Goal: Information Seeking & Learning: Learn about a topic

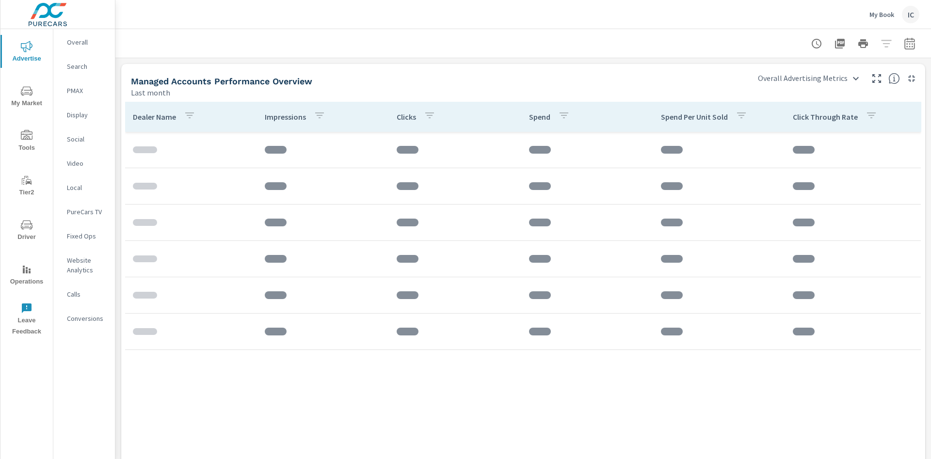
click at [910, 12] on div "IC" at bounding box center [910, 14] width 17 height 17
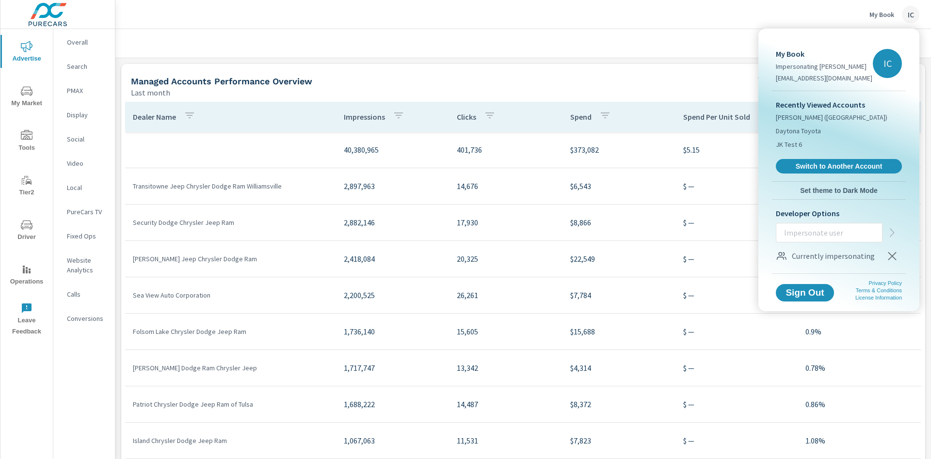
click at [910, 12] on div at bounding box center [465, 229] width 931 height 459
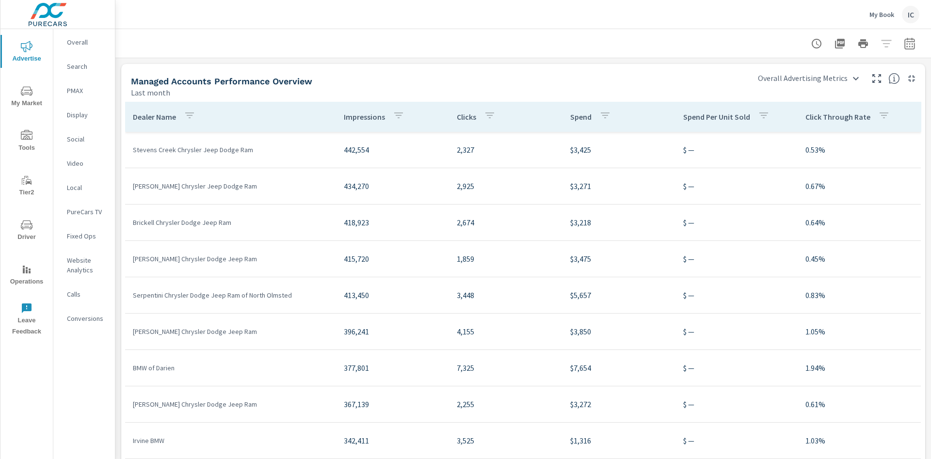
scroll to position [1164, 0]
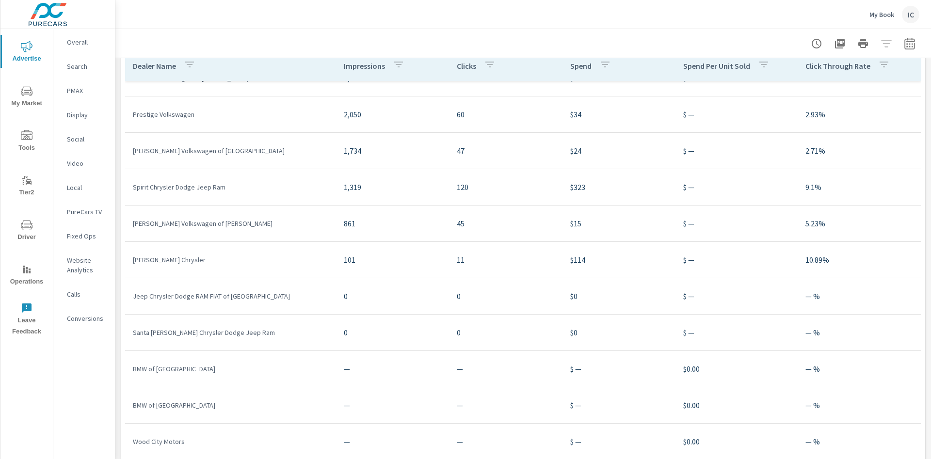
scroll to position [76, 0]
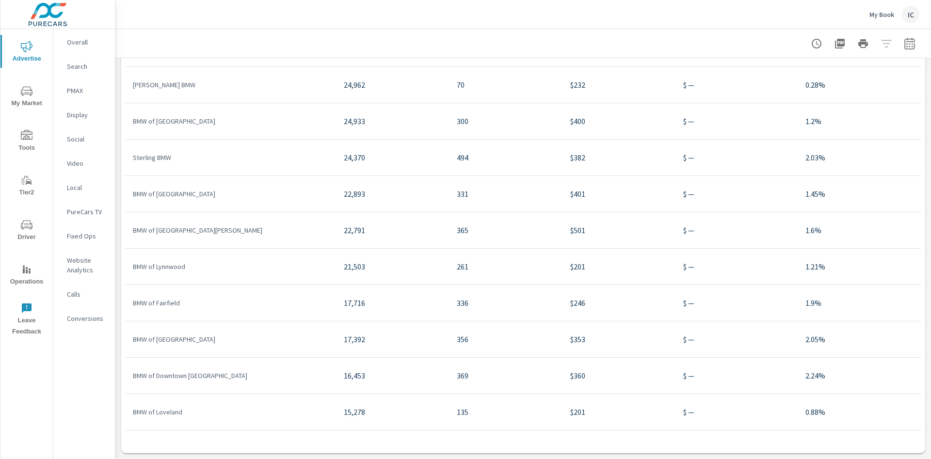
scroll to position [4240, 0]
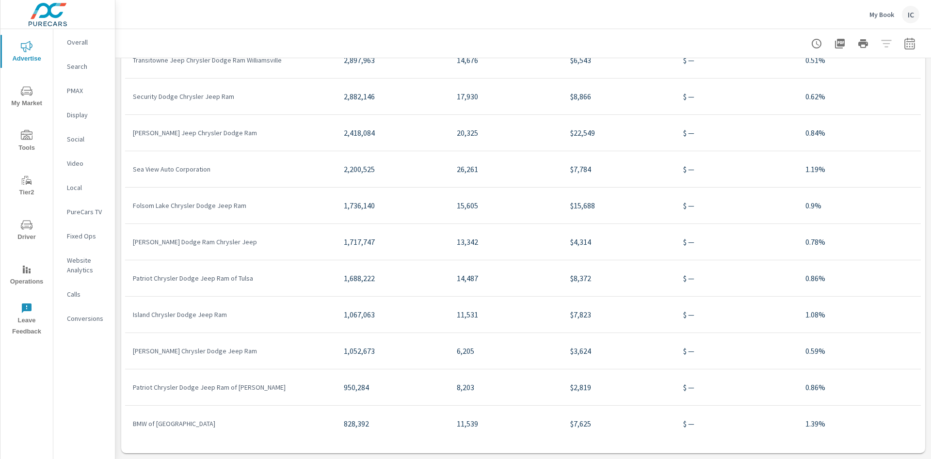
scroll to position [43, 0]
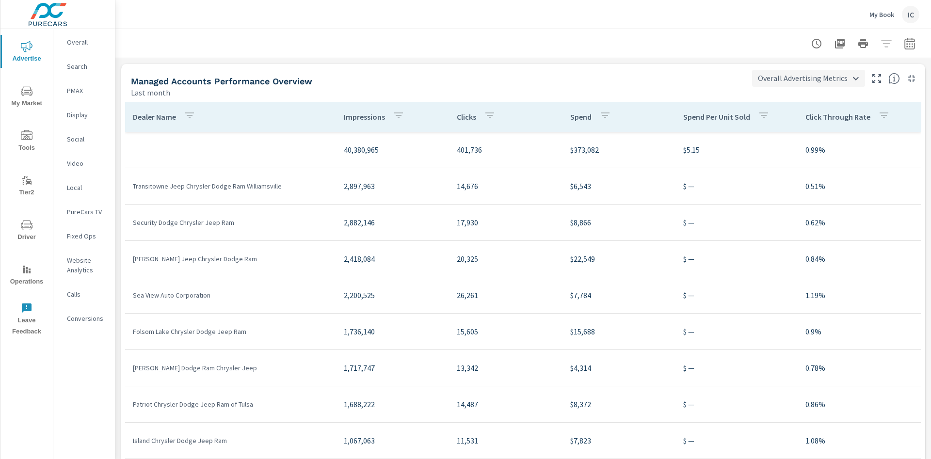
click at [827, 83] on body "Advertise My Market Tools Tier2 Driver Operations Leave Feedback Overall Search…" at bounding box center [465, 229] width 931 height 459
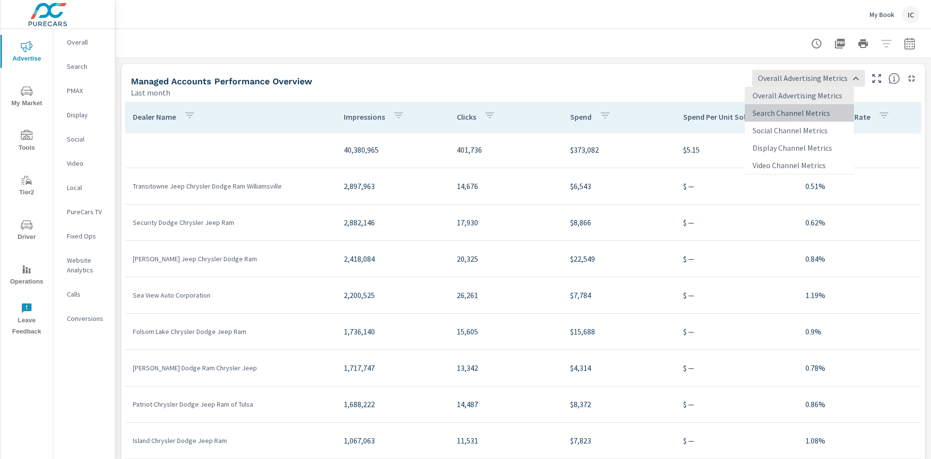
click at [786, 109] on li "Search Channel Metrics" at bounding box center [799, 112] width 109 height 17
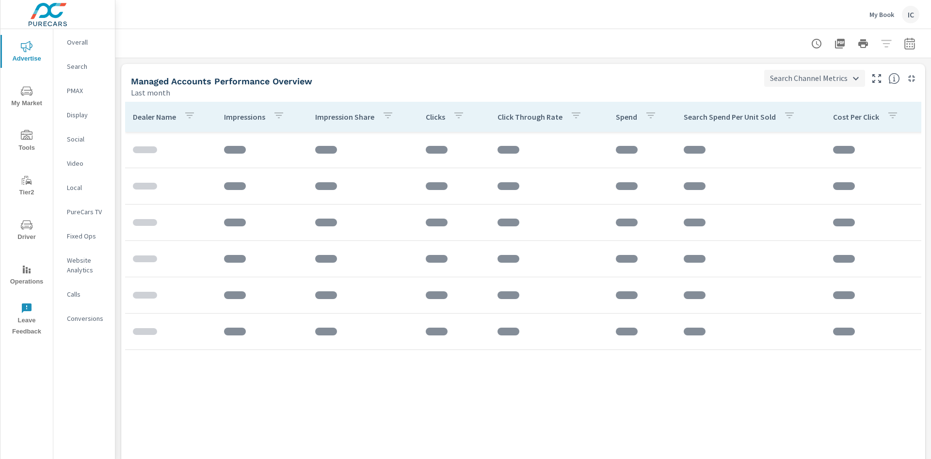
click at [786, 72] on body "Advertise My Market Tools Tier2 Driver Operations Leave Feedback Overall Search…" at bounding box center [465, 229] width 931 height 459
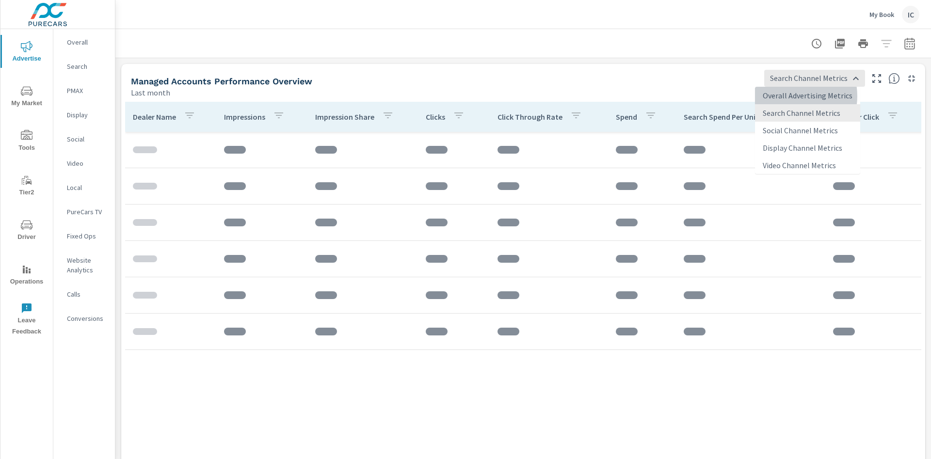
click at [789, 96] on li "Overall Advertising Metrics" at bounding box center [807, 95] width 105 height 17
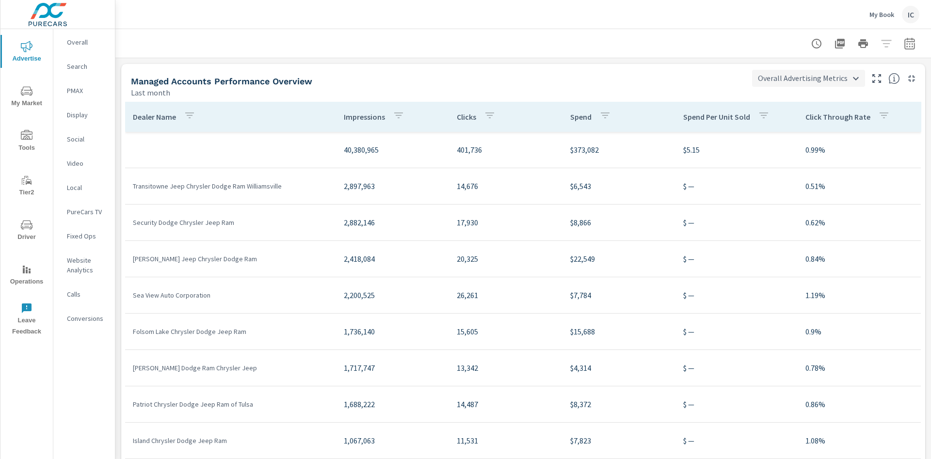
click at [760, 86] on body "Advertise My Market Tools Tier2 Driver Operations Leave Feedback Overall Search…" at bounding box center [465, 229] width 931 height 459
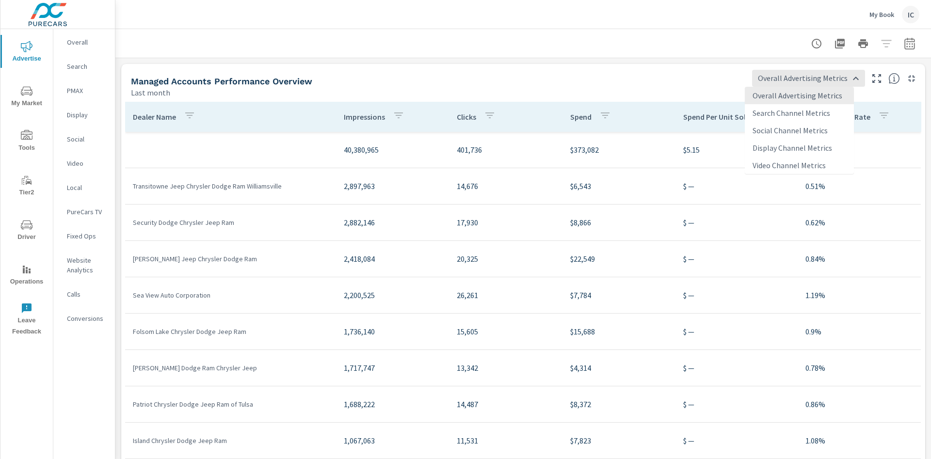
click at [765, 115] on li "Search Channel Metrics" at bounding box center [799, 112] width 109 height 17
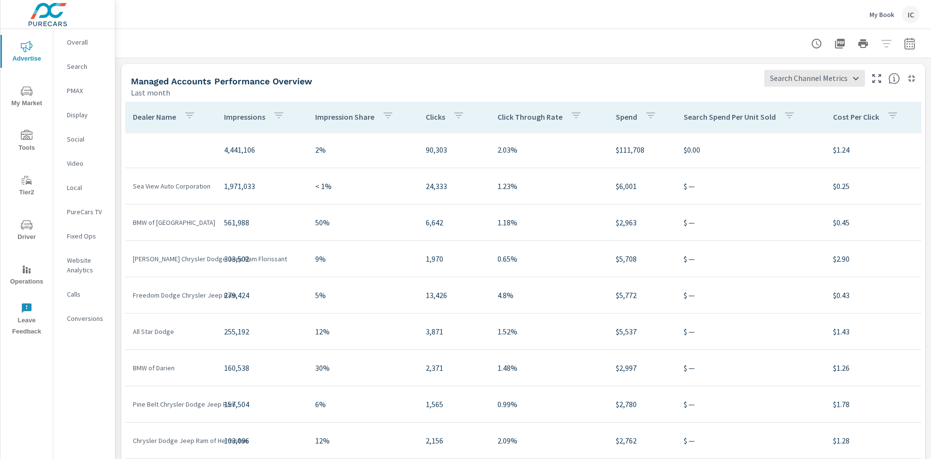
click at [719, 81] on div "Managed Accounts Performance Overview" at bounding box center [443, 81] width 625 height 11
click at [797, 82] on body "Advertise My Market Tools Tier2 Driver Operations Leave Feedback Overall Search…" at bounding box center [465, 229] width 931 height 459
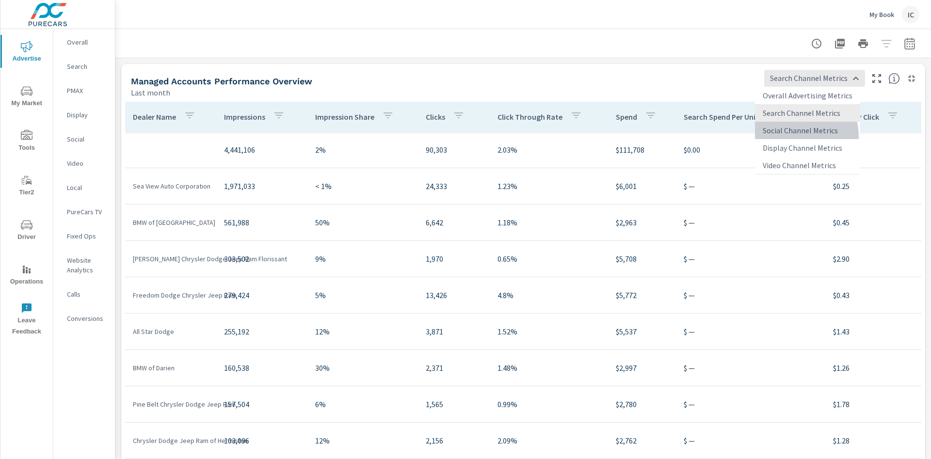
click at [796, 136] on li "Social Channel Metrics" at bounding box center [807, 130] width 105 height 17
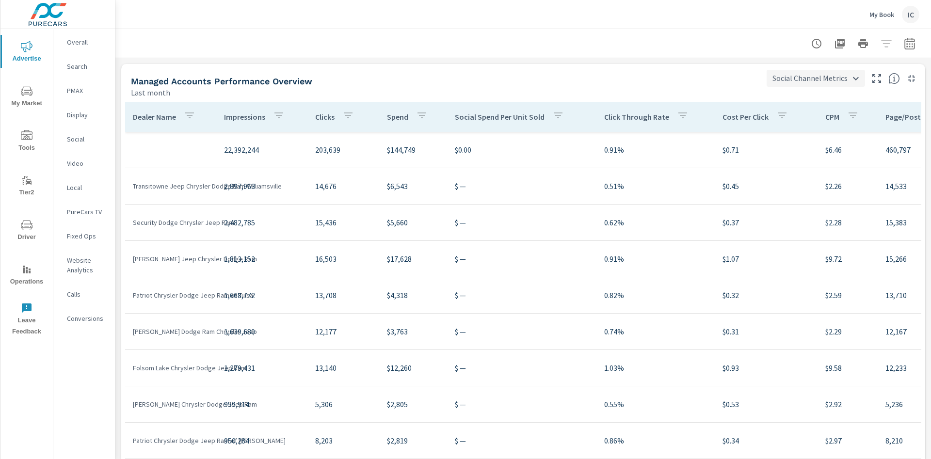
click at [788, 78] on body "Advertise My Market Tools Tier2 Driver Operations Leave Feedback Overall Search…" at bounding box center [465, 229] width 931 height 459
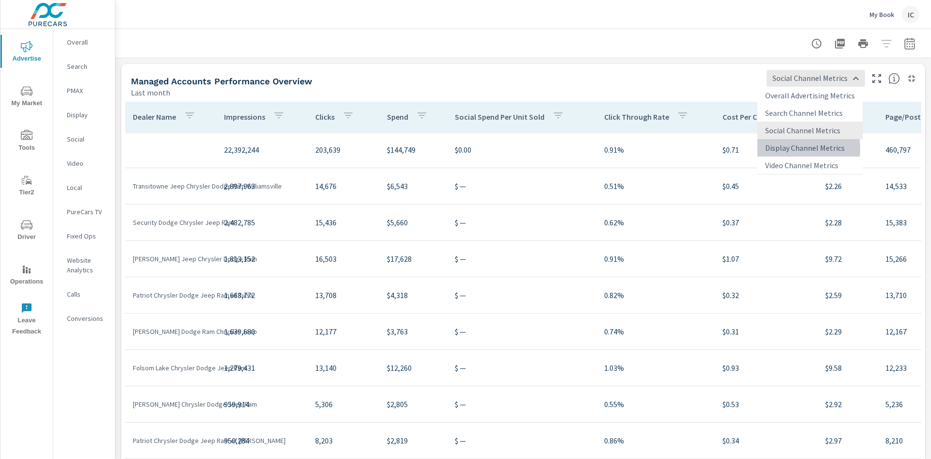
click at [791, 149] on li "Display Channel Metrics" at bounding box center [809, 147] width 105 height 17
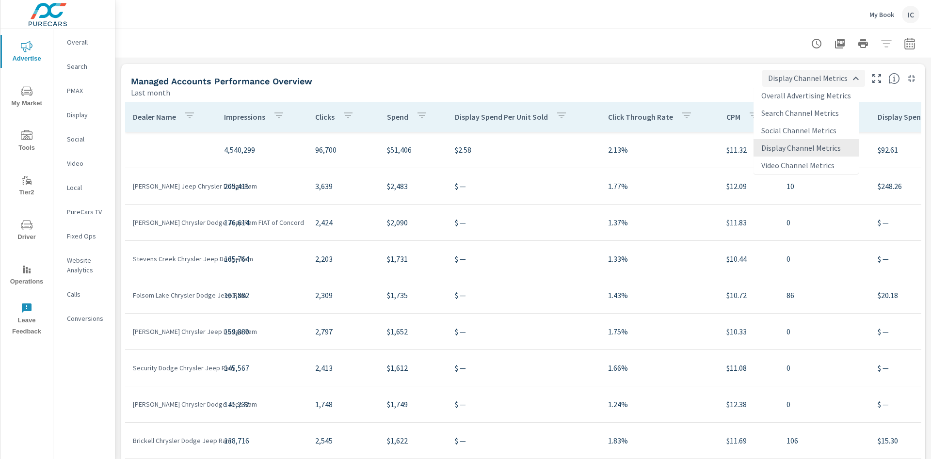
click at [805, 77] on body "Advertise My Market Tools Tier2 Driver Operations Leave Feedback Overall Search…" at bounding box center [465, 229] width 931 height 459
click at [796, 166] on li "Video Channel Metrics" at bounding box center [806, 165] width 105 height 17
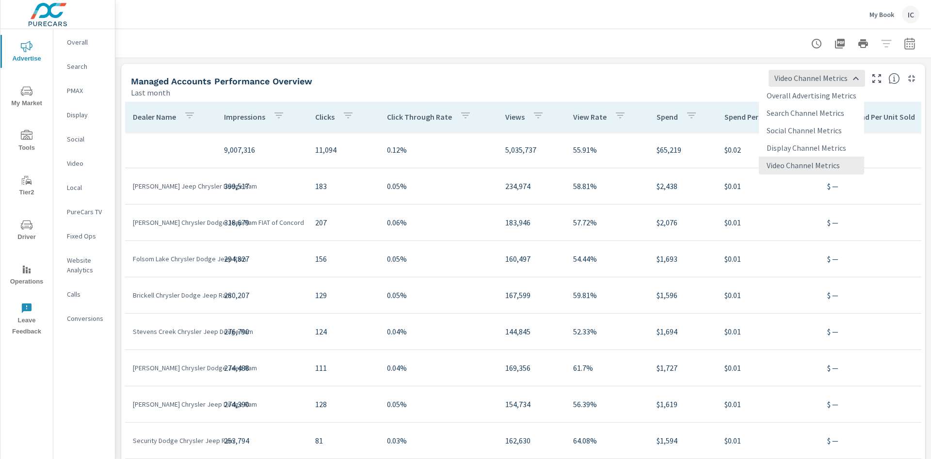
click at [802, 80] on body "Advertise My Market Tools Tier2 Driver Operations Leave Feedback Overall Search…" at bounding box center [465, 229] width 931 height 459
click at [795, 96] on li "Overall Advertising Metrics" at bounding box center [811, 95] width 105 height 17
type input "Overall Advertising Metrics"
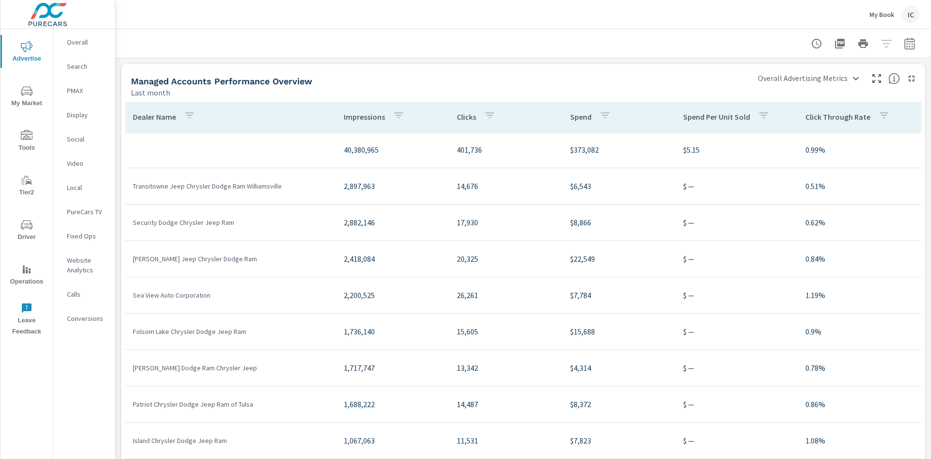
click at [15, 99] on span "My Market" at bounding box center [26, 97] width 47 height 24
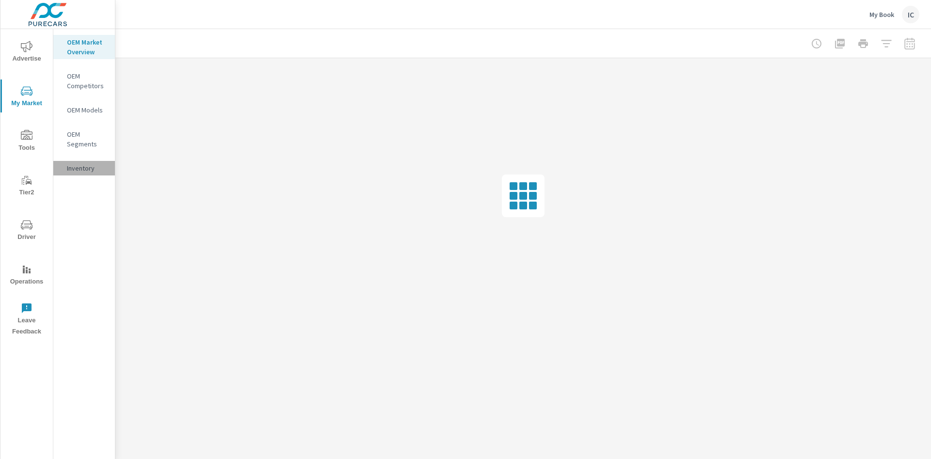
click at [79, 174] on div "Inventory" at bounding box center [84, 168] width 62 height 15
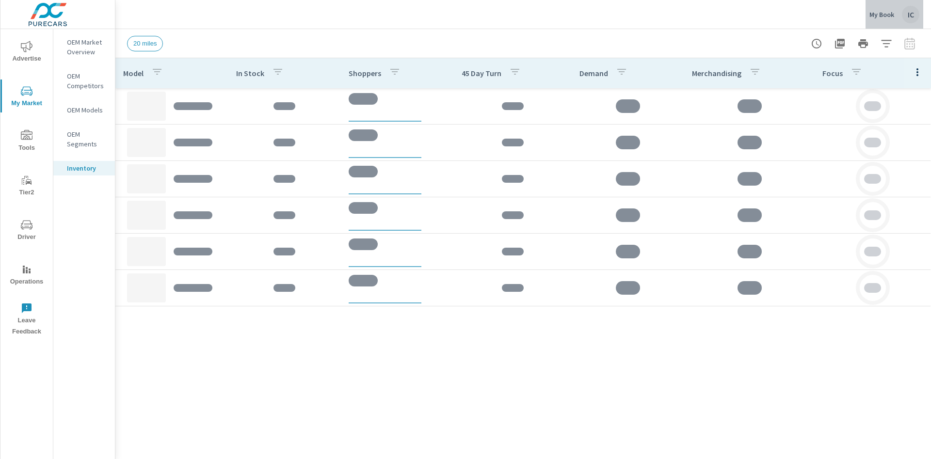
click at [882, 18] on div "My Book IC" at bounding box center [894, 14] width 50 height 17
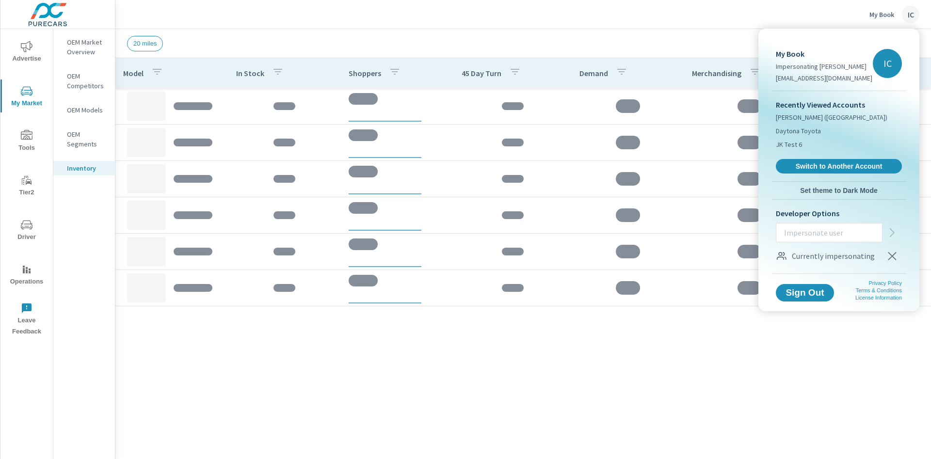
click at [888, 265] on button "button" at bounding box center [891, 255] width 19 height 19
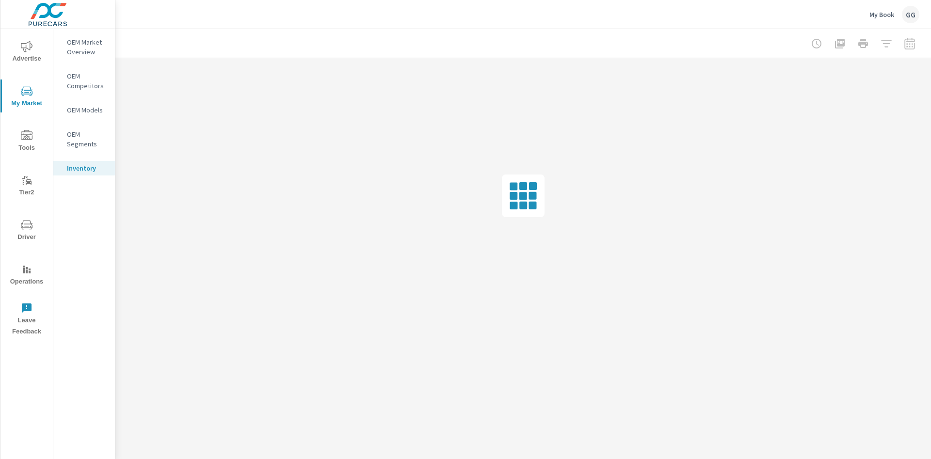
click at [871, 4] on button "My Book GG" at bounding box center [895, 14] width 58 height 29
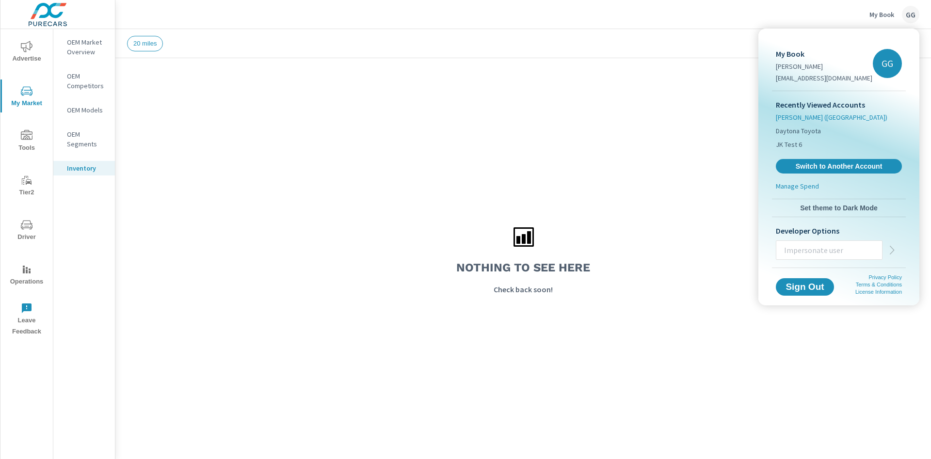
click at [777, 111] on li "Nalley (GA)" at bounding box center [839, 118] width 126 height 14
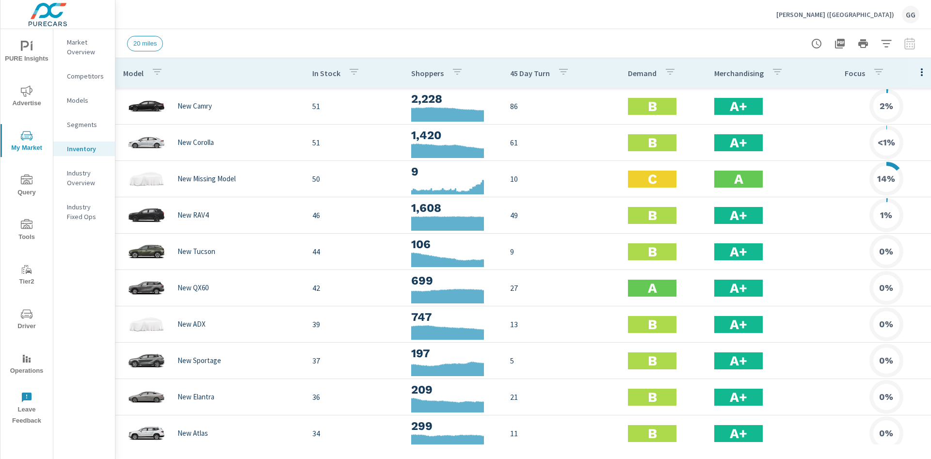
click at [527, 25] on div "Nalley (GA) GG" at bounding box center [523, 14] width 792 height 29
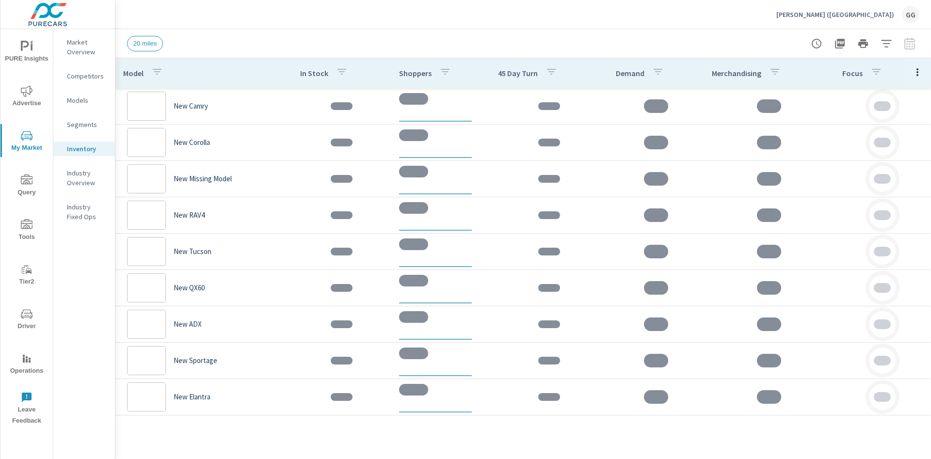
scroll to position [473, 0]
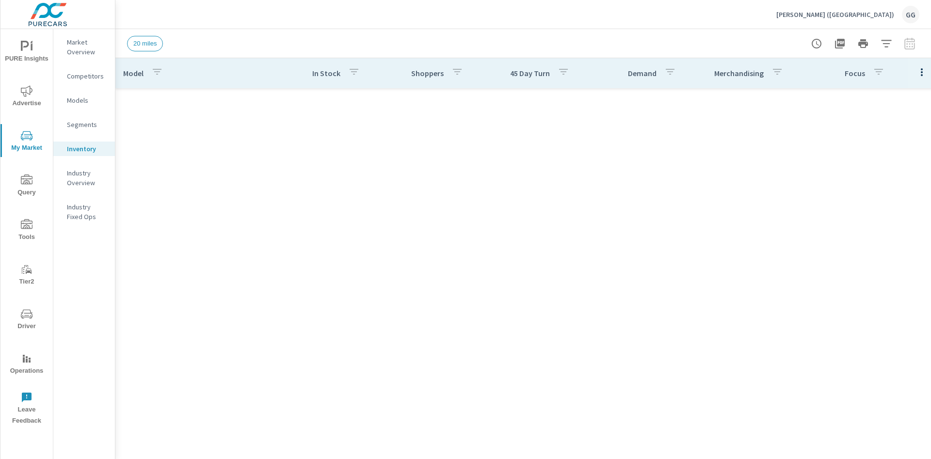
scroll to position [255, 0]
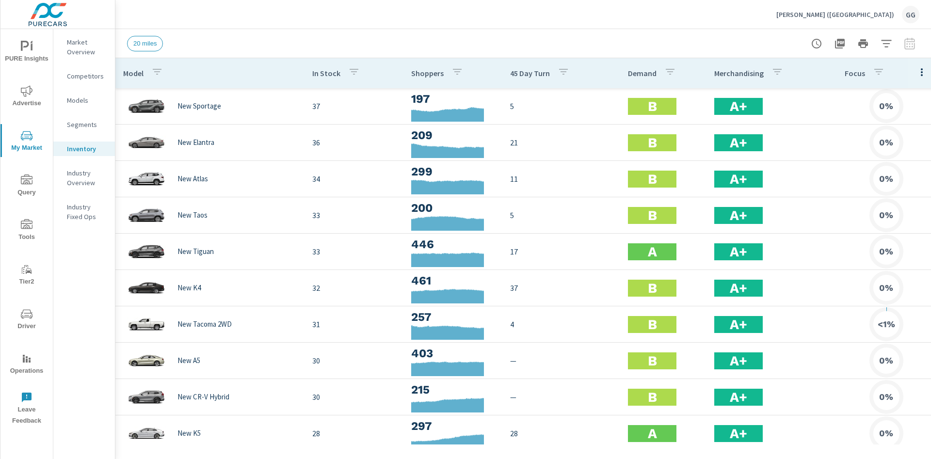
click at [879, 51] on div at bounding box center [863, 43] width 112 height 19
click at [888, 44] on icon "button" at bounding box center [886, 43] width 10 height 7
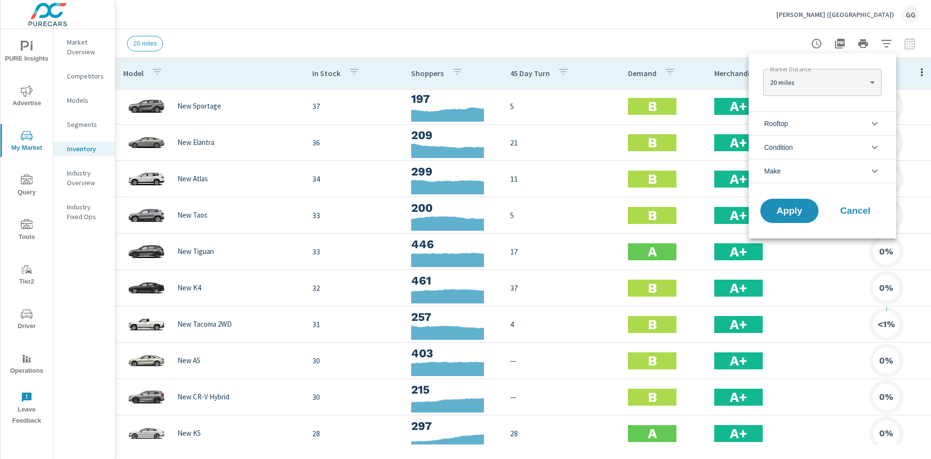
click at [909, 42] on div at bounding box center [465, 229] width 931 height 459
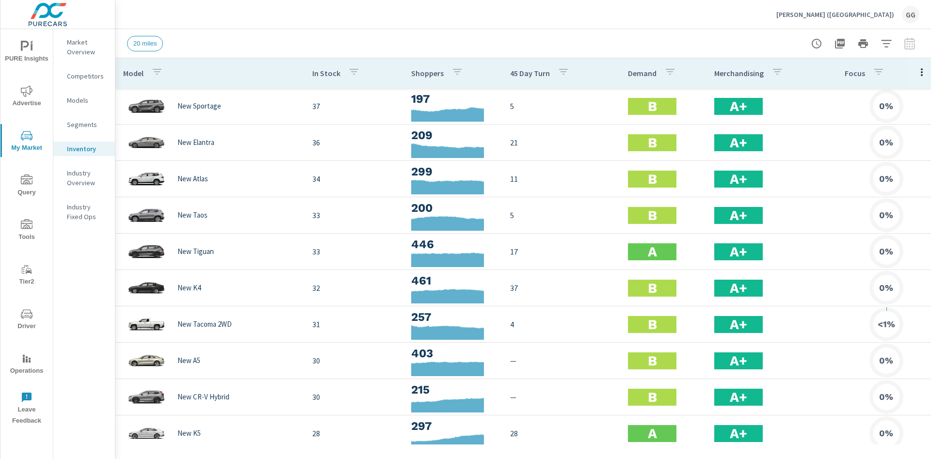
click at [909, 42] on div at bounding box center [863, 43] width 112 height 19
click at [894, 42] on button "button" at bounding box center [886, 43] width 19 height 19
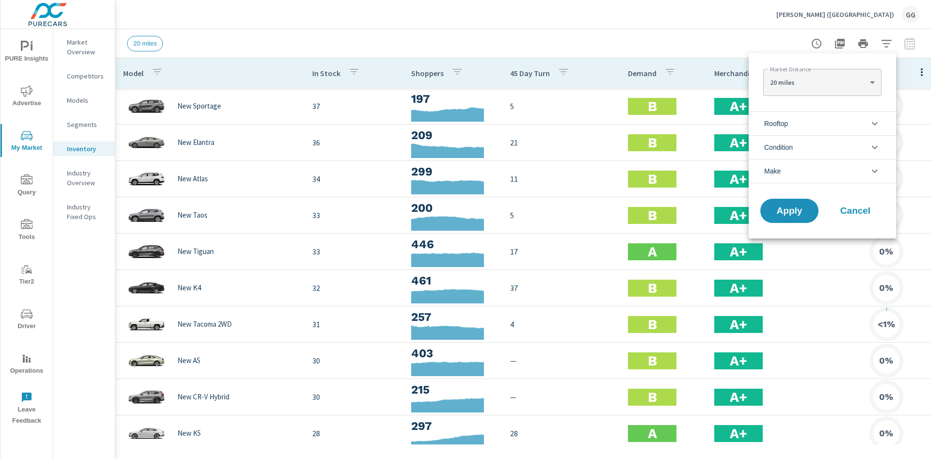
click at [322, 38] on div at bounding box center [465, 229] width 931 height 459
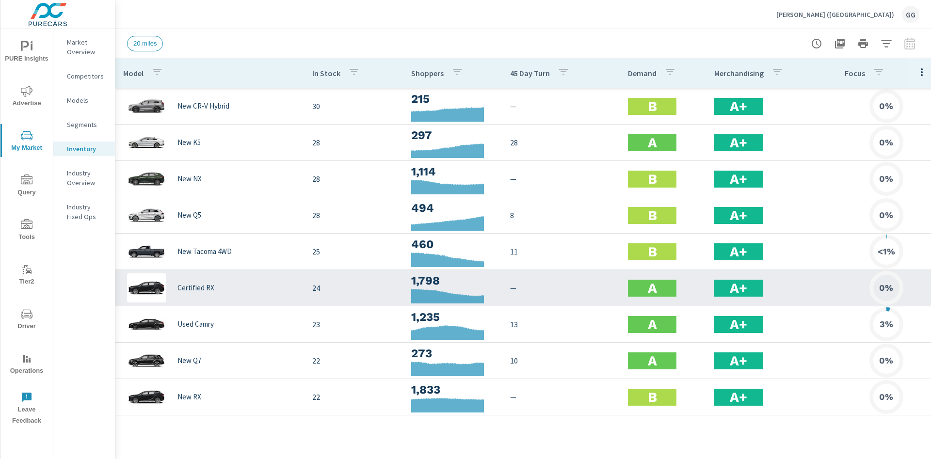
scroll to position [36, 0]
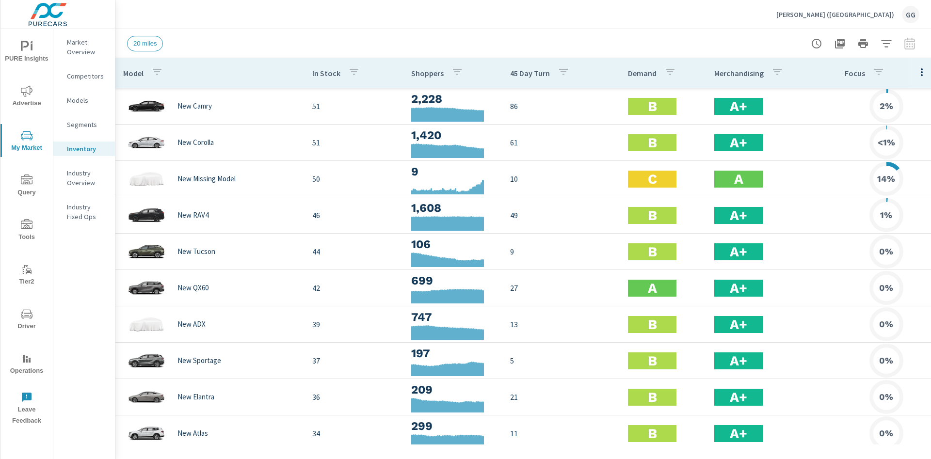
click at [13, 58] on span "PURE Insights" at bounding box center [26, 53] width 47 height 24
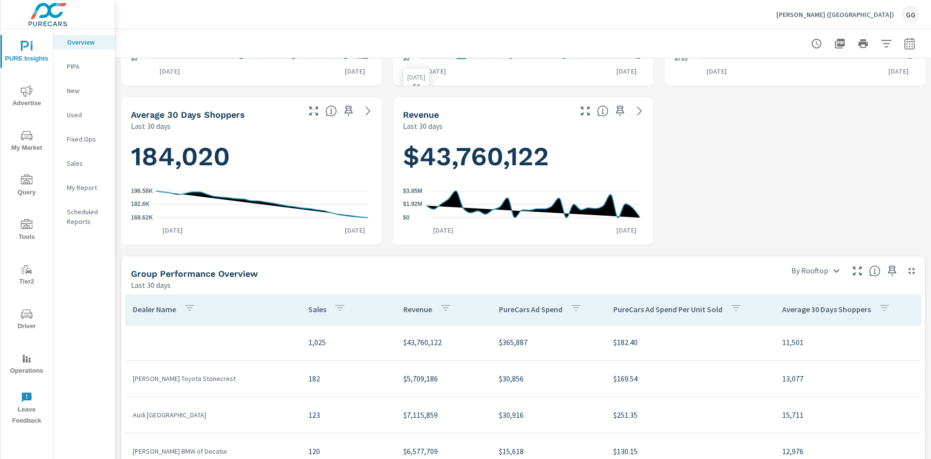
scroll to position [436, 0]
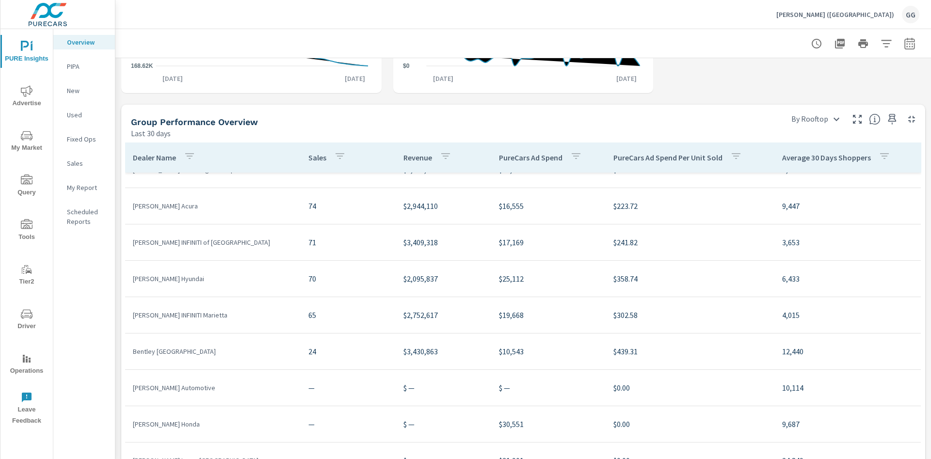
scroll to position [553, 0]
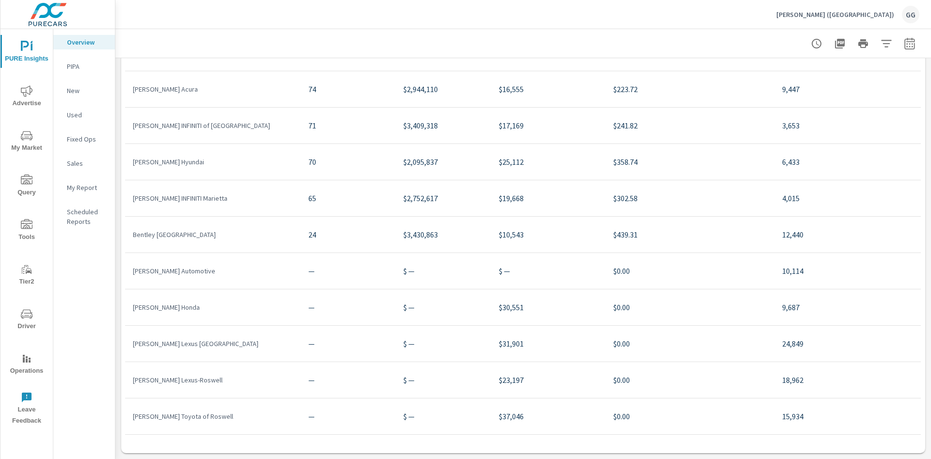
click at [80, 169] on div "Sales" at bounding box center [84, 163] width 62 height 15
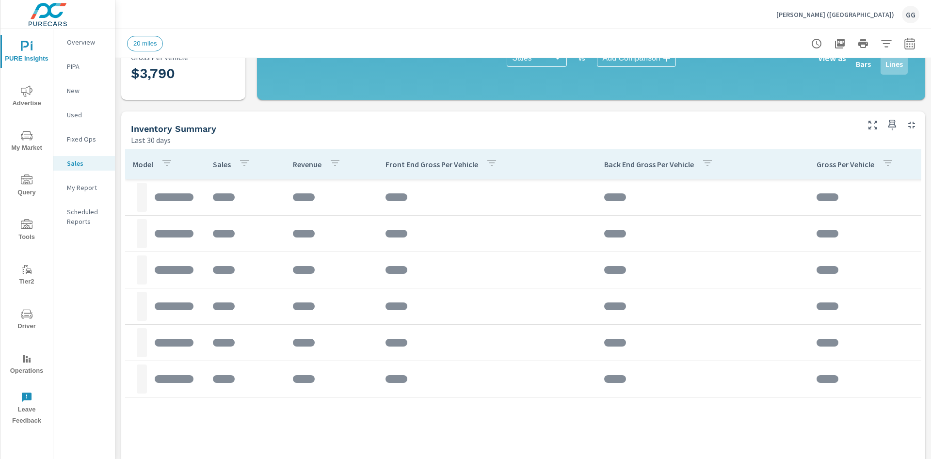
scroll to position [291, 0]
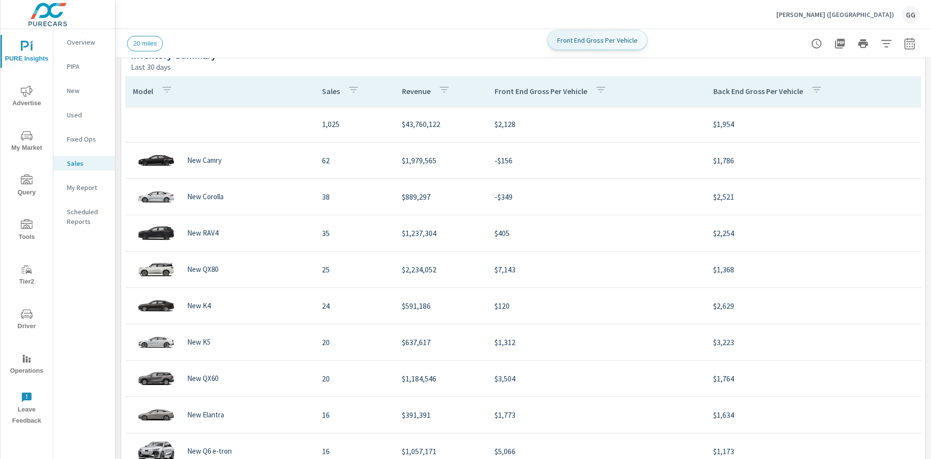
scroll to position [364, 0]
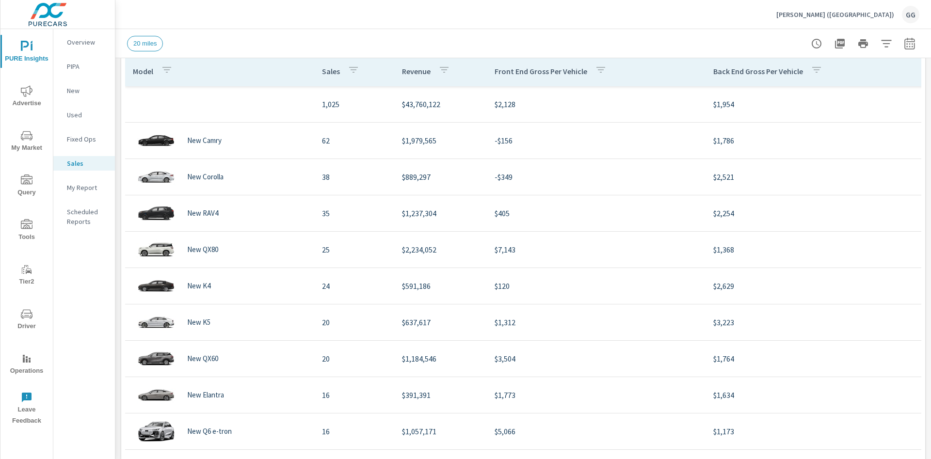
click at [701, 41] on div "20 miles" at bounding box center [455, 44] width 657 height 16
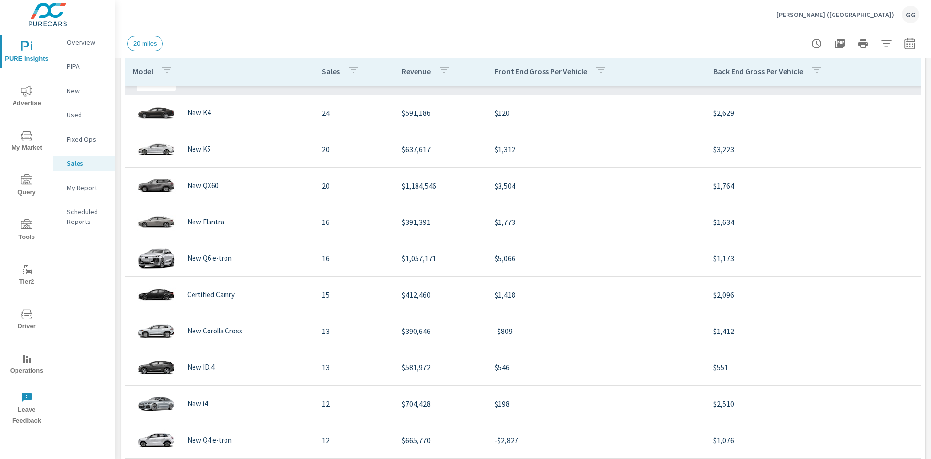
scroll to position [218, 0]
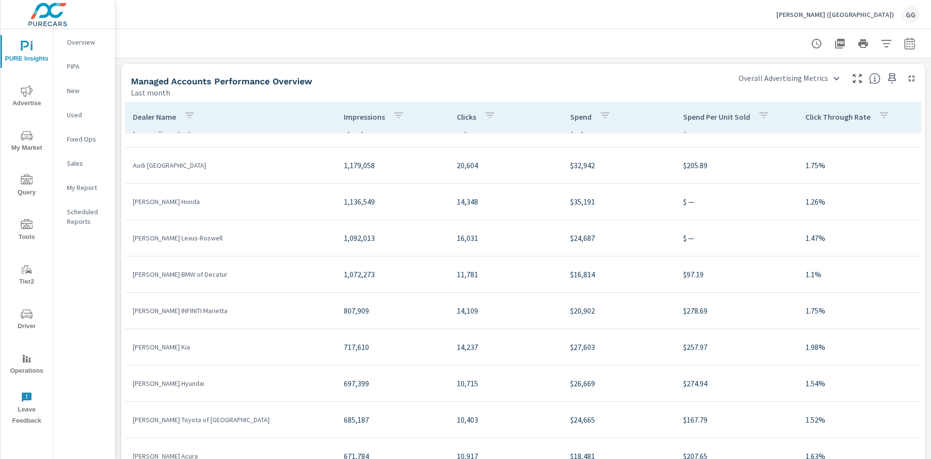
scroll to position [12, 0]
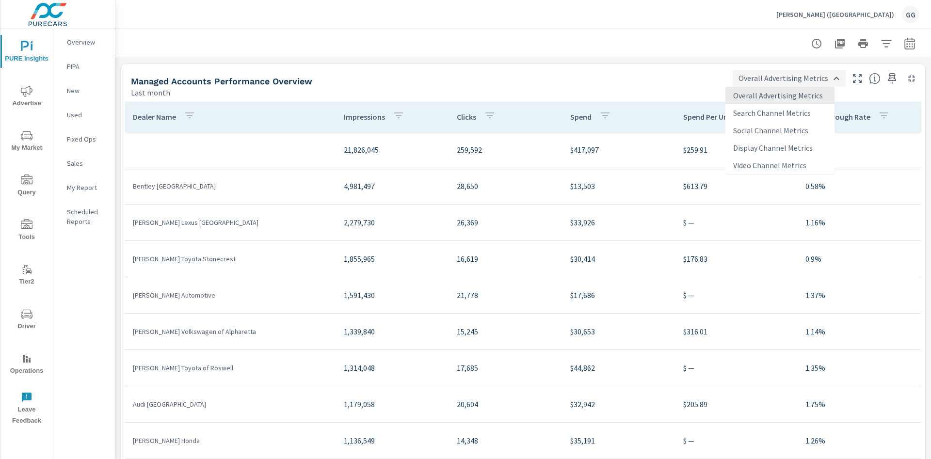
click at [770, 75] on body "PURE Insights Advertise My Market Query Tools Tier2 Driver Operations Leave Fee…" at bounding box center [465, 229] width 931 height 459
click at [638, 80] on div at bounding box center [465, 229] width 931 height 459
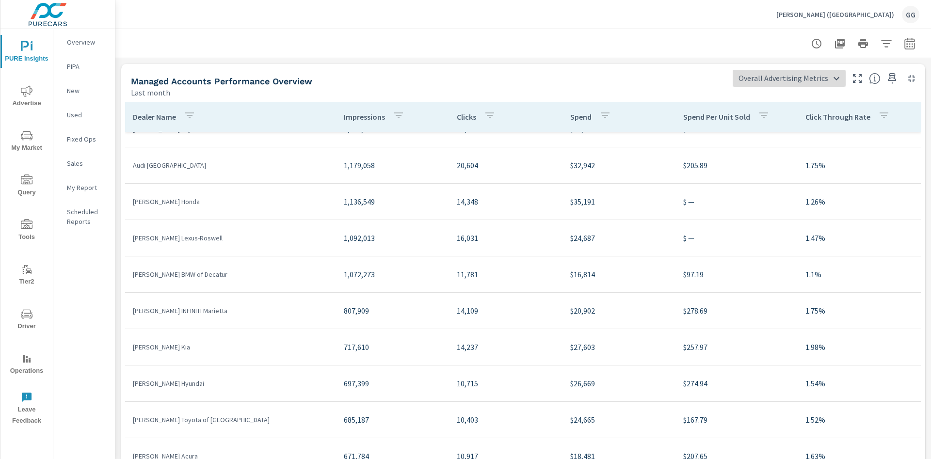
scroll to position [52, 0]
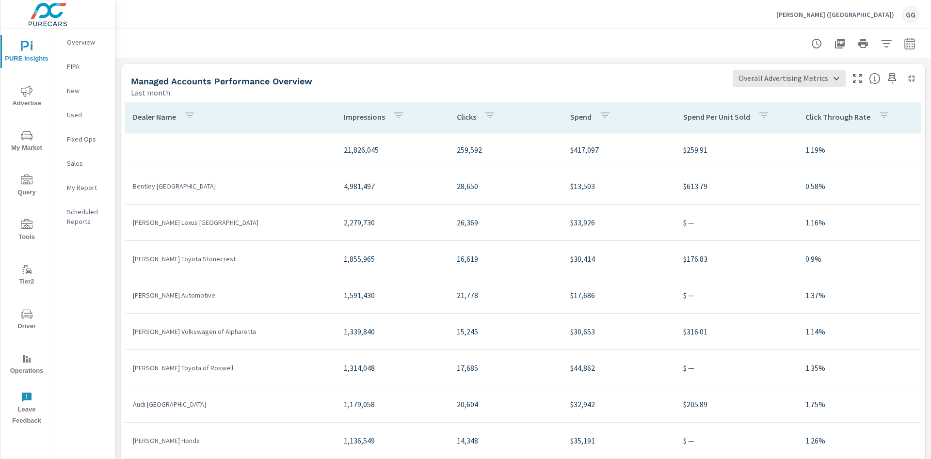
click at [184, 112] on icon "button" at bounding box center [190, 116] width 12 height 12
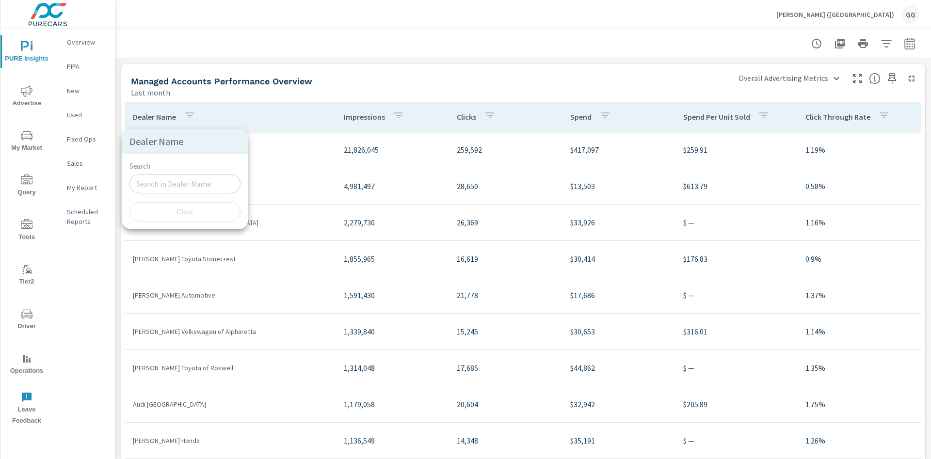
click at [344, 83] on div at bounding box center [465, 229] width 931 height 459
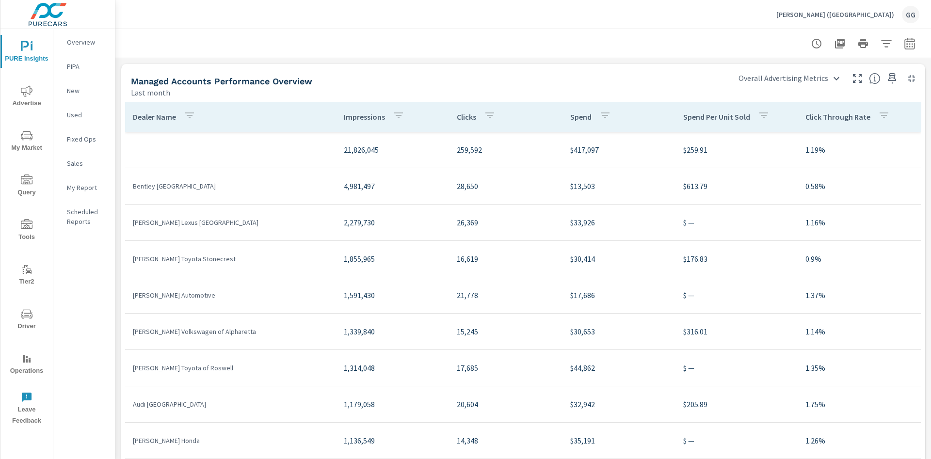
click at [168, 112] on div "Dealer Name" at bounding box center [166, 117] width 66 height 22
click at [163, 114] on p "Dealer Name" at bounding box center [154, 117] width 43 height 10
click at [150, 117] on p "Dealer Name" at bounding box center [154, 117] width 43 height 10
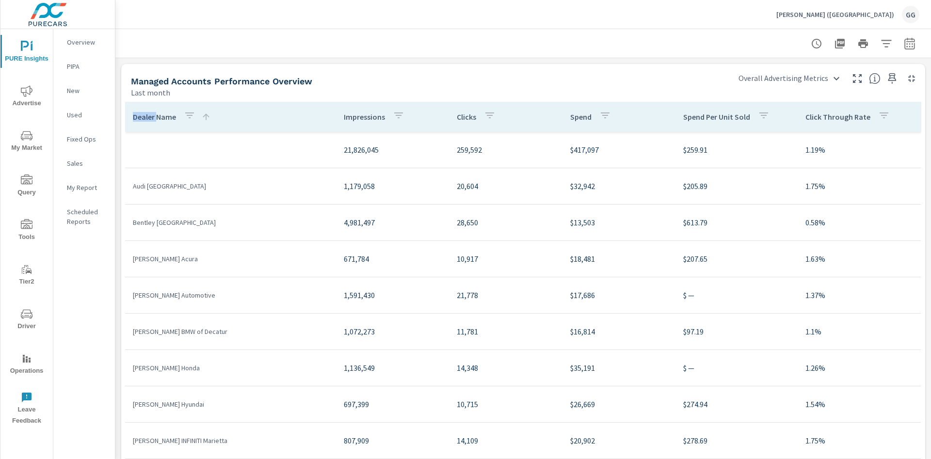
click at [150, 117] on p "Dealer Name" at bounding box center [154, 117] width 43 height 10
click at [190, 122] on div "button" at bounding box center [190, 117] width 12 height 15
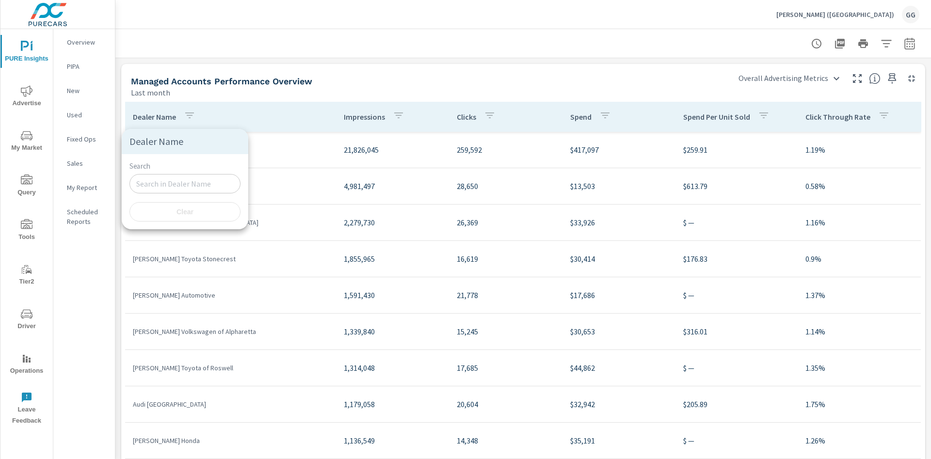
click at [212, 182] on input "Search" at bounding box center [184, 183] width 111 height 19
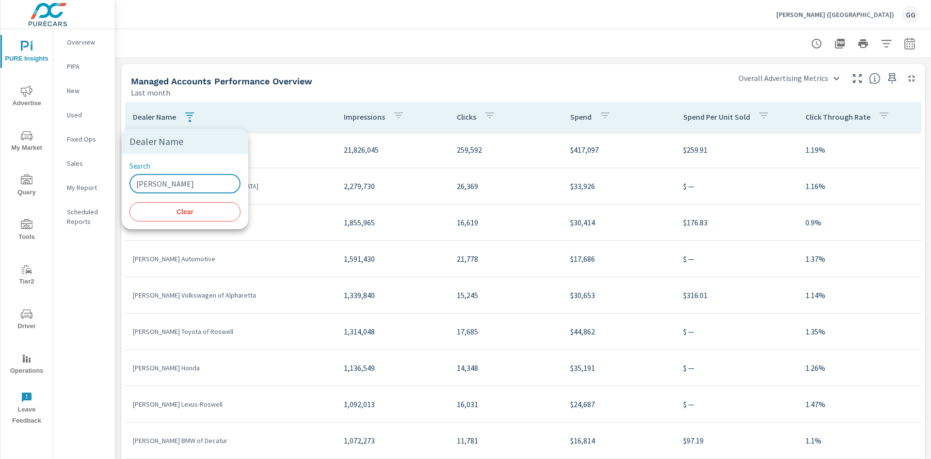
type input "Nalley"
click at [558, 79] on div at bounding box center [465, 229] width 931 height 459
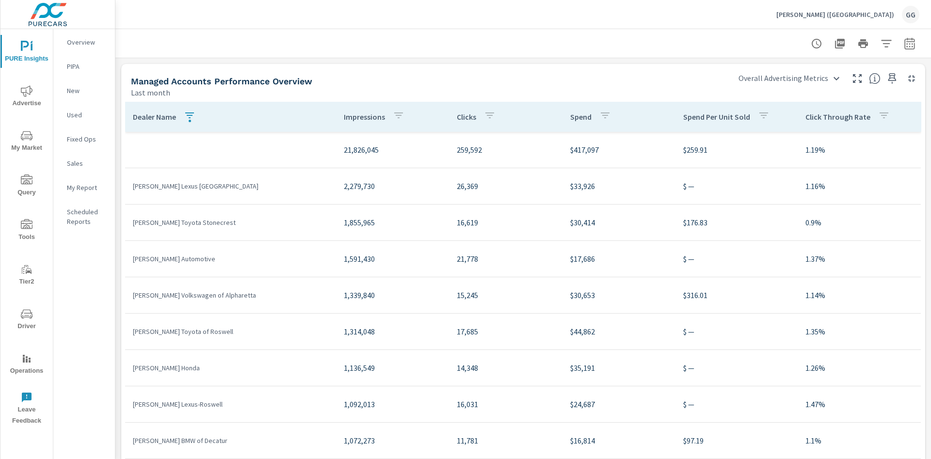
click at [361, 117] on p "Impressions" at bounding box center [364, 117] width 41 height 10
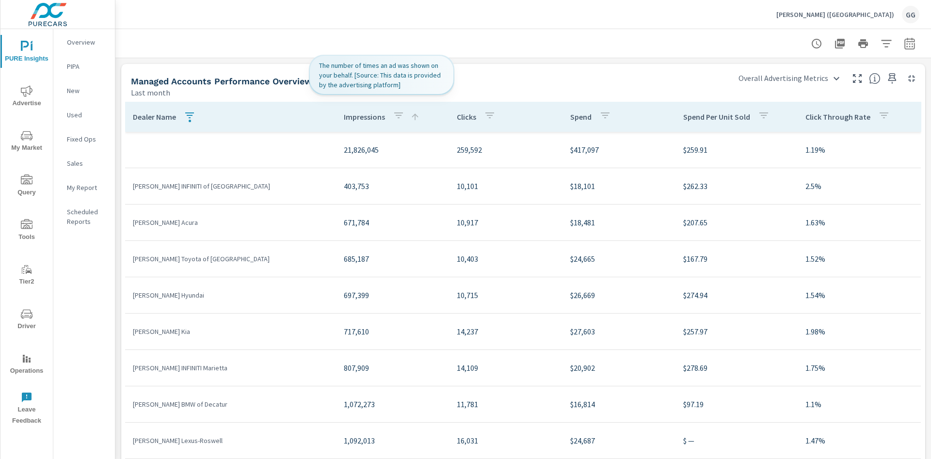
click at [361, 117] on p "Impressions" at bounding box center [364, 117] width 41 height 10
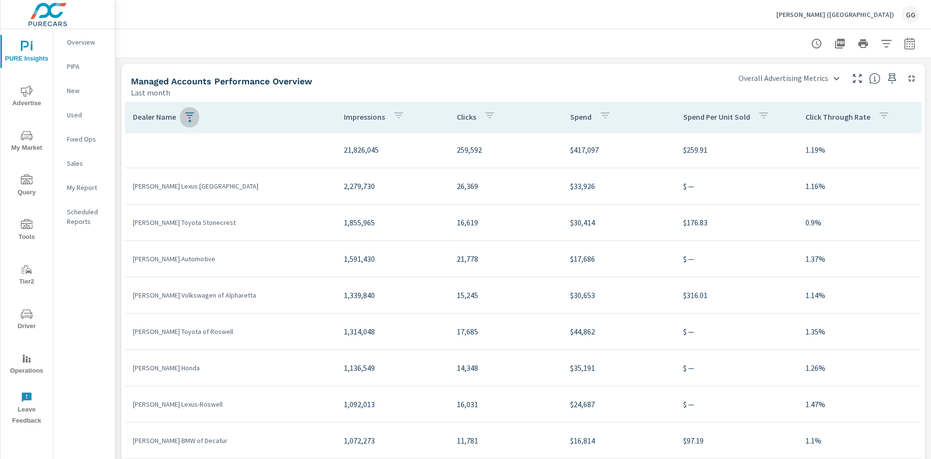
click at [185, 121] on icon "button" at bounding box center [190, 116] width 12 height 12
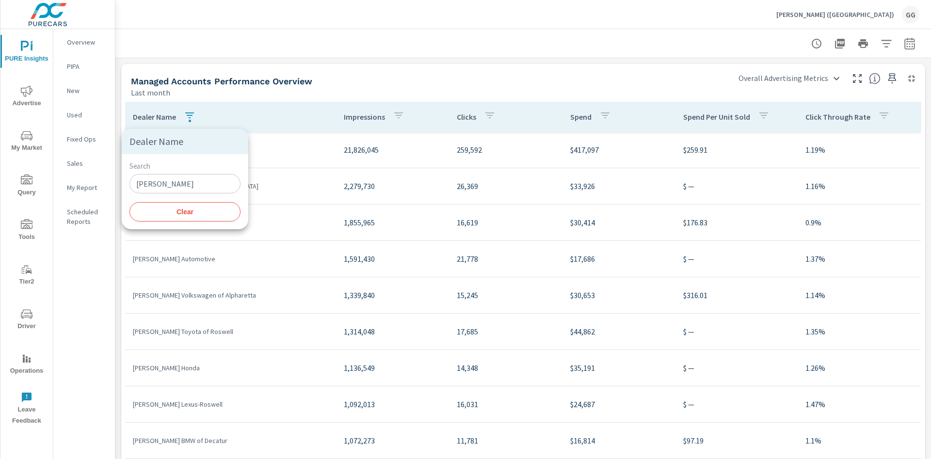
click at [198, 225] on div "Search Nalley ​ Clear" at bounding box center [185, 191] width 127 height 75
click at [194, 216] on span "Clear" at bounding box center [184, 212] width 99 height 9
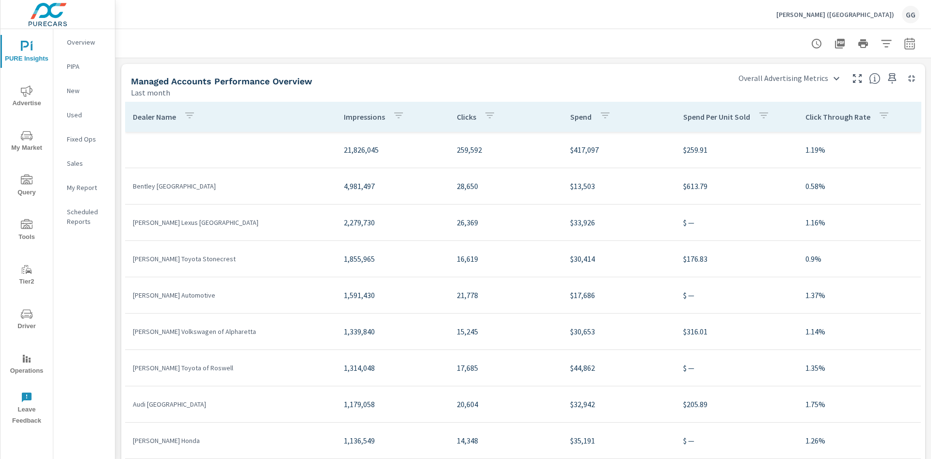
click at [435, 55] on div at bounding box center [523, 43] width 792 height 29
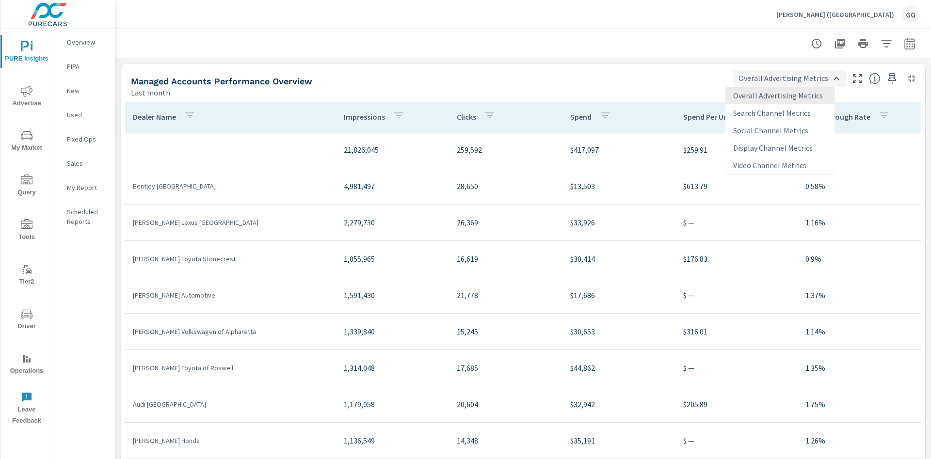
click at [754, 80] on body "PURE Insights Advertise My Market Query Tools Tier2 Driver Operations Leave Fee…" at bounding box center [465, 229] width 931 height 459
click at [771, 111] on li "Search Channel Metrics" at bounding box center [779, 112] width 109 height 17
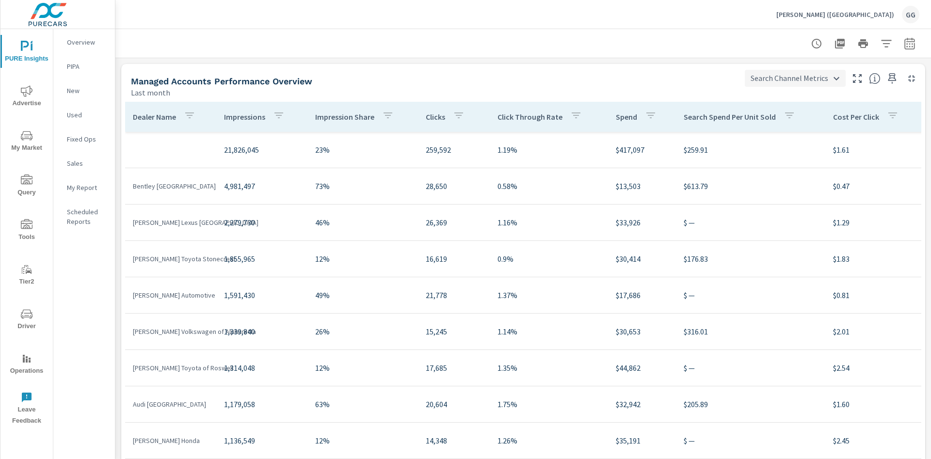
click at [763, 80] on body "PURE Insights Advertise My Market Query Tools Tier2 Driver Operations Leave Fee…" at bounding box center [465, 229] width 931 height 459
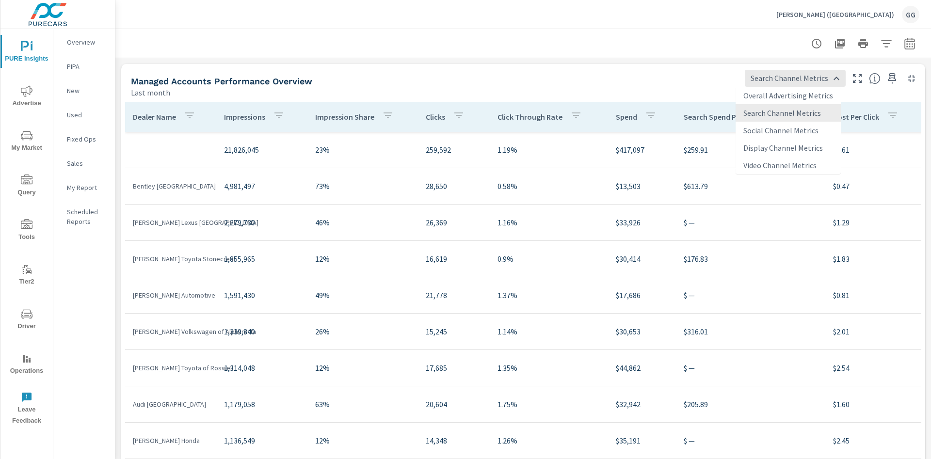
click at [765, 129] on li "Social Channel Metrics" at bounding box center [788, 130] width 105 height 17
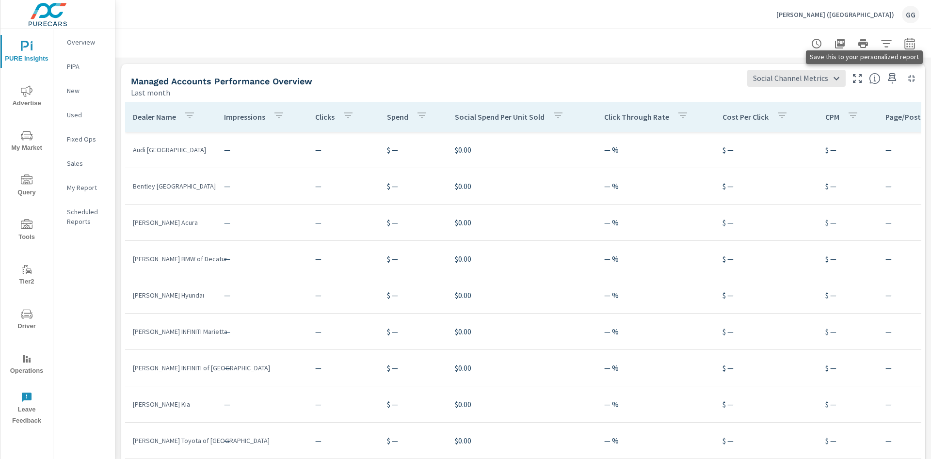
click at [886, 78] on icon "button" at bounding box center [892, 79] width 12 height 12
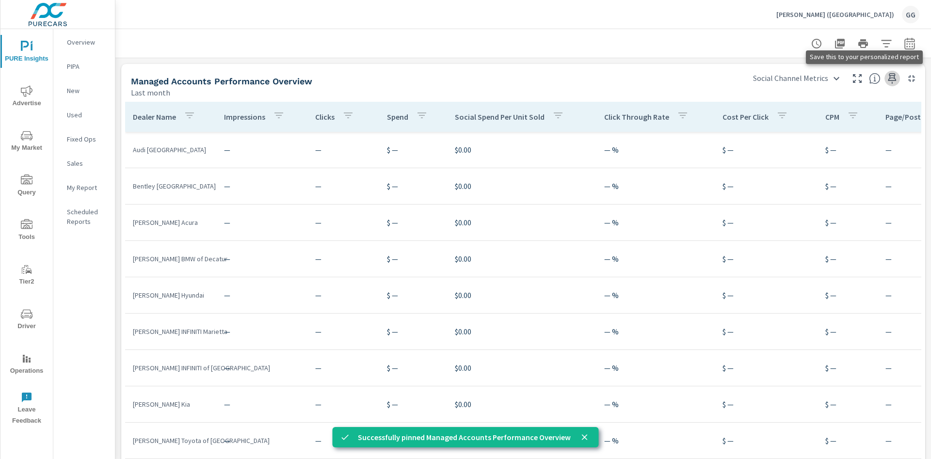
click at [884, 84] on button "button" at bounding box center [892, 79] width 16 height 16
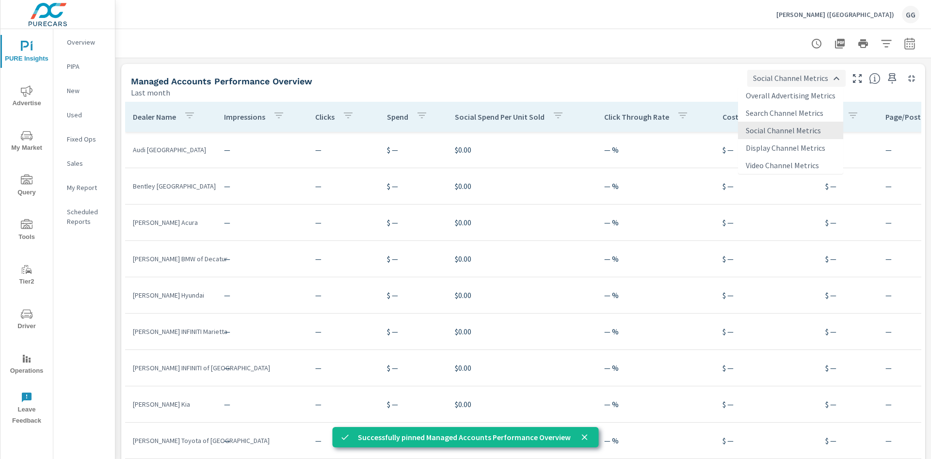
click at [803, 81] on body "PURE Insights Advertise My Market Query Tools Tier2 Driver Operations Leave Fee…" at bounding box center [465, 229] width 931 height 459
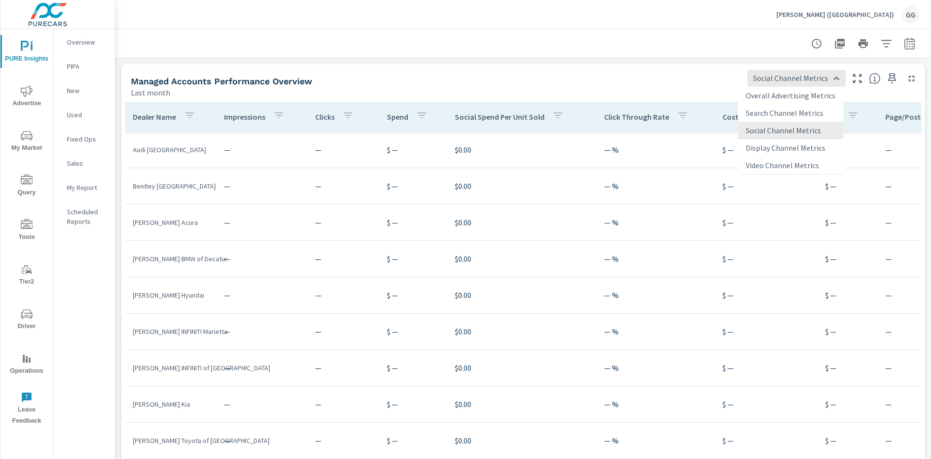
click at [781, 96] on li "Overall Advertising Metrics" at bounding box center [790, 95] width 105 height 17
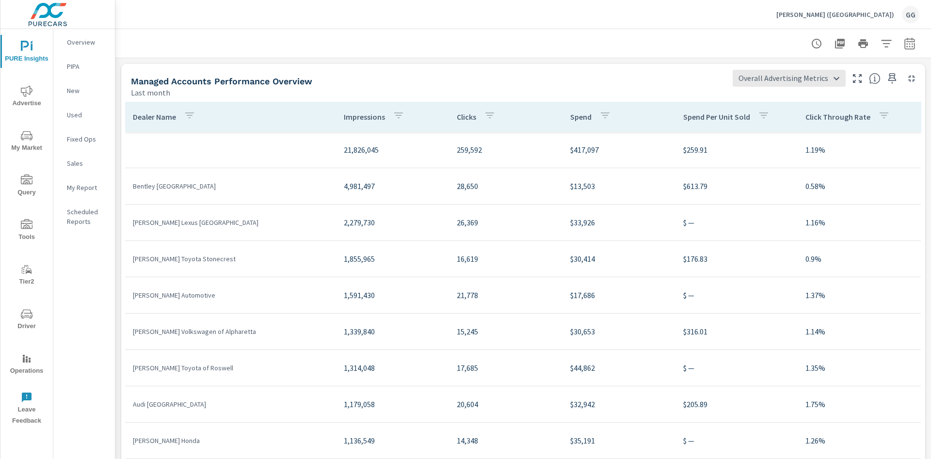
click at [484, 120] on button "button" at bounding box center [489, 117] width 19 height 22
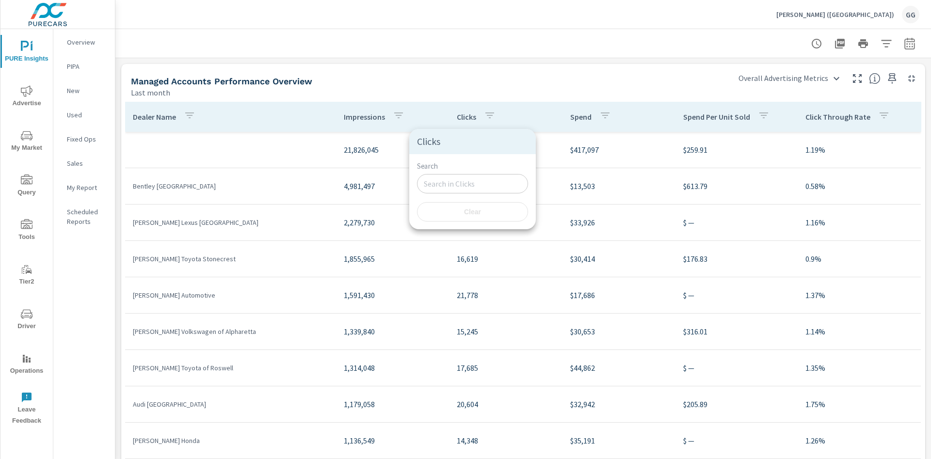
click at [533, 98] on div at bounding box center [465, 229] width 931 height 459
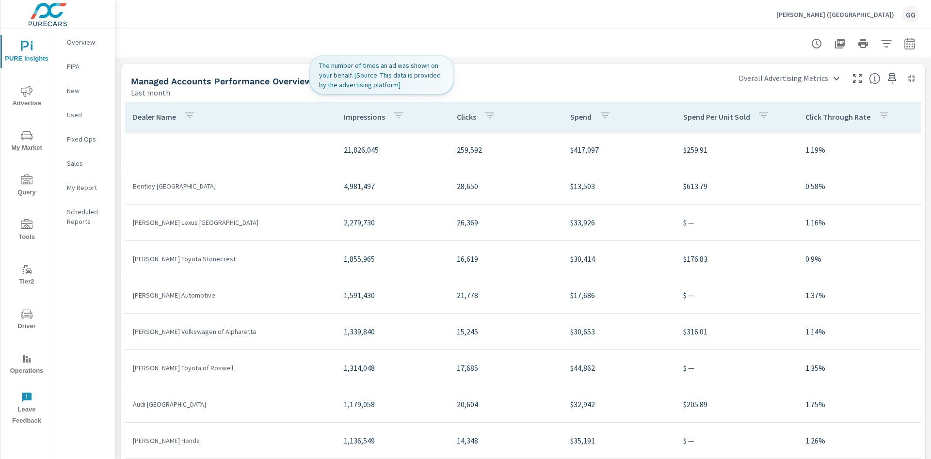
click at [393, 119] on icon "button" at bounding box center [399, 116] width 12 height 12
click at [533, 87] on div at bounding box center [465, 229] width 931 height 459
click at [188, 115] on icon "button" at bounding box center [190, 116] width 12 height 12
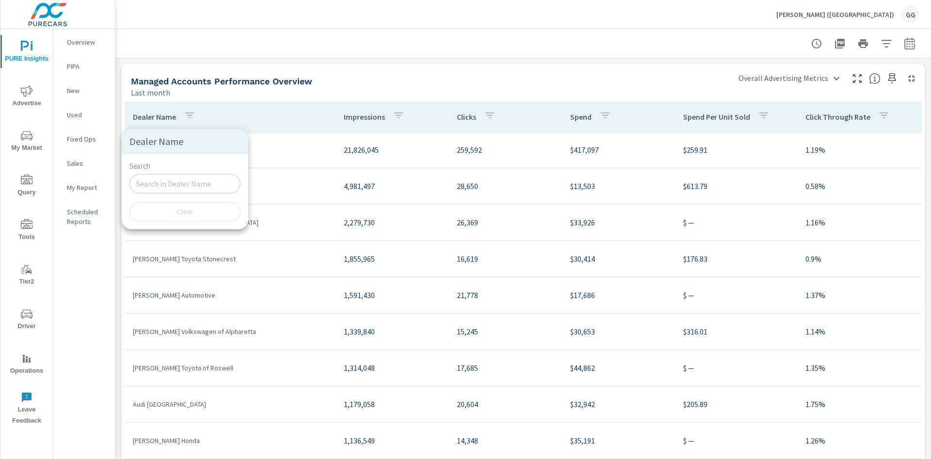
click at [367, 74] on div at bounding box center [465, 229] width 931 height 459
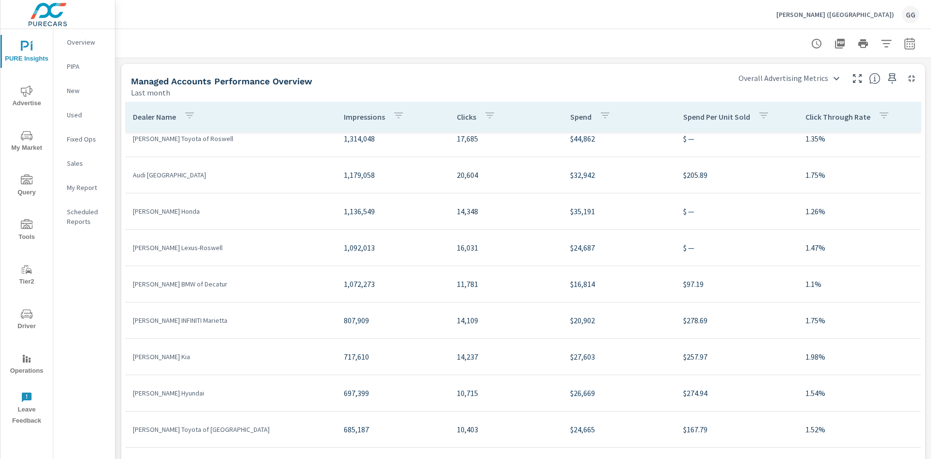
scroll to position [240, 0]
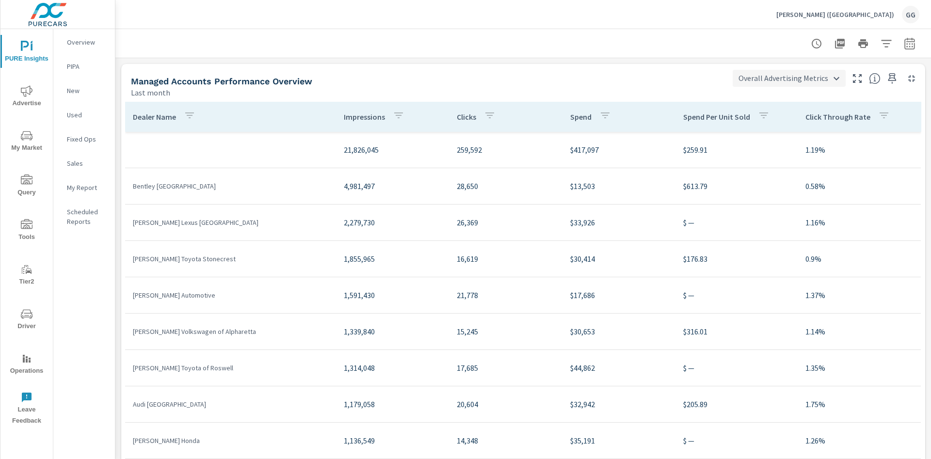
click at [810, 86] on body "PURE Insights Advertise My Market Query Tools Tier2 Driver Operations Leave Fee…" at bounding box center [465, 229] width 931 height 459
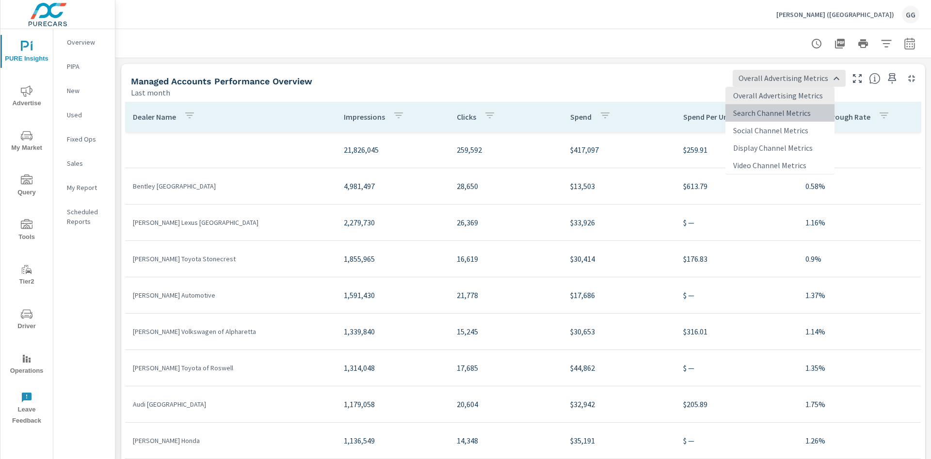
click at [790, 116] on li "Search Channel Metrics" at bounding box center [779, 112] width 109 height 17
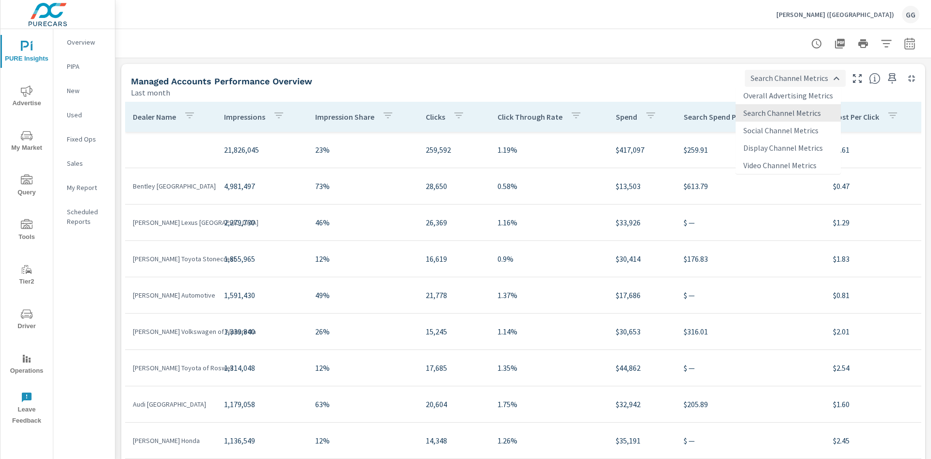
click at [815, 80] on body "PURE Insights Advertise My Market Query Tools Tier2 Driver Operations Leave Fee…" at bounding box center [465, 229] width 931 height 459
click at [775, 136] on li "Social Channel Metrics" at bounding box center [788, 130] width 105 height 17
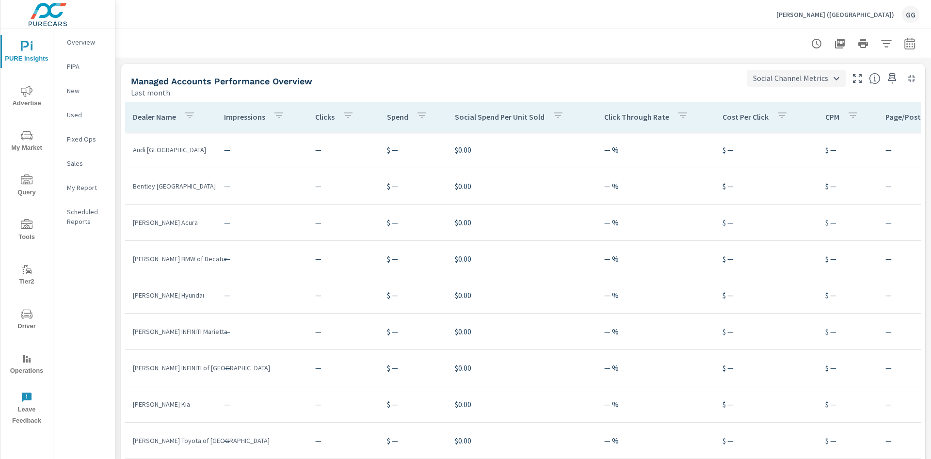
click at [801, 79] on body "PURE Insights Advertise My Market Query Tools Tier2 Driver Operations Leave Fee…" at bounding box center [465, 229] width 931 height 459
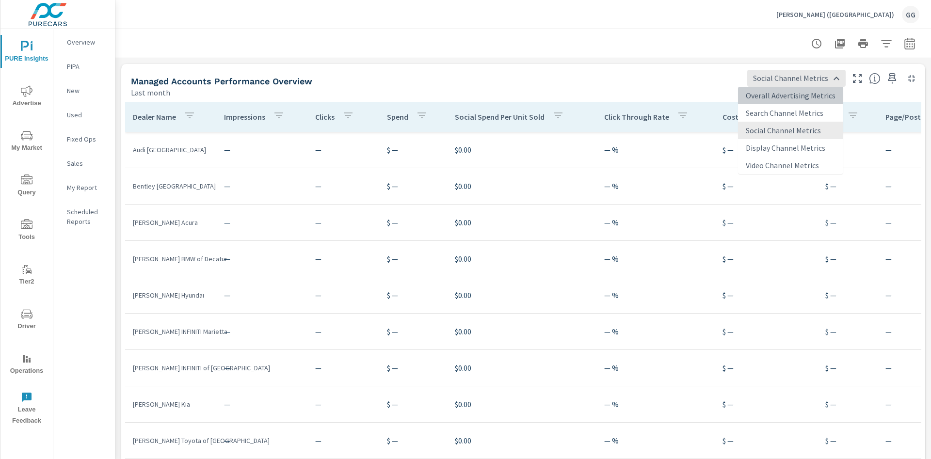
click at [793, 95] on li "Overall Advertising Metrics" at bounding box center [790, 95] width 105 height 17
type input "Overall Advertising Metrics"
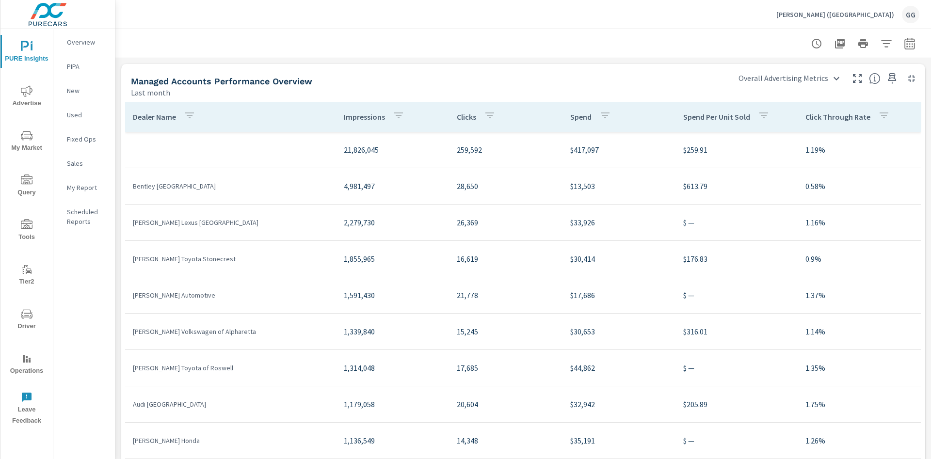
click at [798, 88] on div "Managed Accounts Performance Overview Last month Overall Advertising Metrics Ov…" at bounding box center [523, 81] width 804 height 34
click at [794, 84] on body "PURE Insights Advertise My Market Query Tools Tier2 Driver Operations Leave Fee…" at bounding box center [465, 229] width 931 height 459
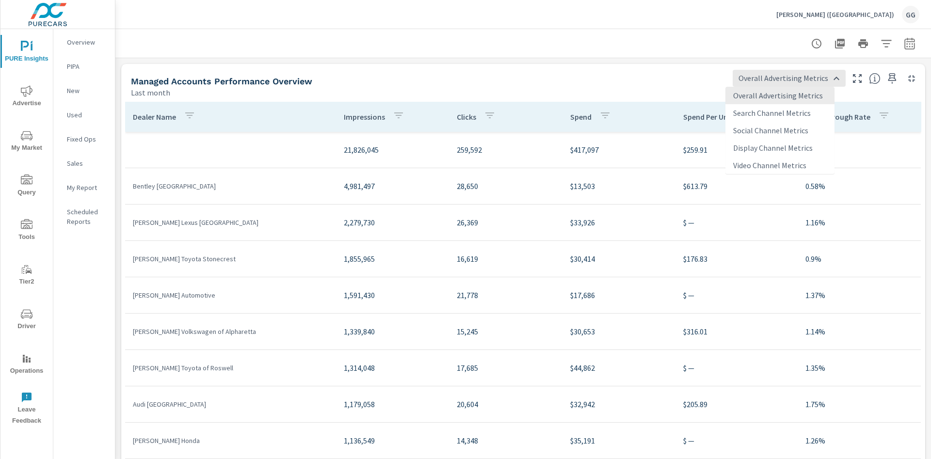
click at [418, 67] on div at bounding box center [465, 229] width 931 height 459
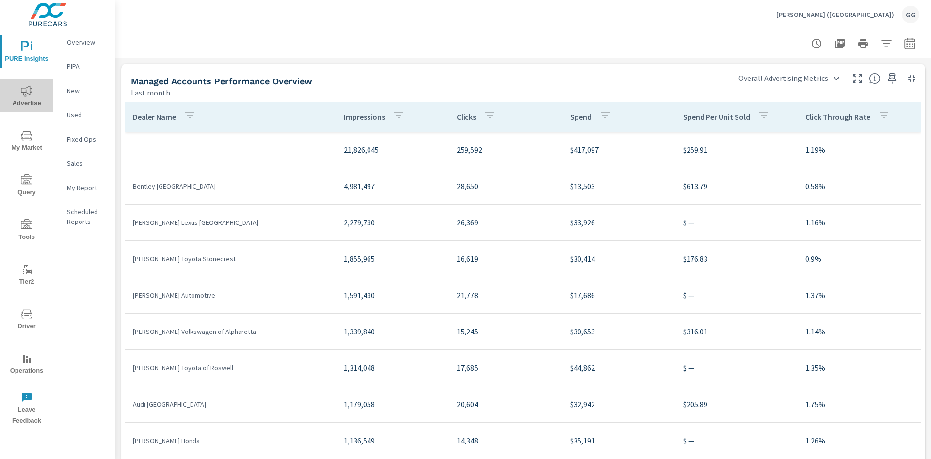
click at [22, 99] on span "Advertise" at bounding box center [26, 97] width 47 height 24
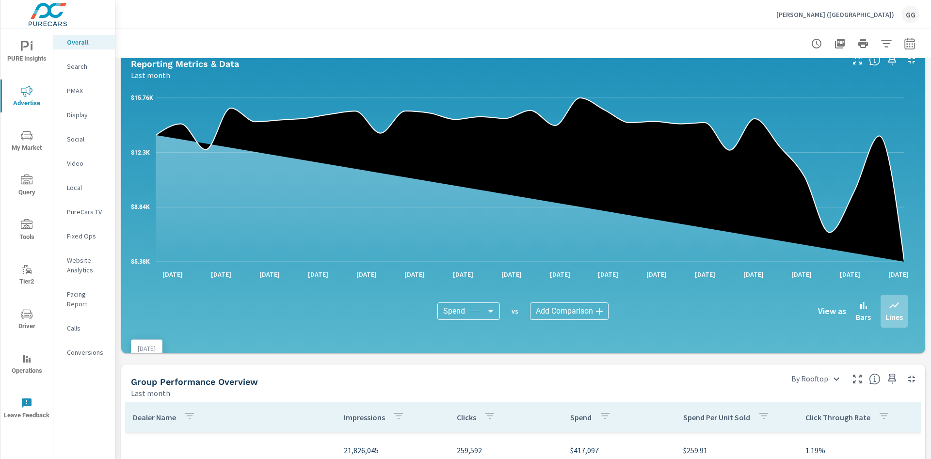
scroll to position [800, 0]
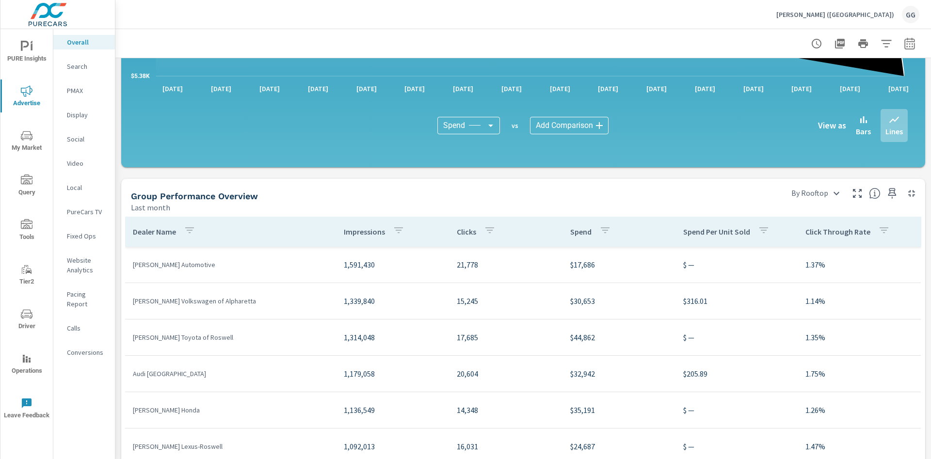
scroll to position [1018, 0]
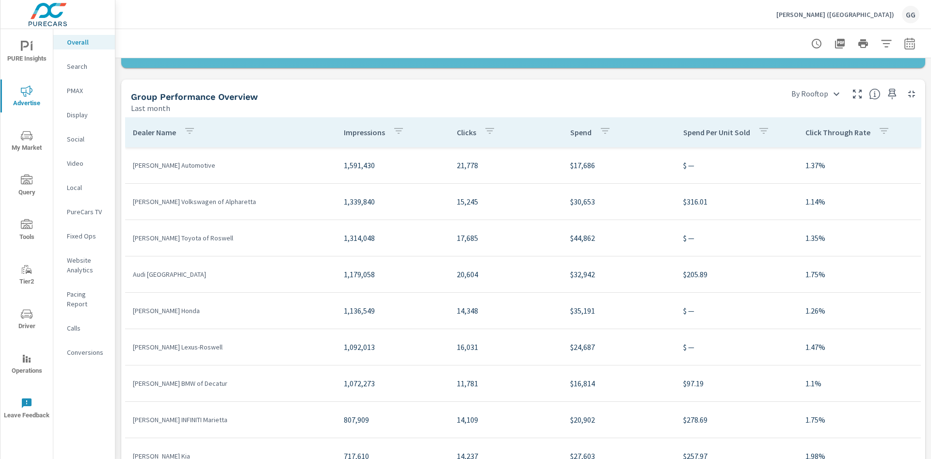
scroll to position [25, 0]
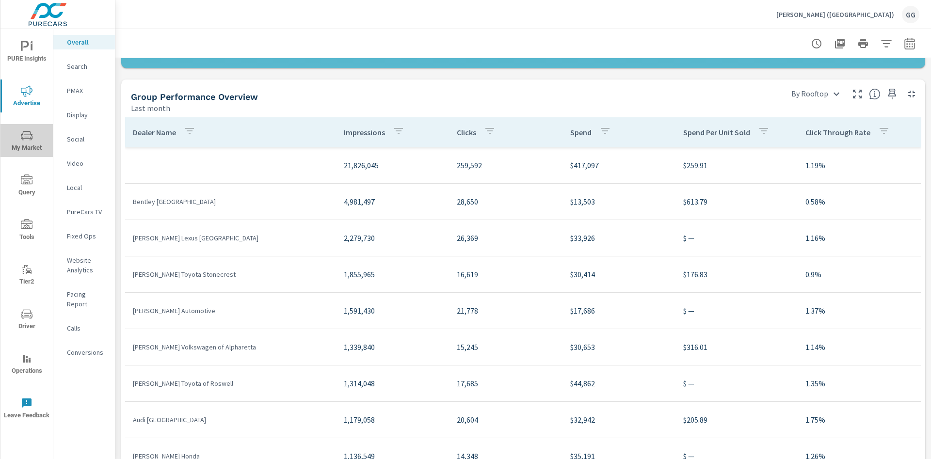
click at [32, 133] on icon "nav menu" at bounding box center [27, 136] width 12 height 12
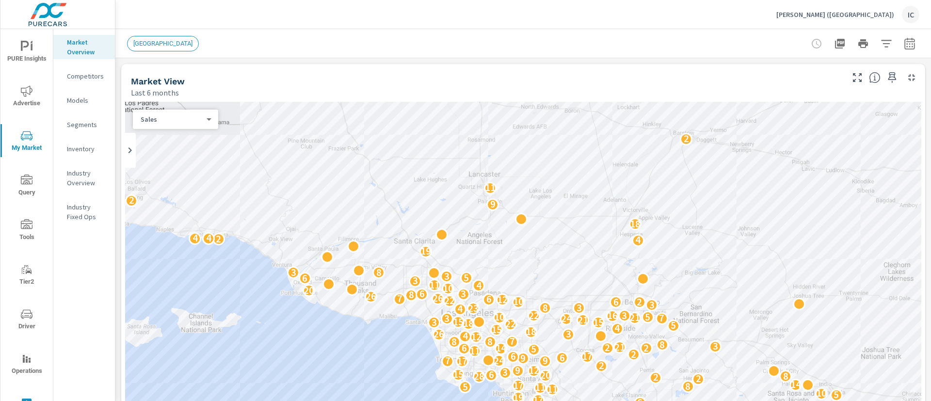
click at [29, 100] on span "Advertise" at bounding box center [26, 97] width 47 height 24
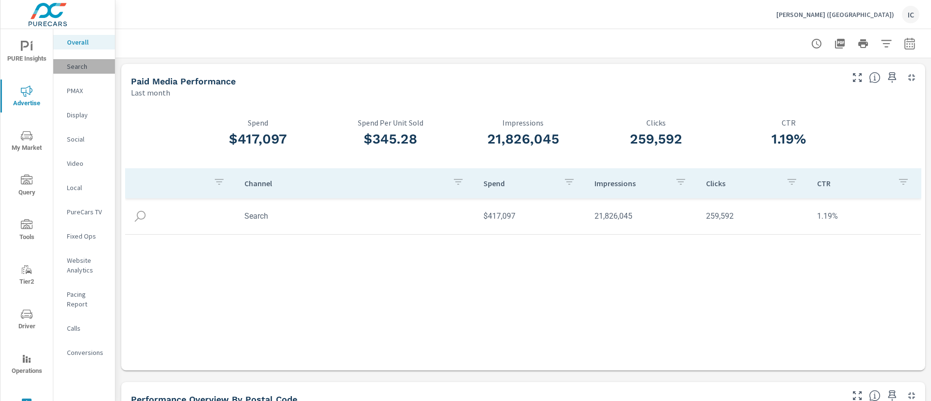
click at [89, 66] on p "Search" at bounding box center [87, 67] width 40 height 10
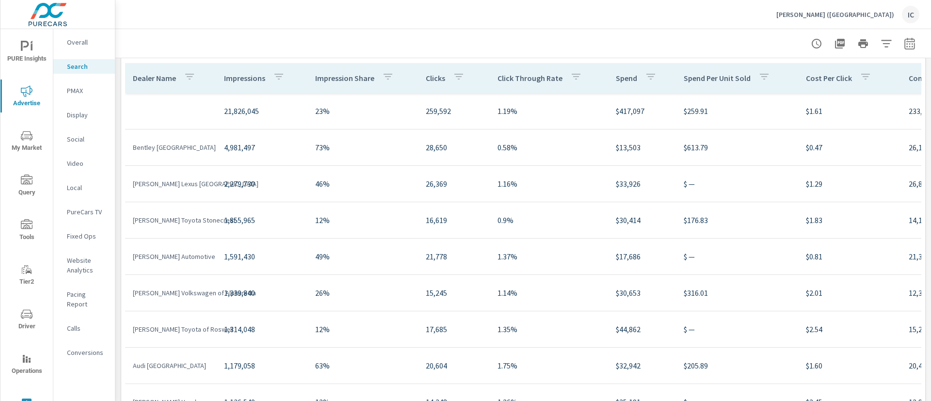
scroll to position [364, 0]
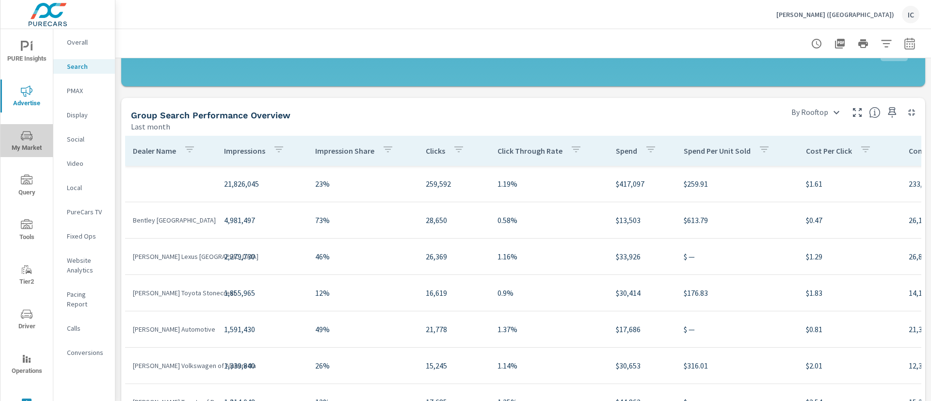
click at [30, 148] on span "My Market" at bounding box center [26, 142] width 47 height 24
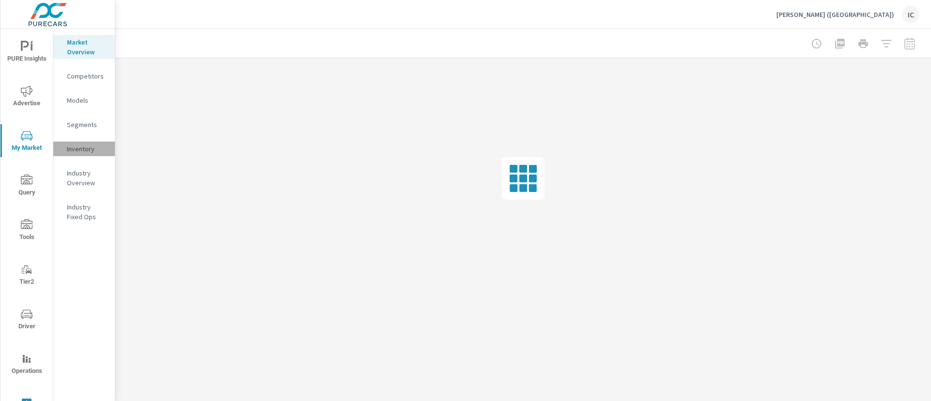
click at [93, 153] on p "Inventory" at bounding box center [87, 149] width 40 height 10
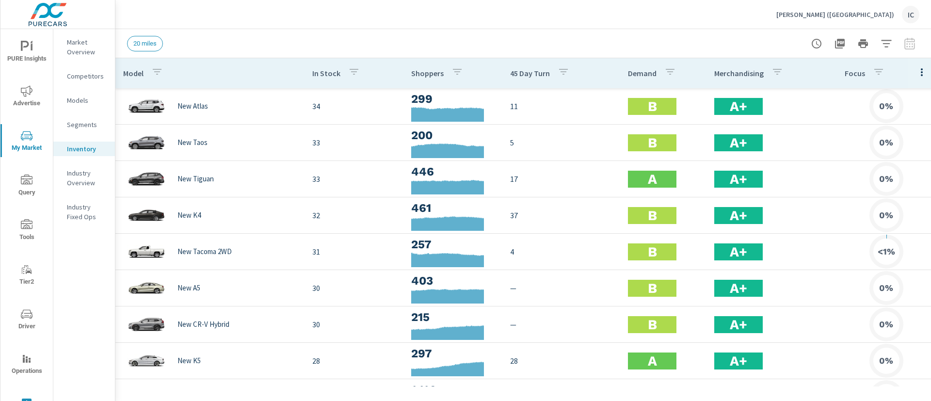
scroll to position [182, 0]
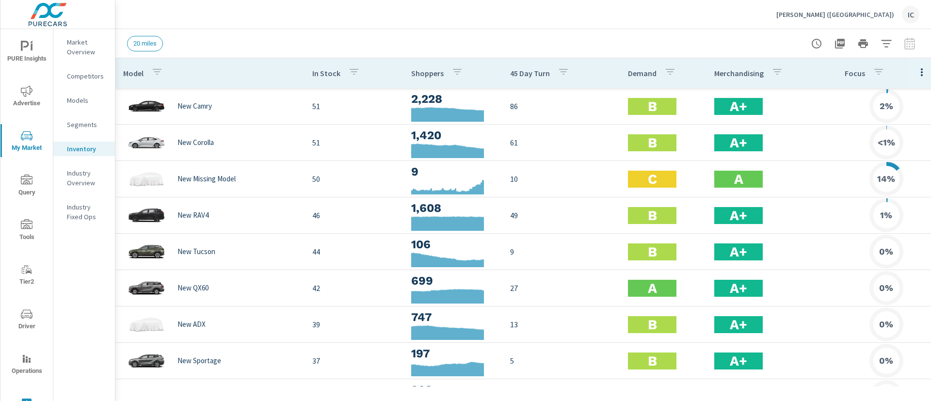
click at [24, 99] on span "Advertise" at bounding box center [26, 97] width 47 height 24
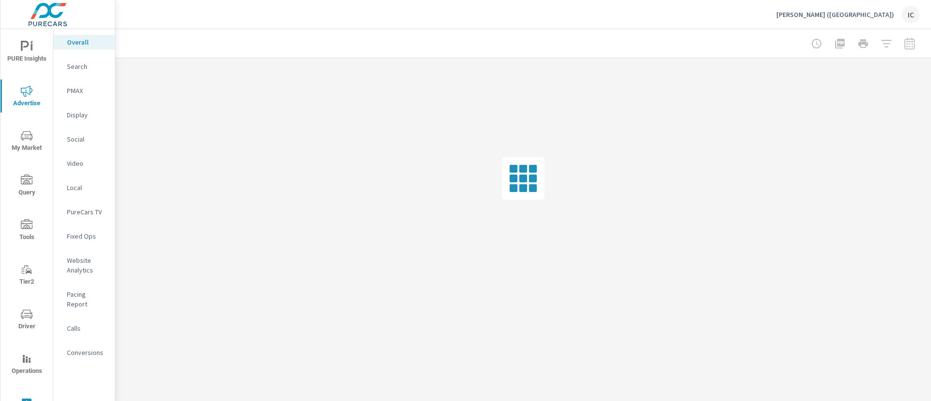
click at [80, 140] on p "Social" at bounding box center [87, 139] width 40 height 10
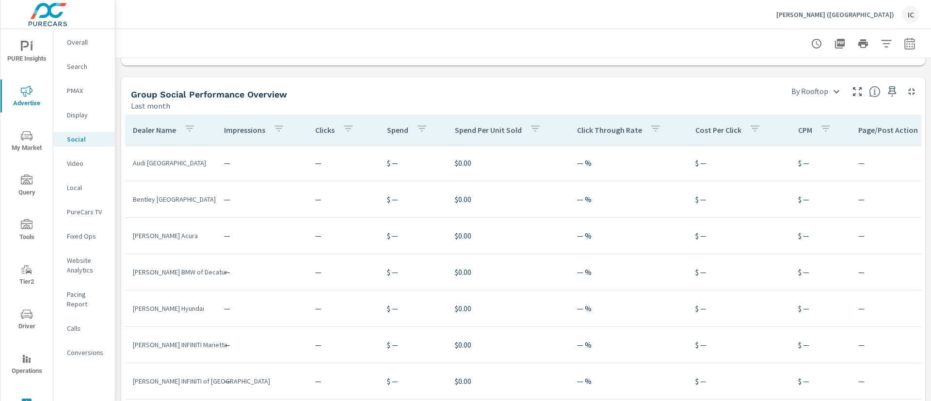
scroll to position [291, 0]
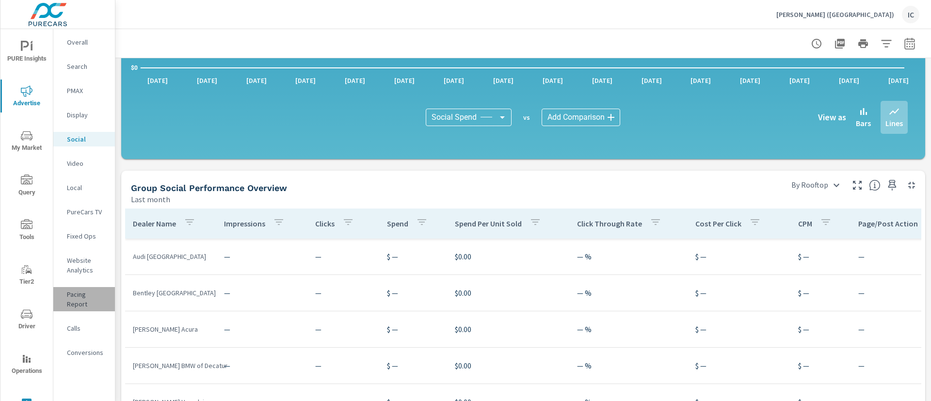
click at [78, 299] on p "Pacing Report" at bounding box center [87, 298] width 40 height 19
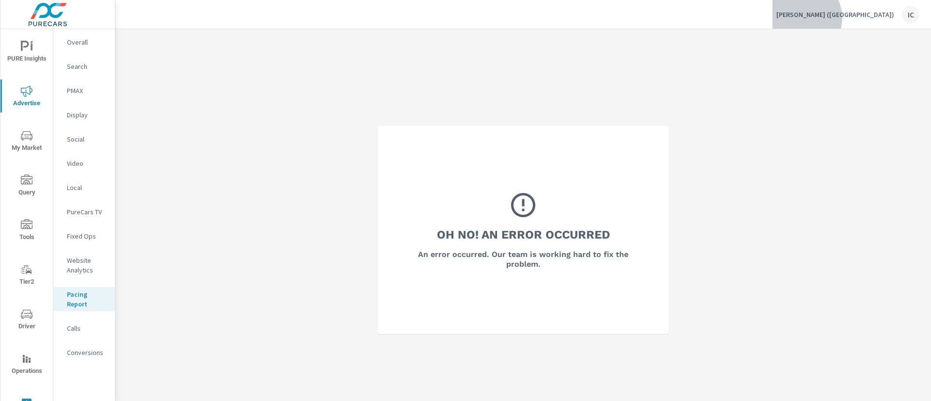
click at [886, 18] on p "Nalley (GA)" at bounding box center [835, 14] width 118 height 9
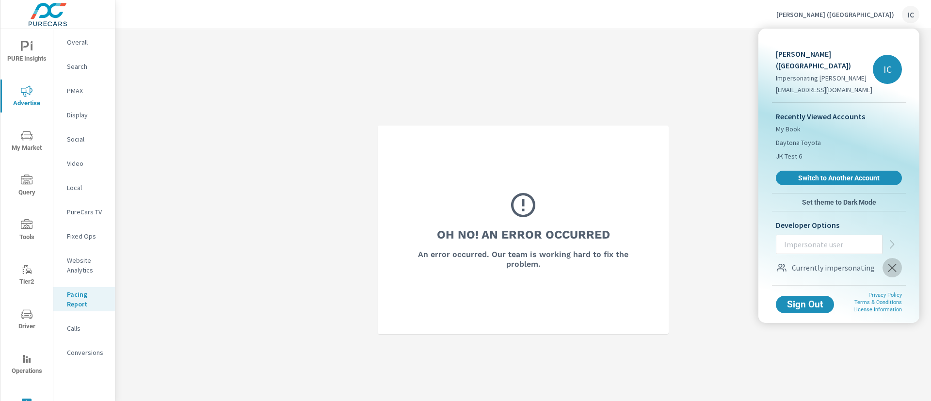
click at [895, 262] on icon "button" at bounding box center [892, 268] width 12 height 12
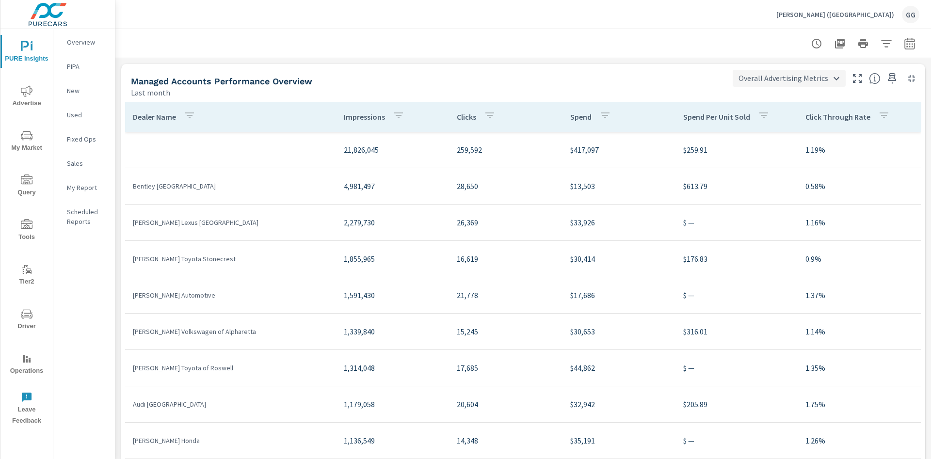
click at [749, 80] on body "PURE Insights Advertise My Market Query Tools Tier2 Driver Operations Leave Fee…" at bounding box center [465, 229] width 931 height 459
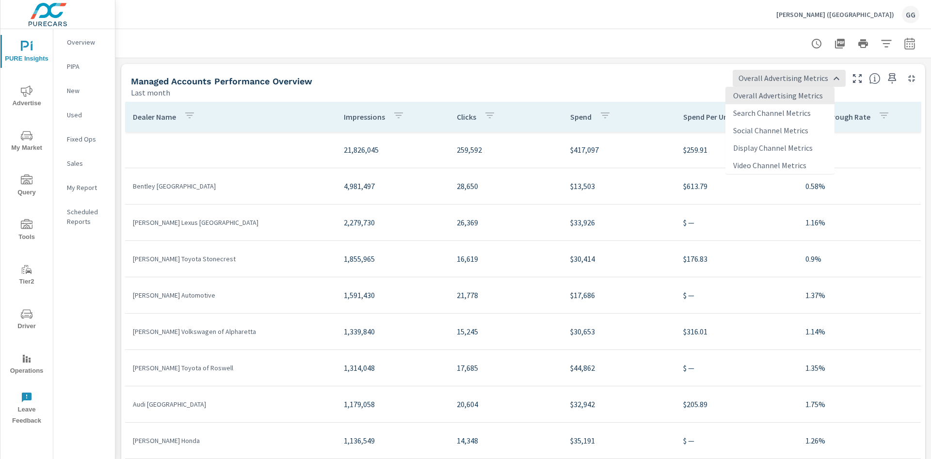
click at [632, 83] on div at bounding box center [465, 229] width 931 height 459
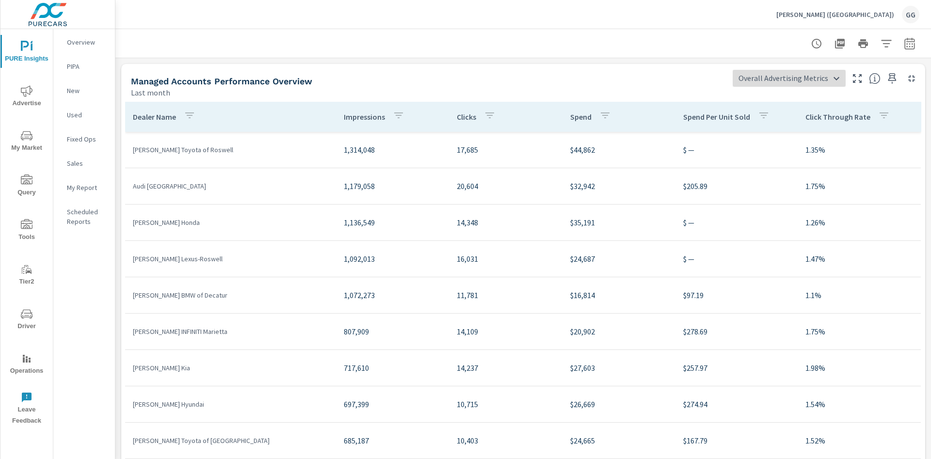
scroll to position [14, 0]
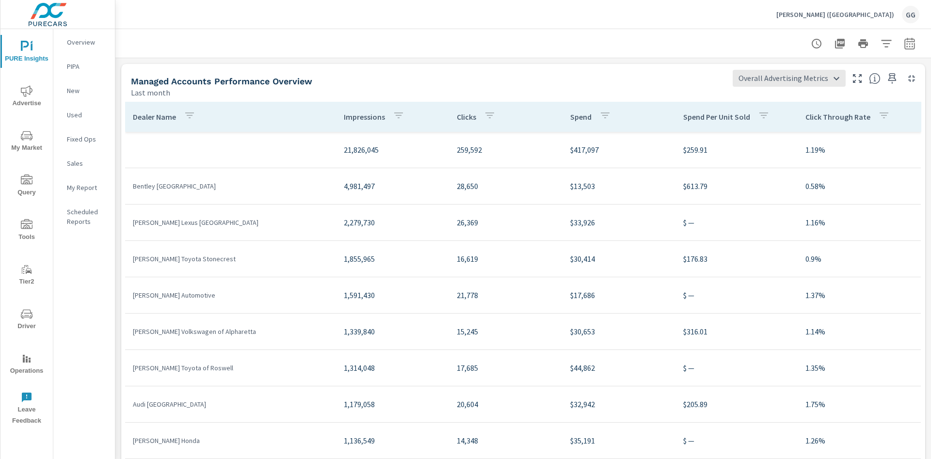
click at [625, 85] on div "Managed Accounts Performance Overview" at bounding box center [428, 81] width 594 height 11
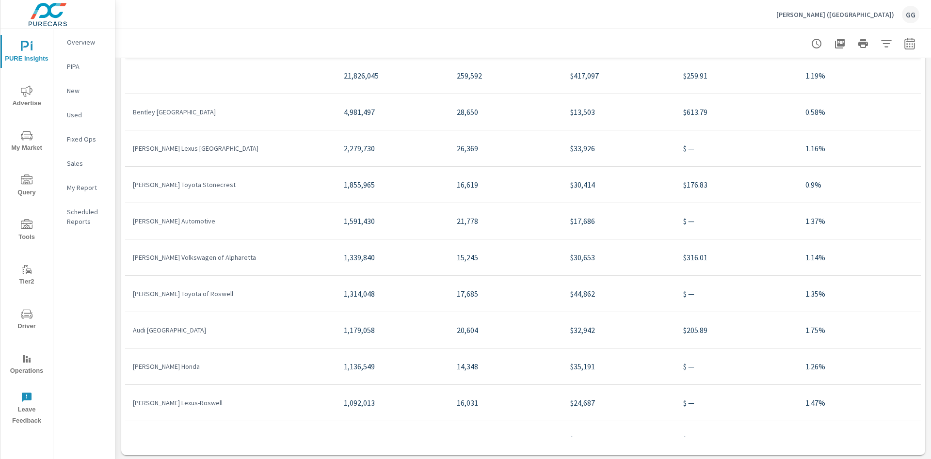
scroll to position [76, 0]
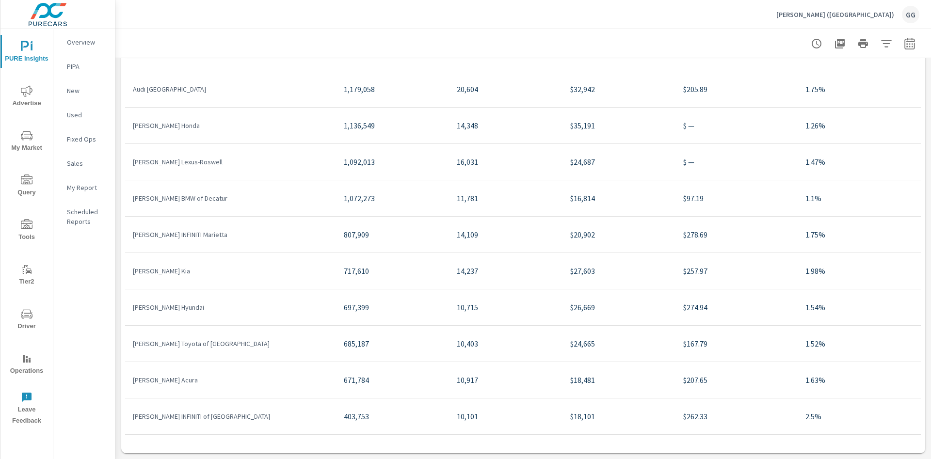
scroll to position [39, 0]
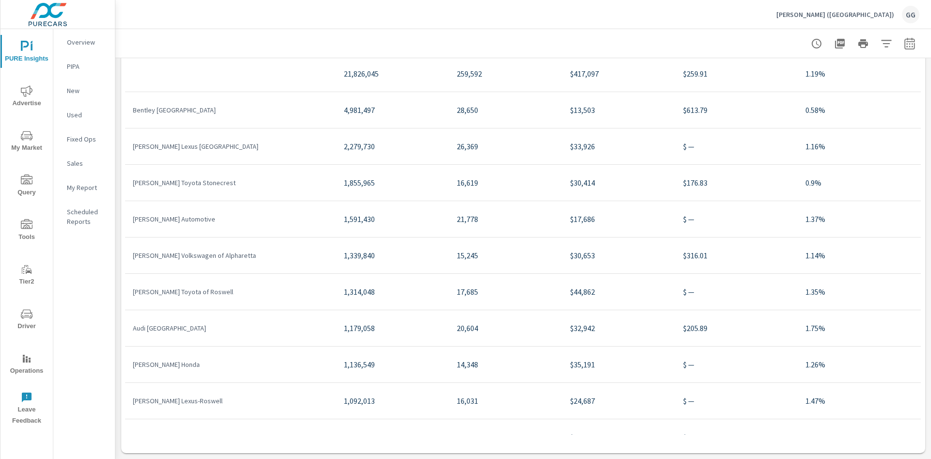
click at [881, 43] on icon "button" at bounding box center [886, 43] width 10 height 7
click at [785, 71] on li "Rooftop" at bounding box center [811, 69] width 147 height 24
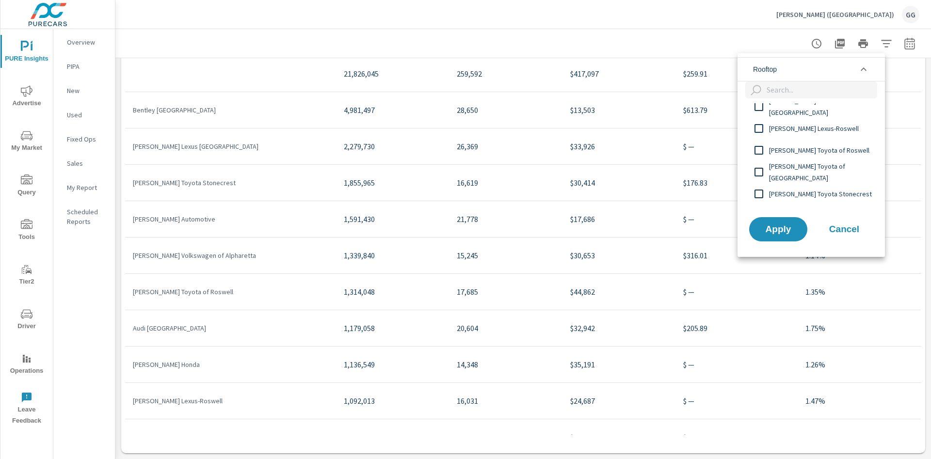
scroll to position [251, 0]
click at [847, 227] on span "Cancel" at bounding box center [844, 229] width 39 height 9
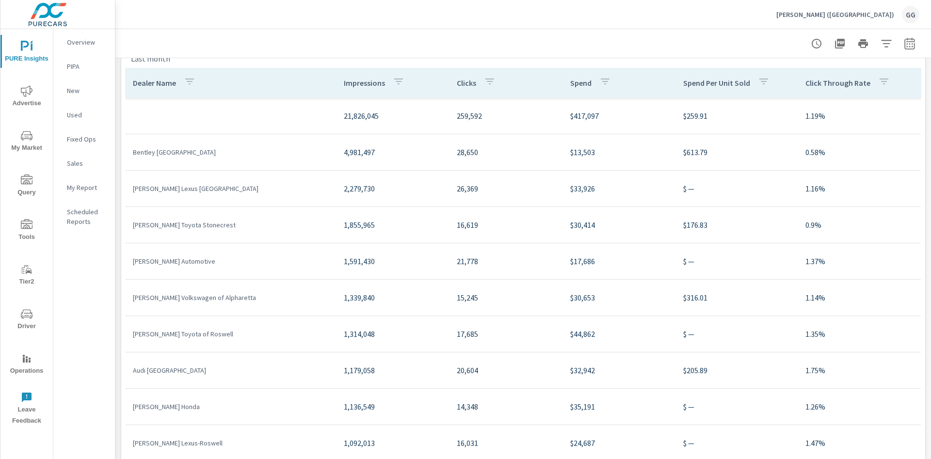
scroll to position [0, 0]
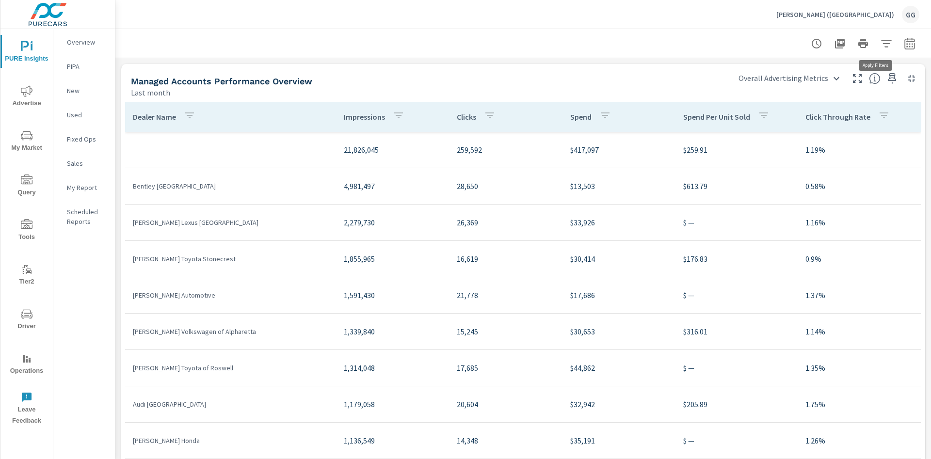
click at [881, 45] on icon "button" at bounding box center [887, 44] width 12 height 12
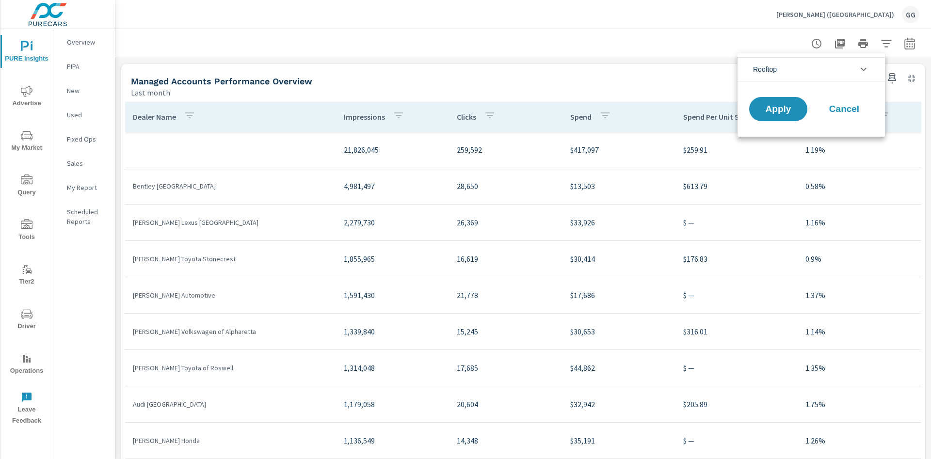
click at [796, 66] on li "Rooftop" at bounding box center [811, 69] width 147 height 24
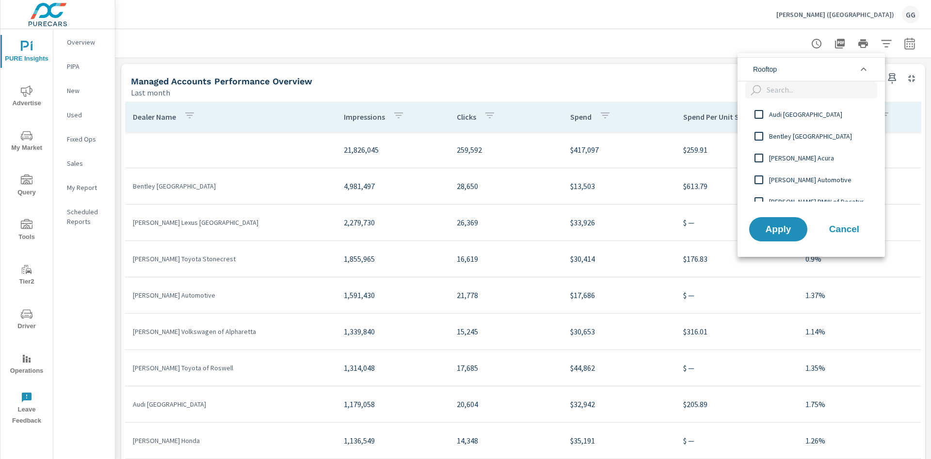
click at [774, 107] on div "Audi [GEOGRAPHIC_DATA]" at bounding box center [810, 114] width 145 height 22
click at [770, 236] on button "Apply" at bounding box center [778, 229] width 60 height 25
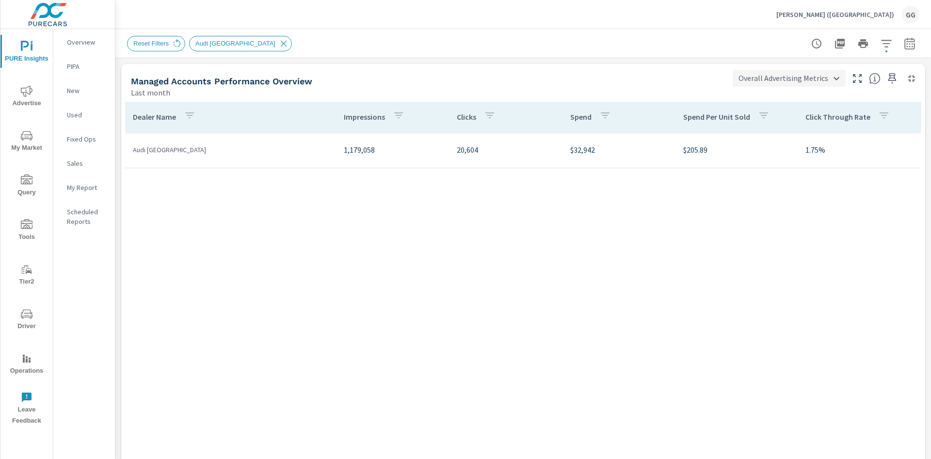
click at [811, 79] on body "PURE Insights Advertise My Market Query Tools Tier2 Driver Operations Leave Fee…" at bounding box center [465, 229] width 931 height 459
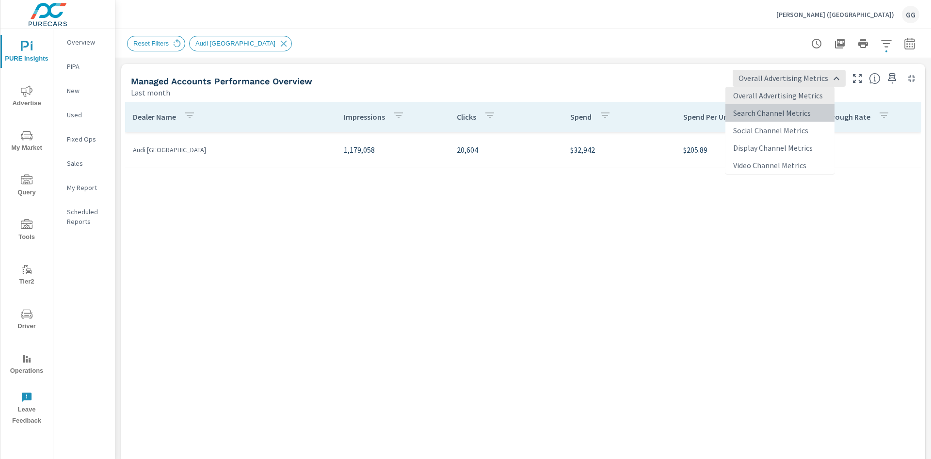
click at [779, 121] on li "Search Channel Metrics" at bounding box center [779, 112] width 109 height 17
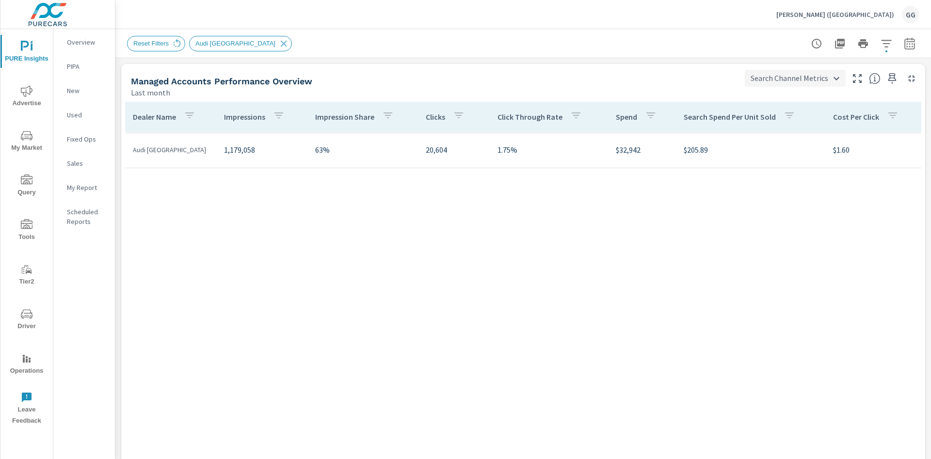
click at [764, 85] on body "PURE Insights Advertise My Market Query Tools Tier2 Driver Operations Leave Fee…" at bounding box center [465, 229] width 931 height 459
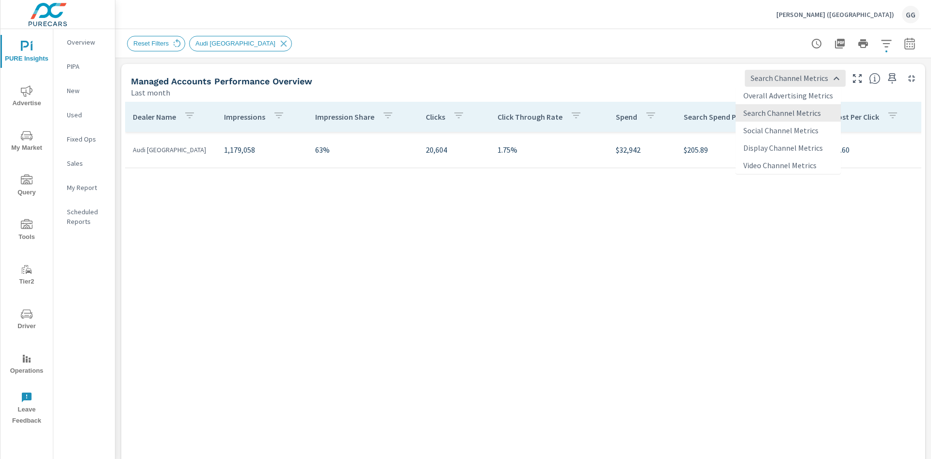
click at [764, 101] on li "Overall Advertising Metrics" at bounding box center [788, 95] width 105 height 17
type input "Overall Advertising Metrics"
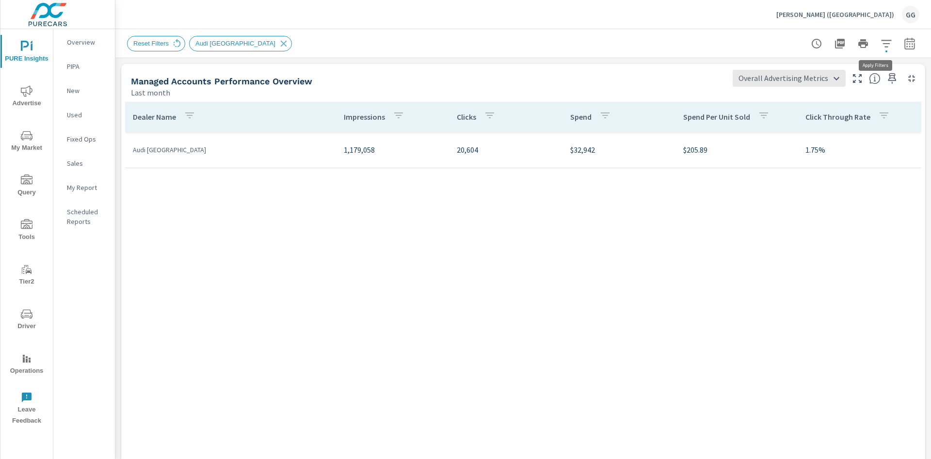
click at [881, 42] on icon "button" at bounding box center [887, 44] width 12 height 12
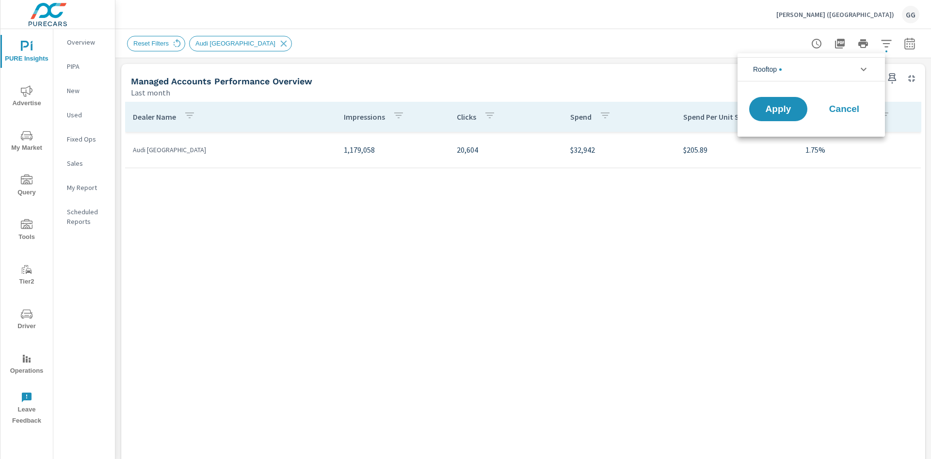
click at [776, 74] on span "Rooftop" at bounding box center [767, 69] width 29 height 23
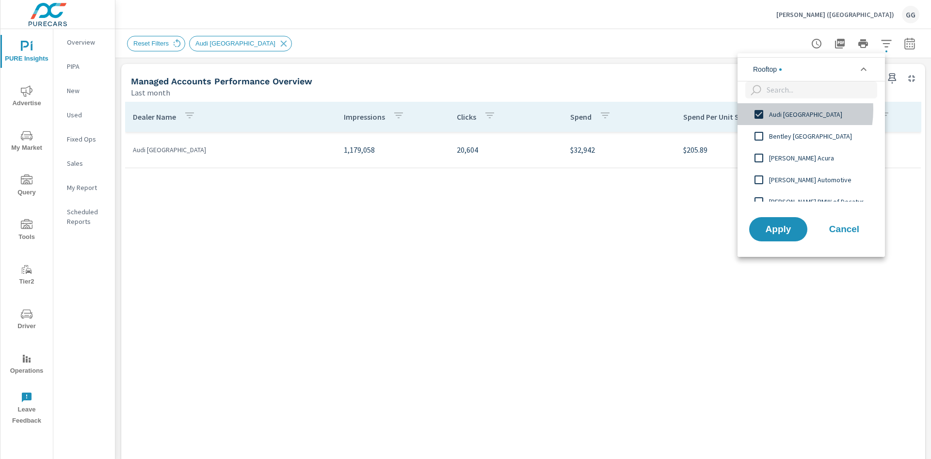
click at [766, 110] on input "filter options" at bounding box center [759, 114] width 20 height 20
click at [789, 233] on span "Apply" at bounding box center [778, 228] width 40 height 9
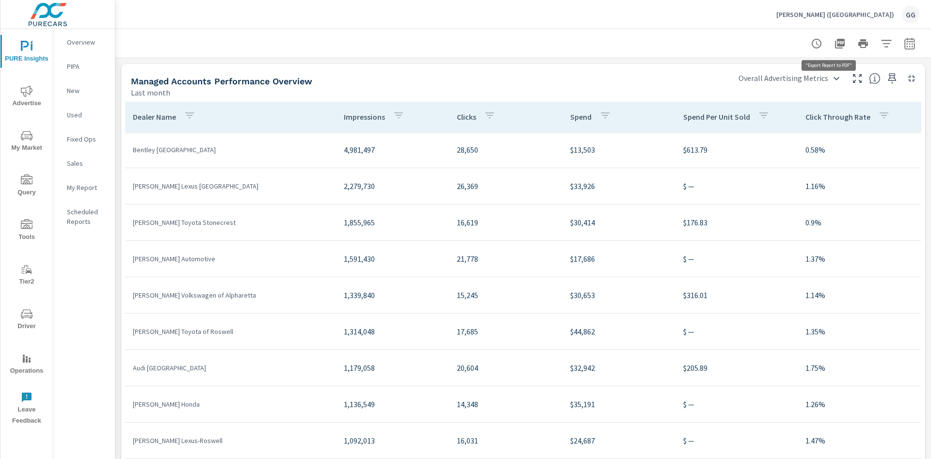
click at [835, 45] on icon "button" at bounding box center [840, 44] width 10 height 10
click at [904, 47] on icon "button" at bounding box center [910, 44] width 12 height 12
select select "Last month"
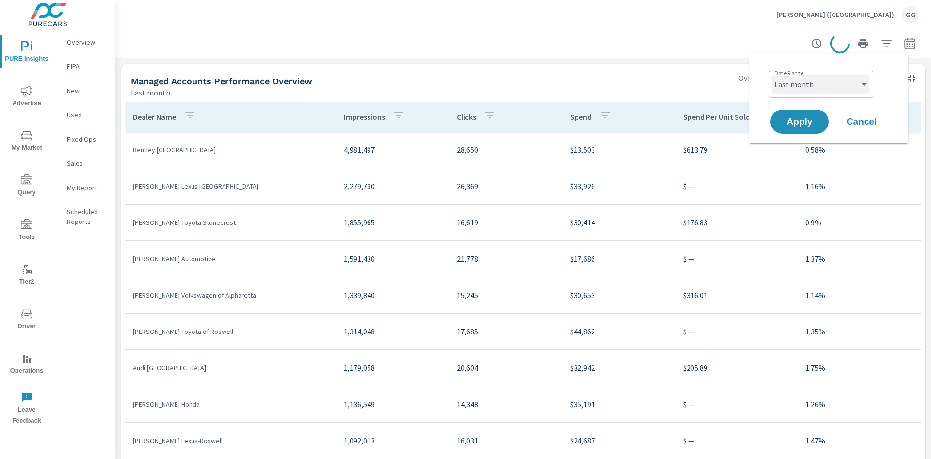
click at [837, 88] on select "Month to date Last month" at bounding box center [820, 84] width 97 height 19
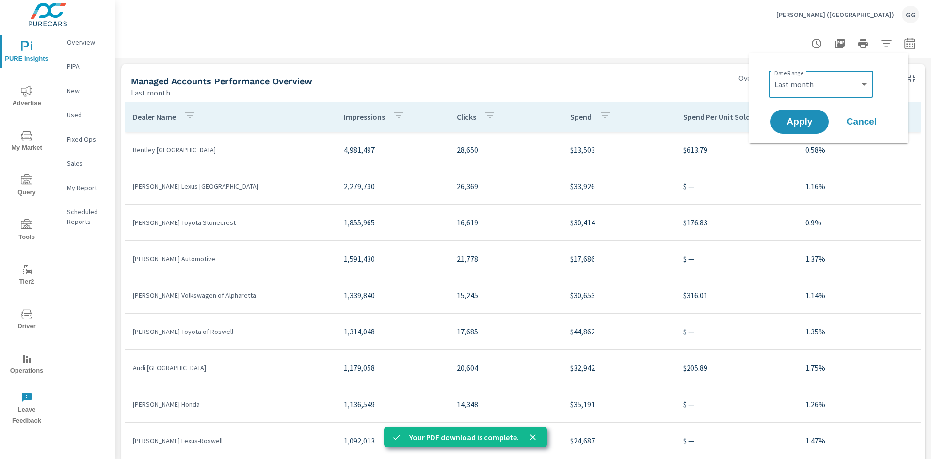
click at [659, 54] on div at bounding box center [523, 43] width 792 height 29
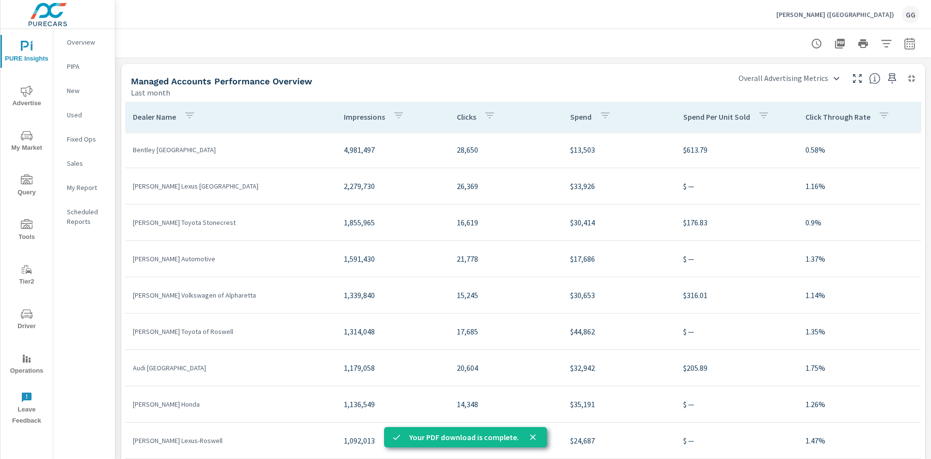
click at [886, 18] on p "[PERSON_NAME] ([GEOGRAPHIC_DATA])" at bounding box center [835, 14] width 118 height 9
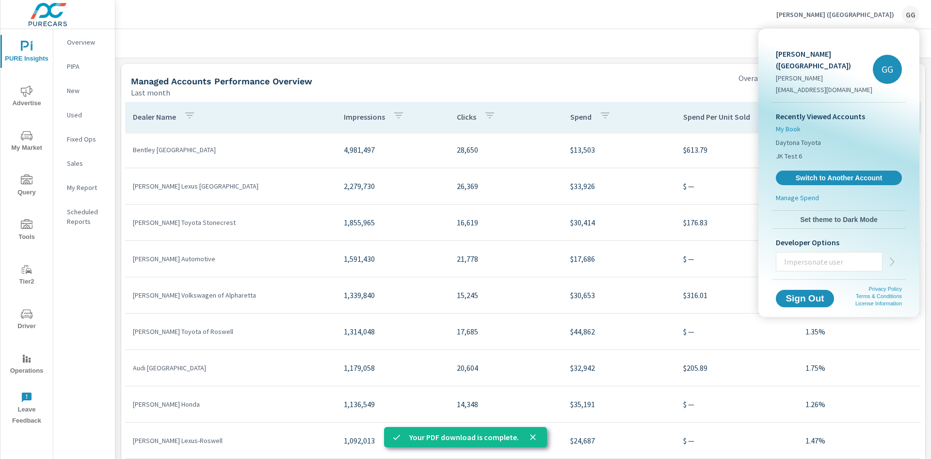
click at [803, 122] on li "My Book" at bounding box center [839, 129] width 126 height 14
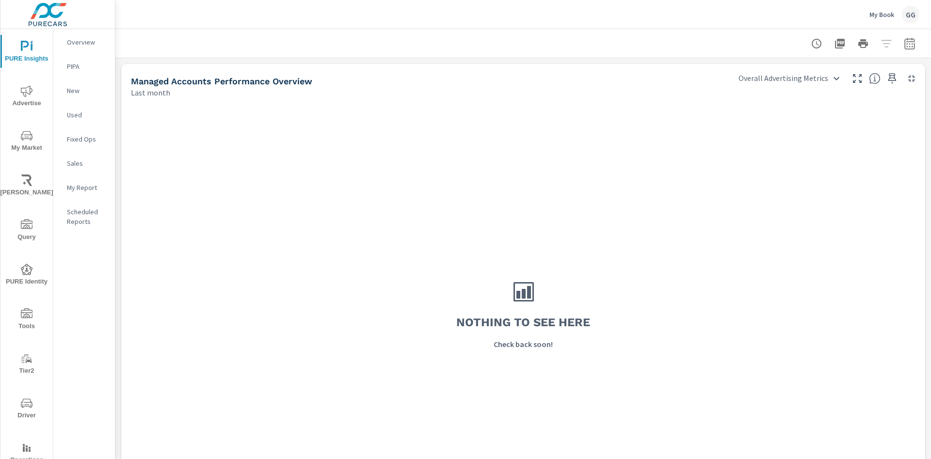
click at [909, 14] on div "GG" at bounding box center [910, 14] width 17 height 17
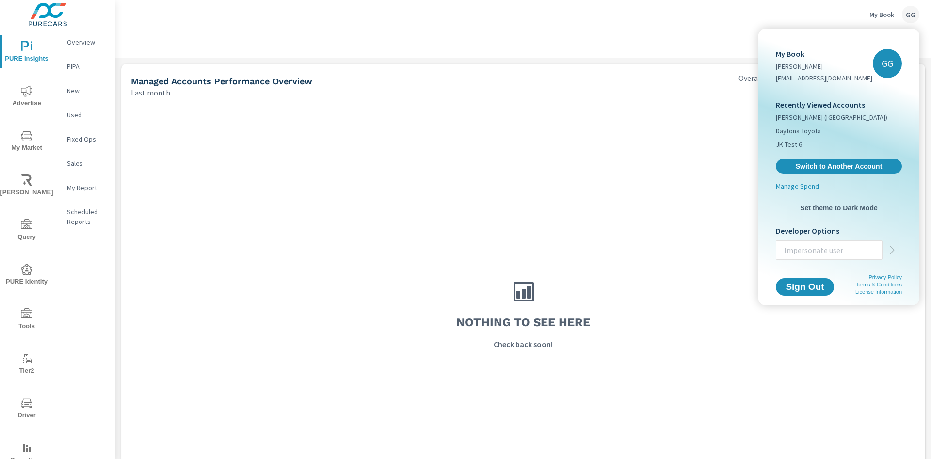
click at [807, 245] on input "text" at bounding box center [829, 250] width 106 height 25
type input "[EMAIL_ADDRESS][DOMAIN_NAME]"
click at [892, 244] on icon "button" at bounding box center [892, 250] width 12 height 12
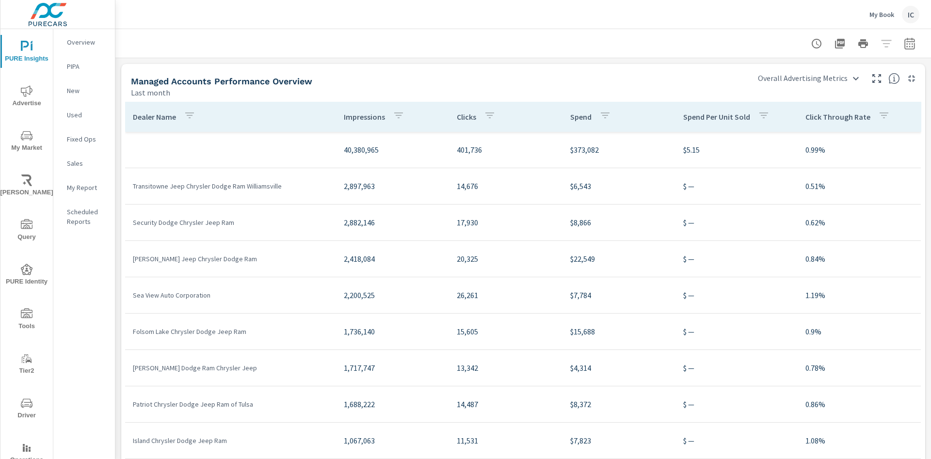
click at [683, 67] on div "Managed Accounts Performance Overview Last month" at bounding box center [434, 81] width 627 height 34
click at [762, 76] on body "PURE Insights Advertise My Market Riley AI Query PURE Identity Tools Tier2 Driv…" at bounding box center [465, 229] width 931 height 459
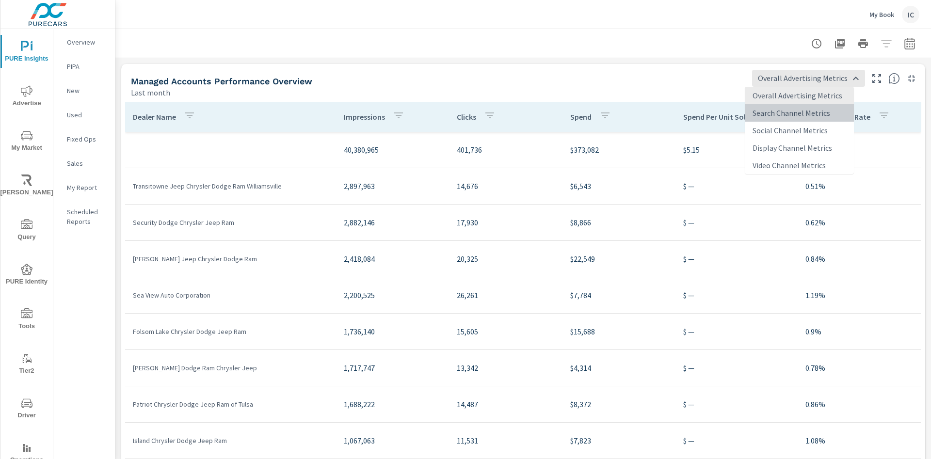
click at [765, 110] on li "Search Channel Metrics" at bounding box center [799, 112] width 109 height 17
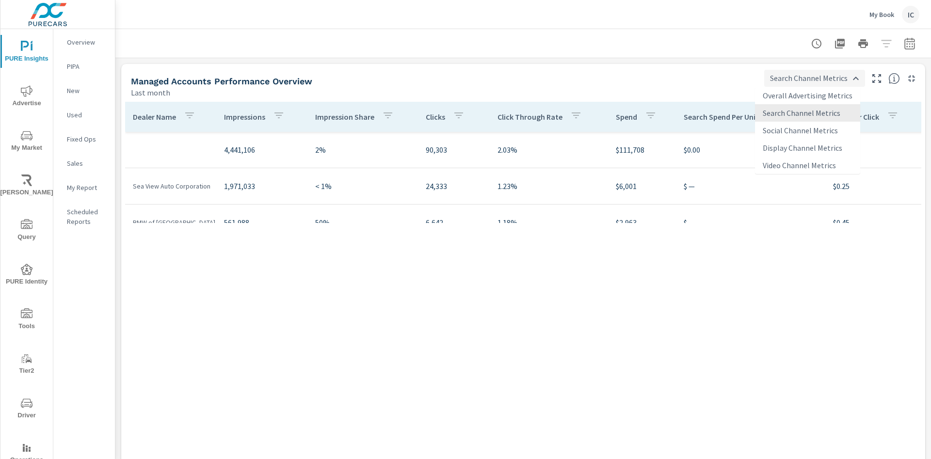
click at [778, 73] on body "PURE Insights Advertise My Market Riley AI Query PURE Identity Tools Tier2 Driv…" at bounding box center [465, 229] width 931 height 459
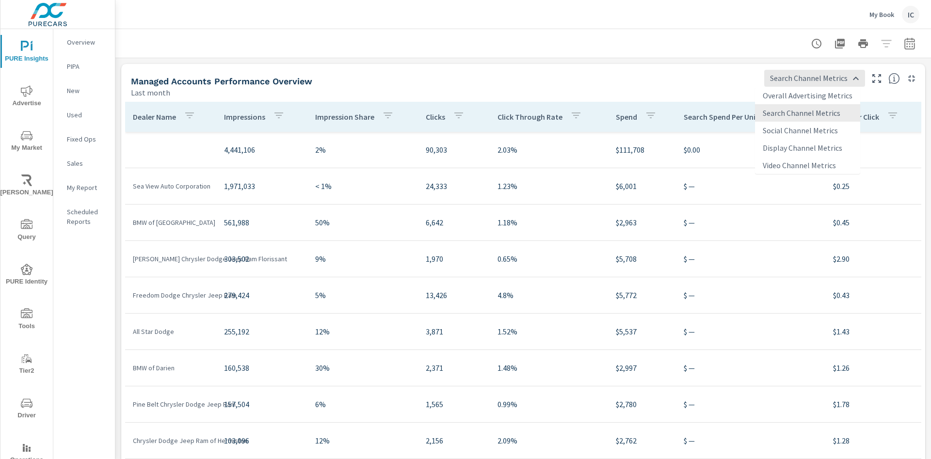
click at [668, 68] on div at bounding box center [465, 229] width 931 height 459
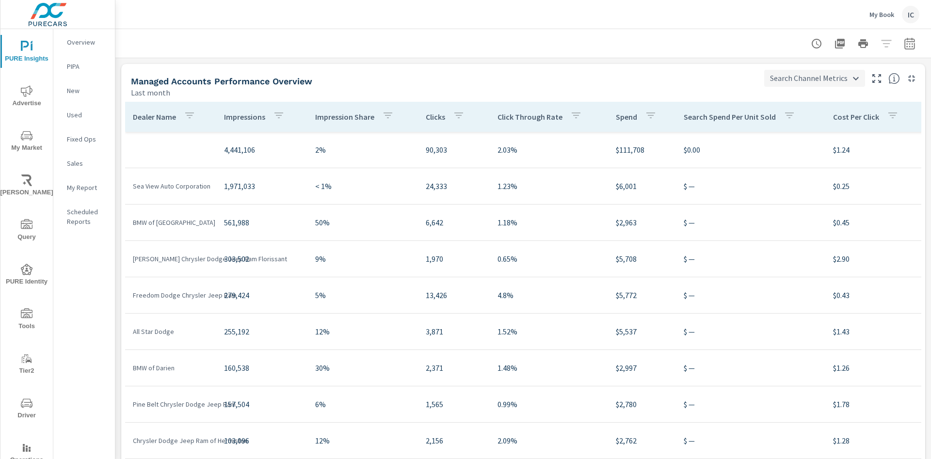
click at [787, 73] on body "PURE Insights Advertise My Market Riley AI Query PURE Identity Tools Tier2 Driv…" at bounding box center [465, 229] width 931 height 459
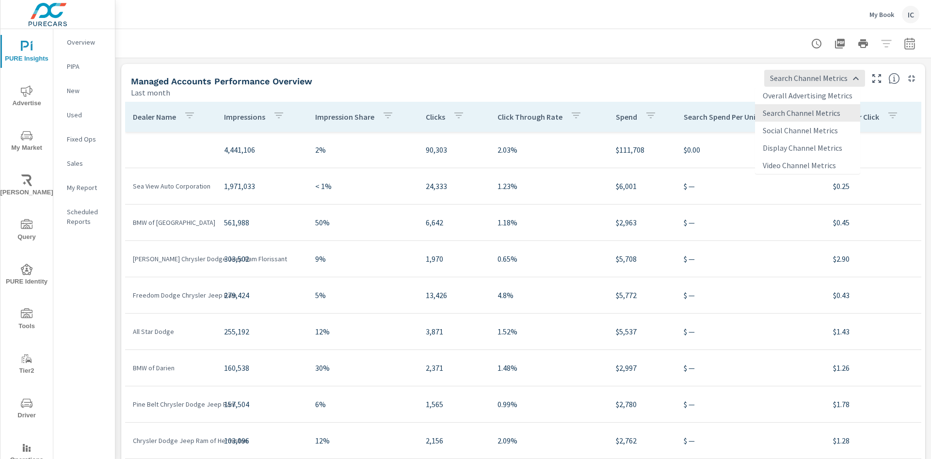
click at [784, 169] on li "Video Channel Metrics" at bounding box center [807, 165] width 105 height 17
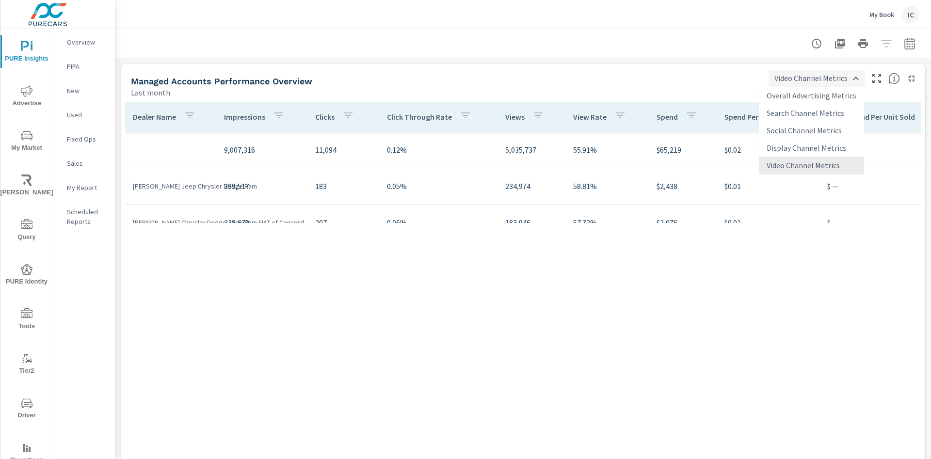
click at [799, 74] on body "PURE Insights Advertise My Market Riley AI Query PURE Identity Tools Tier2 Driv…" at bounding box center [465, 229] width 931 height 459
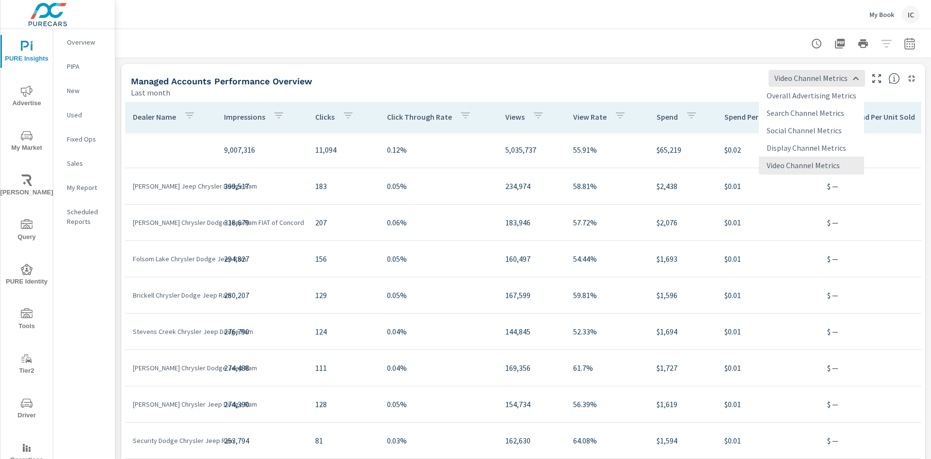
click at [798, 94] on li "Overall Advertising Metrics" at bounding box center [811, 95] width 105 height 17
type input "Overall Advertising Metrics"
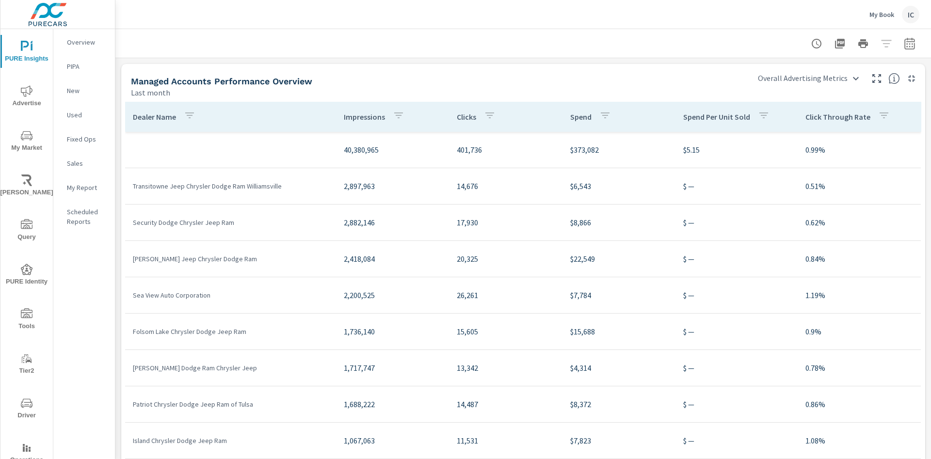
click at [615, 53] on div at bounding box center [523, 43] width 792 height 29
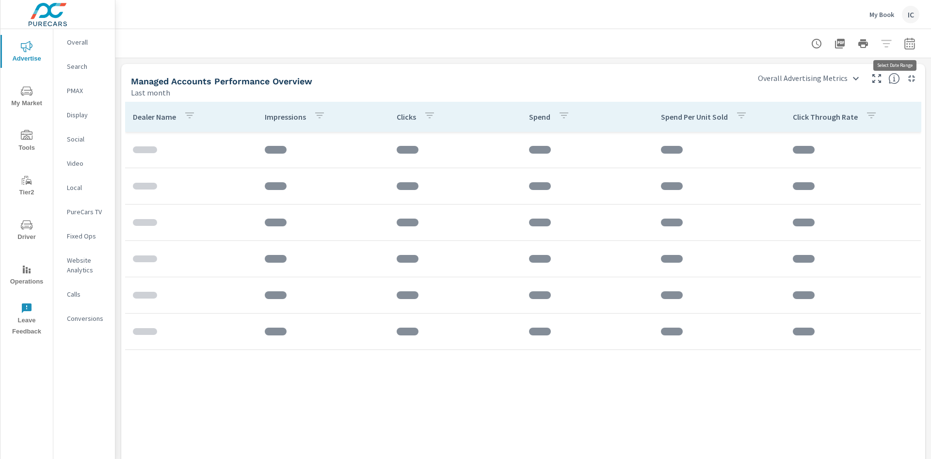
click at [906, 44] on icon "button" at bounding box center [909, 45] width 6 height 4
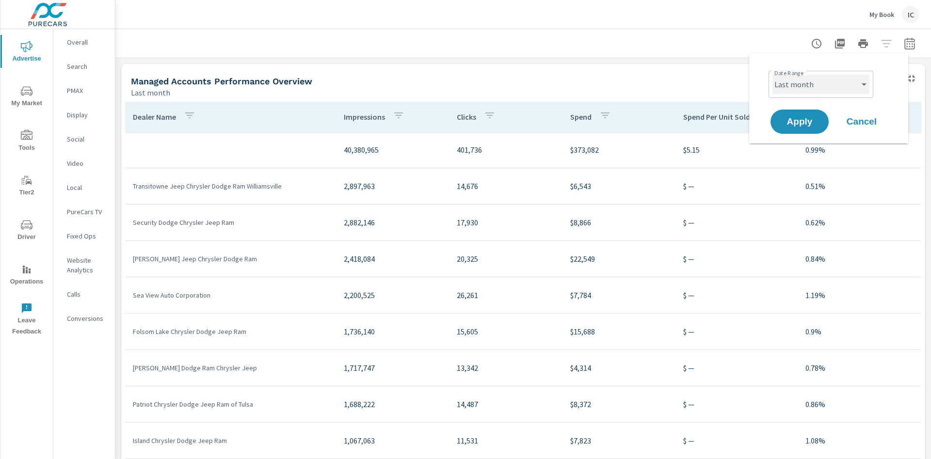
click at [830, 85] on select "Custom [DATE] Last week Last 7 days Last 14 days Last 30 days Last 45 days Last…" at bounding box center [820, 84] width 97 height 19
click at [772, 75] on select "Custom [DATE] Last week Last 7 days Last 14 days Last 30 days Last 45 days Last…" at bounding box center [820, 84] width 97 height 19
select select "Last year"
click at [787, 118] on span "Apply" at bounding box center [800, 121] width 40 height 9
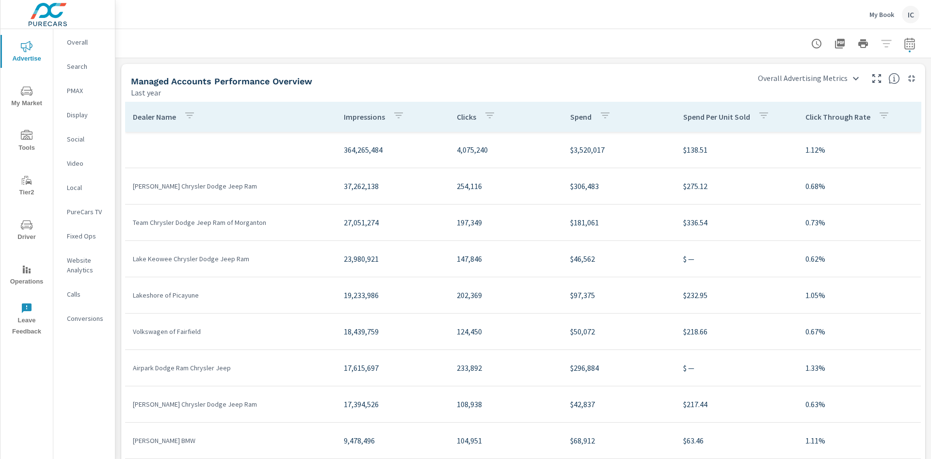
click at [811, 47] on icon "button" at bounding box center [817, 44] width 12 height 12
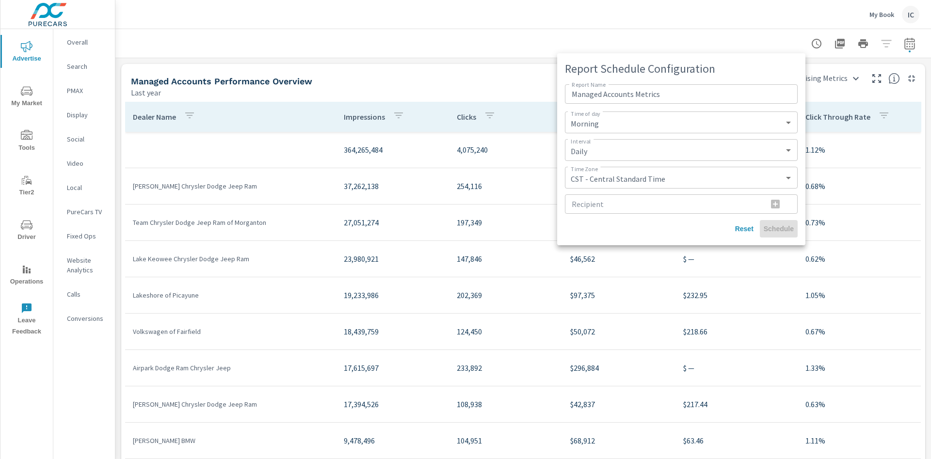
click at [621, 23] on div at bounding box center [465, 229] width 931 height 459
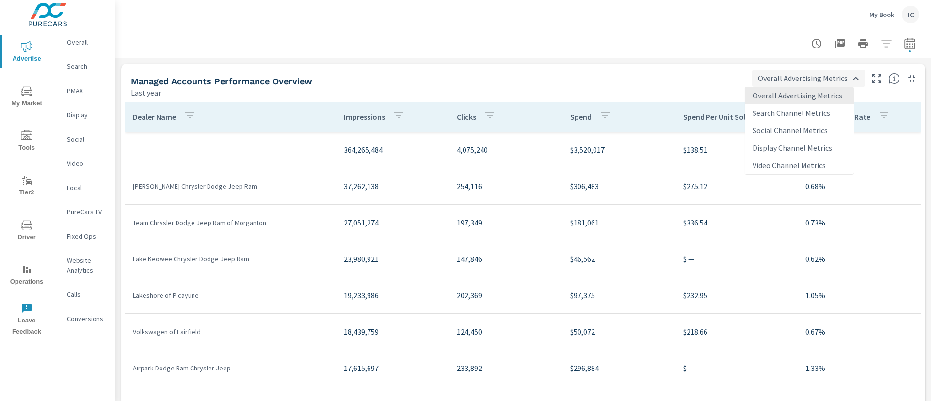
click at [803, 82] on body "Advertise My Market Tools Tier2 Driver Operations Leave Feedback Overall Search…" at bounding box center [465, 200] width 931 height 401
click at [681, 83] on div at bounding box center [465, 200] width 931 height 401
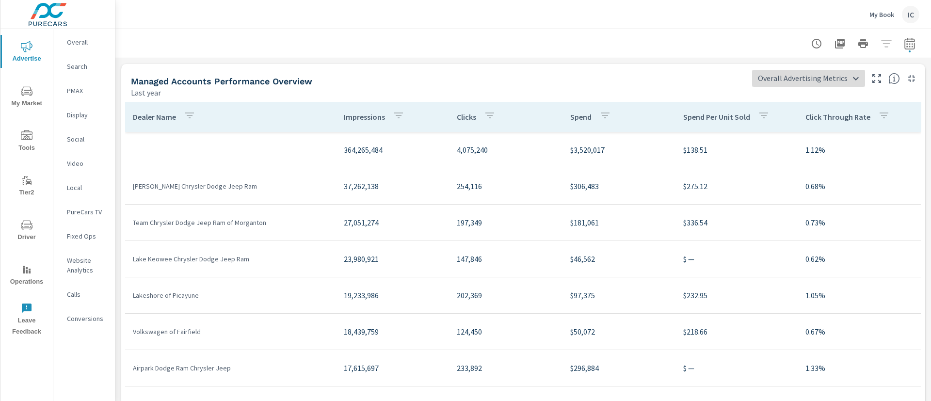
scroll to position [218, 0]
click at [793, 80] on body "Advertise My Market Tools Tier2 Driver Operations Leave Feedback Overall Search…" at bounding box center [465, 200] width 931 height 401
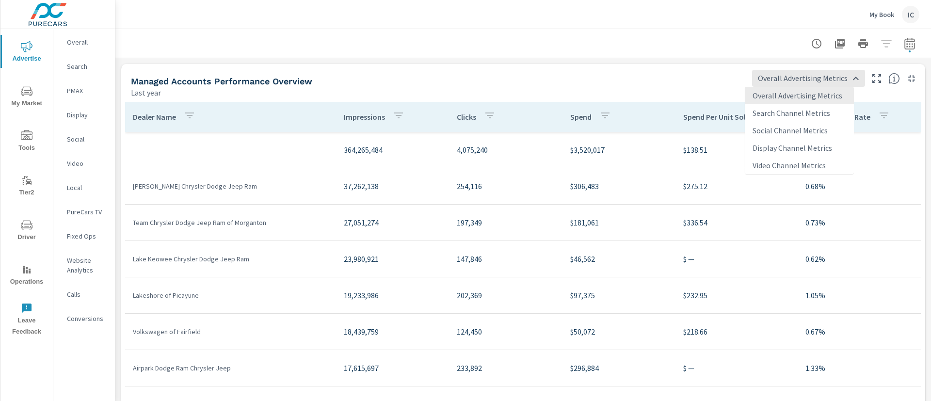
click at [659, 65] on div at bounding box center [465, 200] width 931 height 401
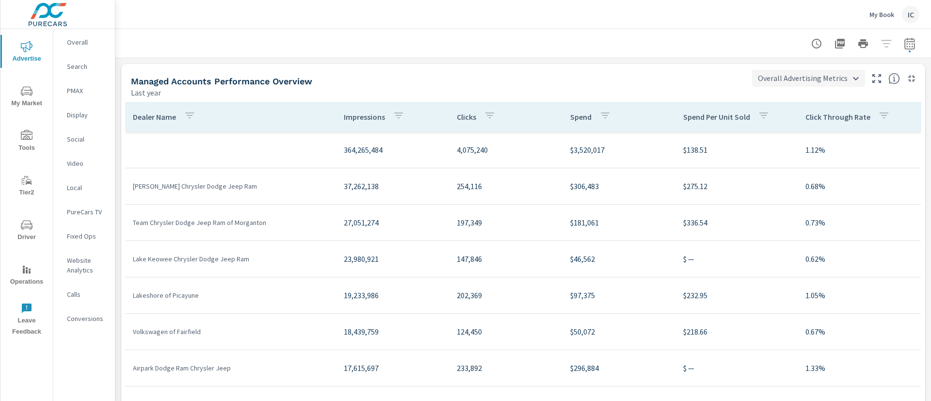
click at [776, 79] on body "Advertise My Market Tools Tier2 Driver Operations Leave Feedback Overall Search…" at bounding box center [465, 200] width 931 height 401
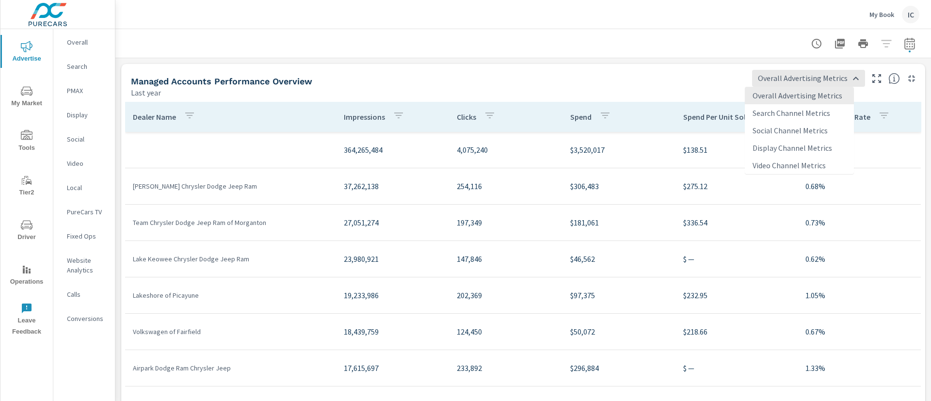
click at [576, 68] on div at bounding box center [465, 200] width 931 height 401
click at [821, 77] on body "Advertise My Market Tools Tier2 Driver Operations Leave Feedback Overall Search…" at bounding box center [465, 200] width 931 height 401
click at [771, 114] on li "Search Channel Metrics" at bounding box center [799, 112] width 109 height 17
type input "Search Channel Metrics"
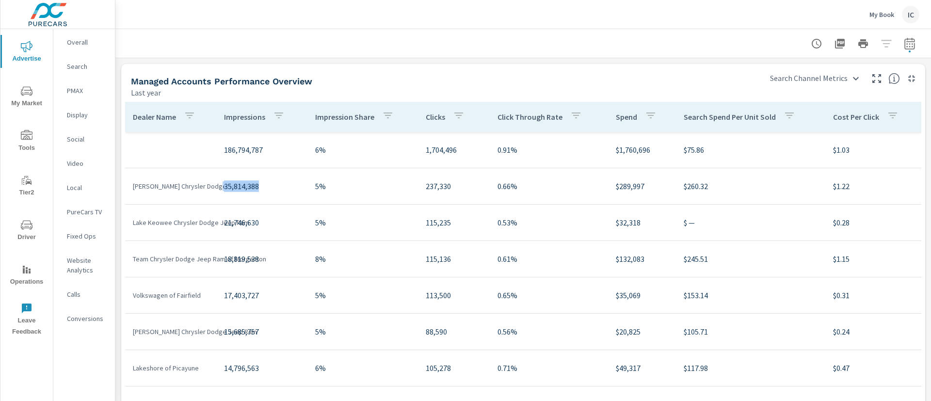
drag, startPoint x: 216, startPoint y: 191, endPoint x: 258, endPoint y: 191, distance: 42.7
click at [258, 191] on tr "[PERSON_NAME] Chrysler Dodge Jeep Ram 35,814,388 5% 237,330 0.66% $289,997 $260…" at bounding box center [921, 186] width 1593 height 36
click at [296, 191] on p "35,814,388" at bounding box center [262, 186] width 76 height 12
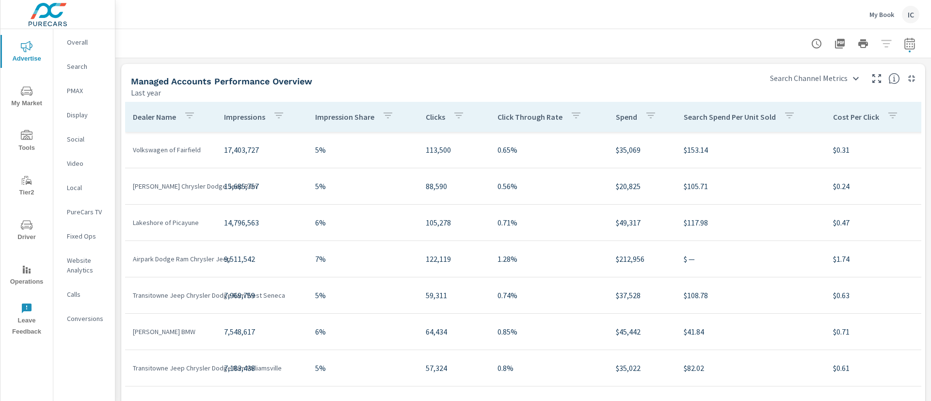
scroll to position [2, 0]
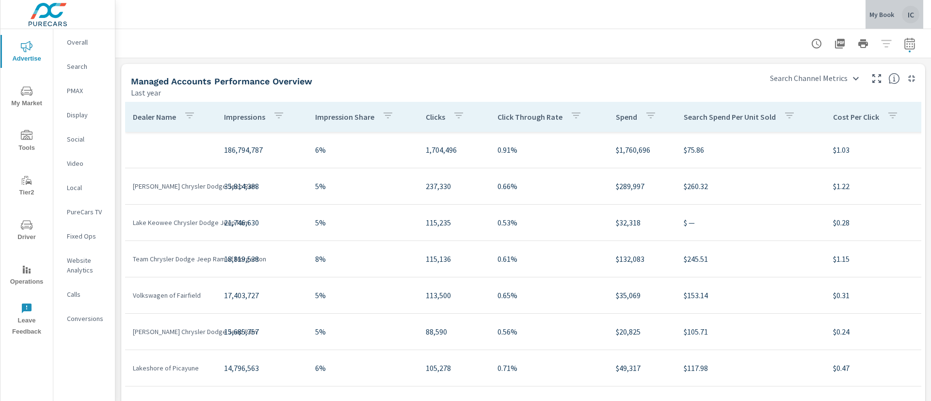
click at [882, 15] on p "My Book" at bounding box center [881, 14] width 25 height 9
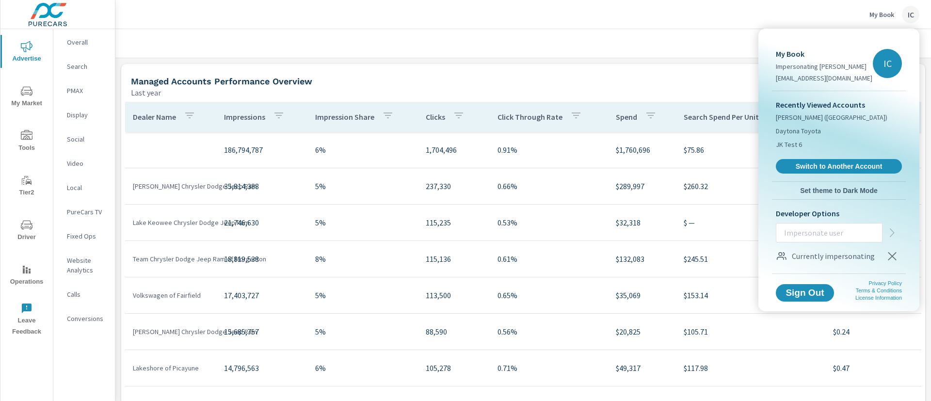
click at [586, 79] on div at bounding box center [465, 200] width 931 height 401
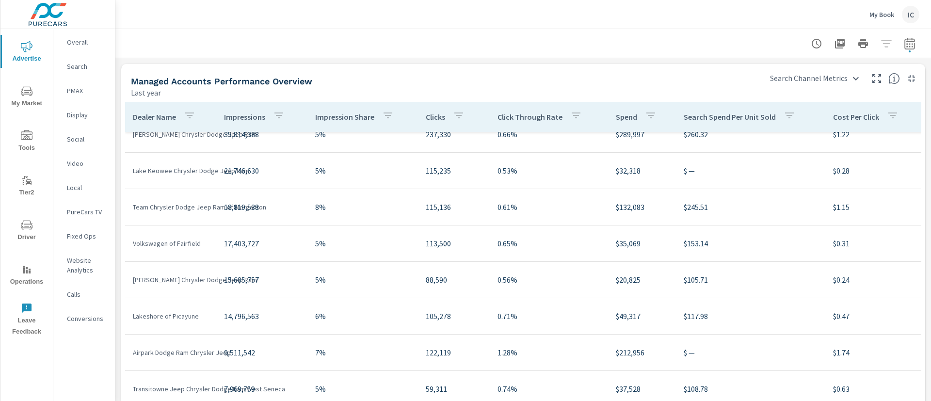
scroll to position [73, 0]
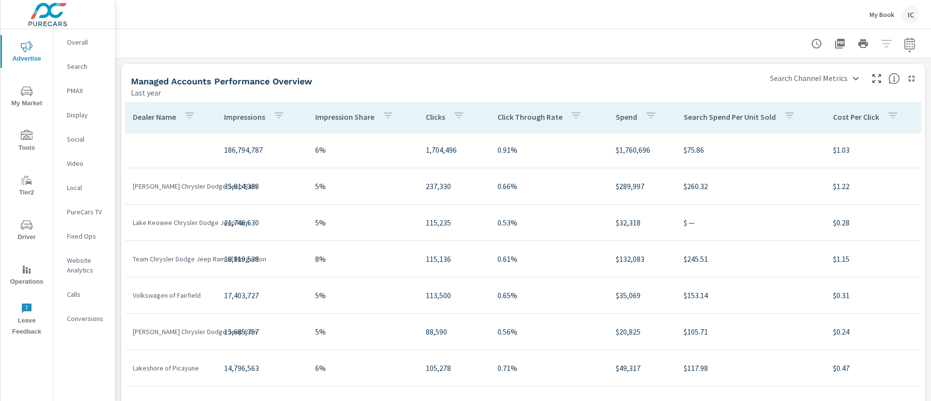
scroll to position [218, 0]
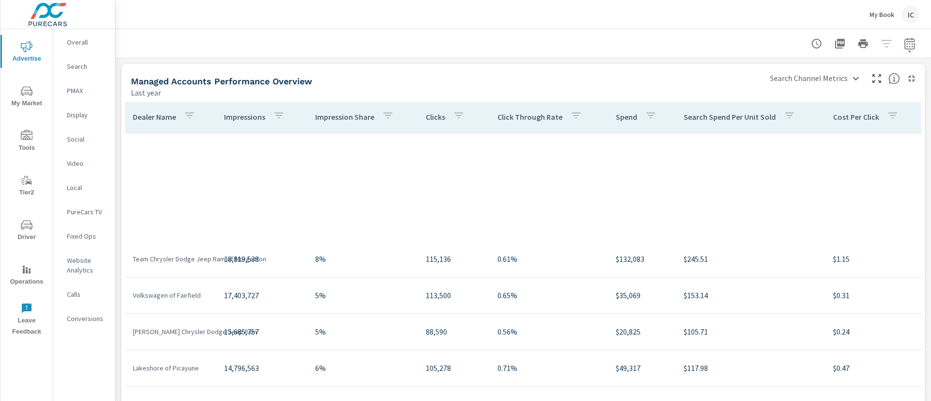
scroll to position [291, 0]
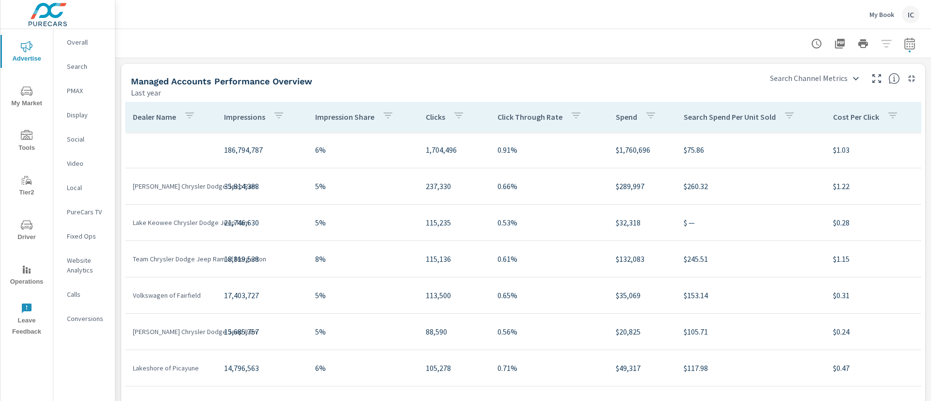
click at [175, 112] on p "Dealer Name" at bounding box center [154, 117] width 43 height 10
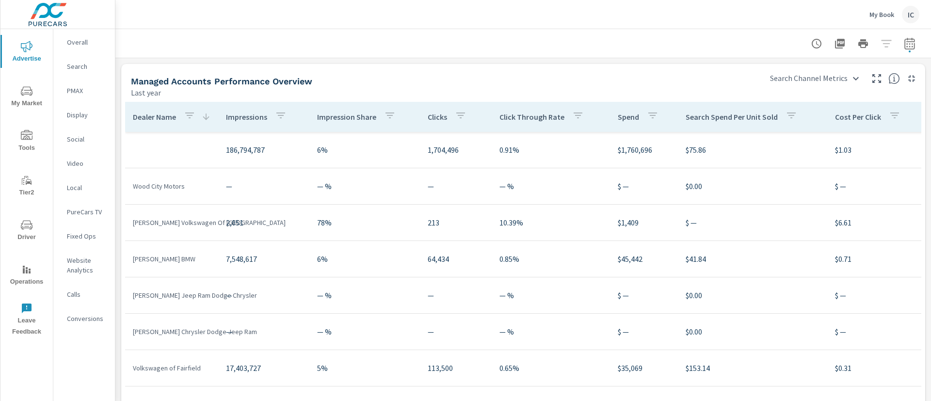
click at [191, 113] on icon "button" at bounding box center [190, 116] width 12 height 12
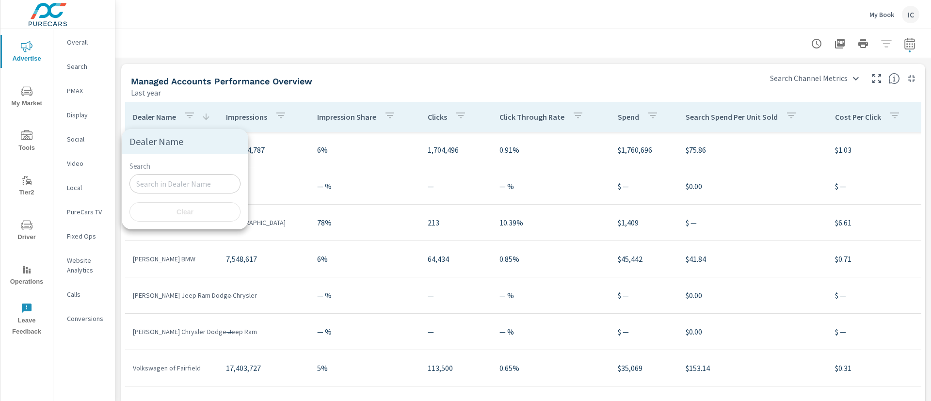
click at [154, 114] on div at bounding box center [465, 200] width 931 height 401
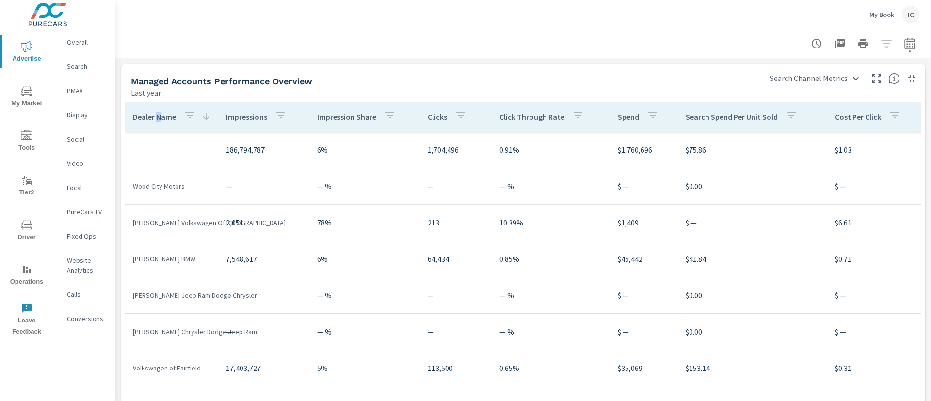
click at [160, 116] on p "Dealer Name" at bounding box center [154, 117] width 43 height 10
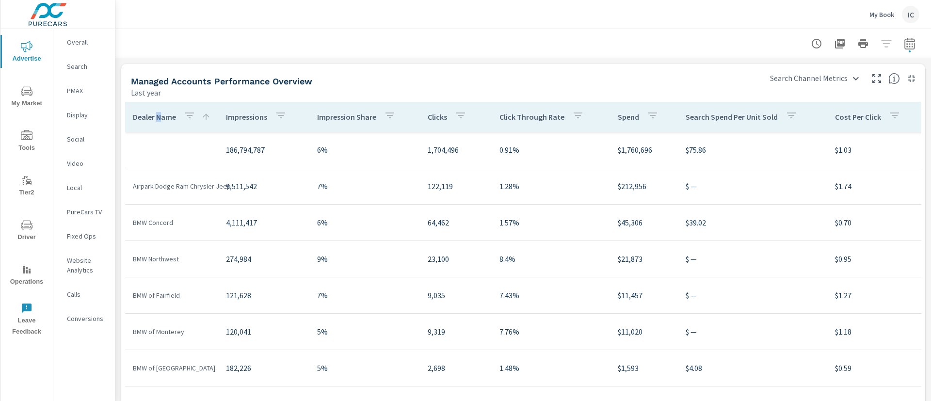
click at [195, 117] on button "button" at bounding box center [189, 117] width 19 height 22
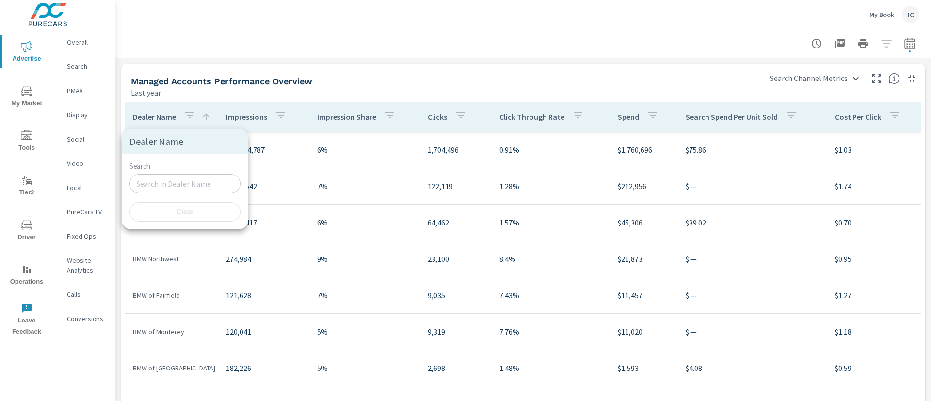
click at [197, 181] on input "Search" at bounding box center [184, 183] width 111 height 19
type input "BMW"
click at [189, 115] on div at bounding box center [465, 200] width 931 height 401
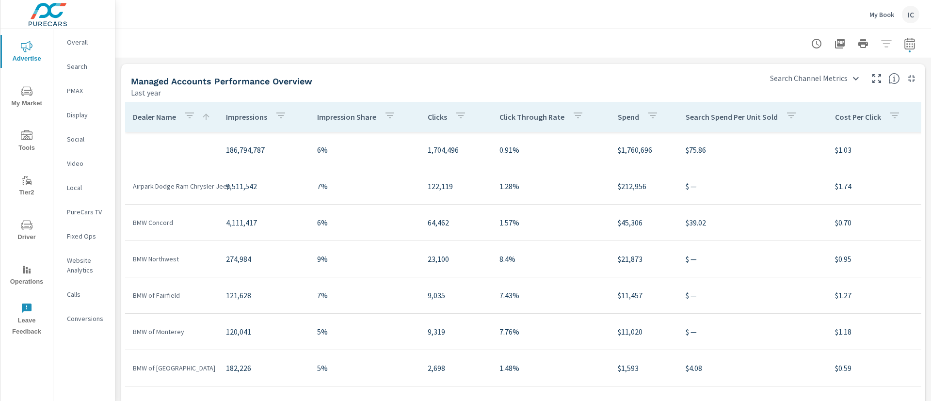
click at [836, 68] on div "Search Channel Metrics Search Channel Metrics" at bounding box center [842, 75] width 165 height 23
click at [878, 45] on div at bounding box center [863, 43] width 112 height 19
click at [821, 77] on body "Advertise My Market Tools Tier2 Driver Operations Leave Feedback Overall Search…" at bounding box center [465, 200] width 931 height 401
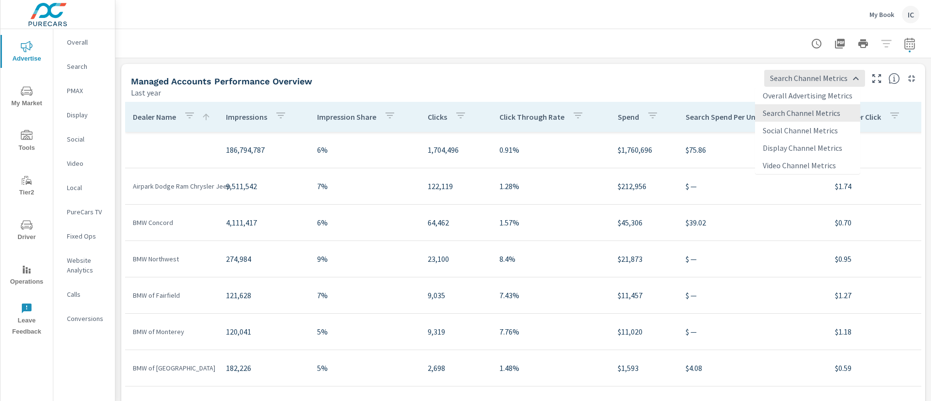
click at [821, 92] on li "Overall Advertising Metrics" at bounding box center [807, 95] width 105 height 17
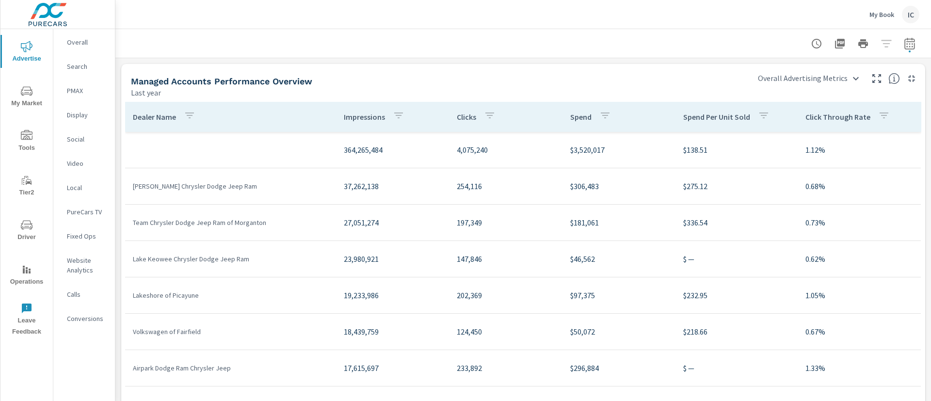
click at [879, 38] on div at bounding box center [863, 43] width 112 height 19
click at [878, 43] on div at bounding box center [863, 43] width 112 height 19
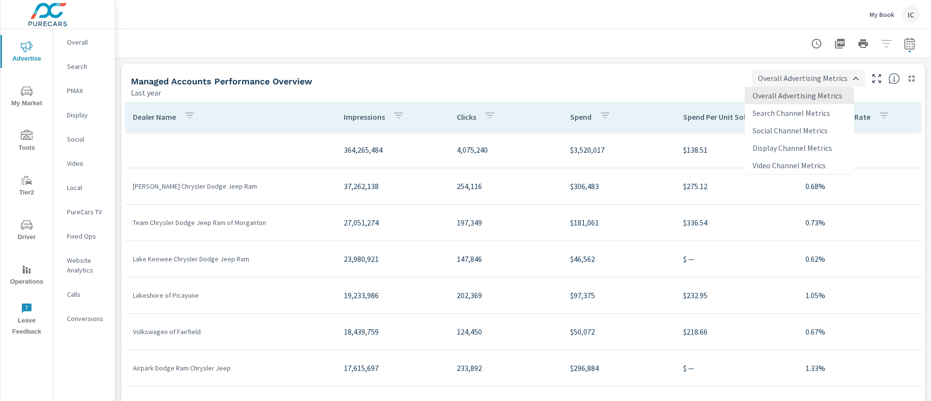
click at [823, 86] on body "Advertise My Market Tools Tier2 Driver Operations Leave Feedback Overall Search…" at bounding box center [465, 200] width 931 height 401
click at [799, 109] on li "Search Channel Metrics" at bounding box center [799, 112] width 109 height 17
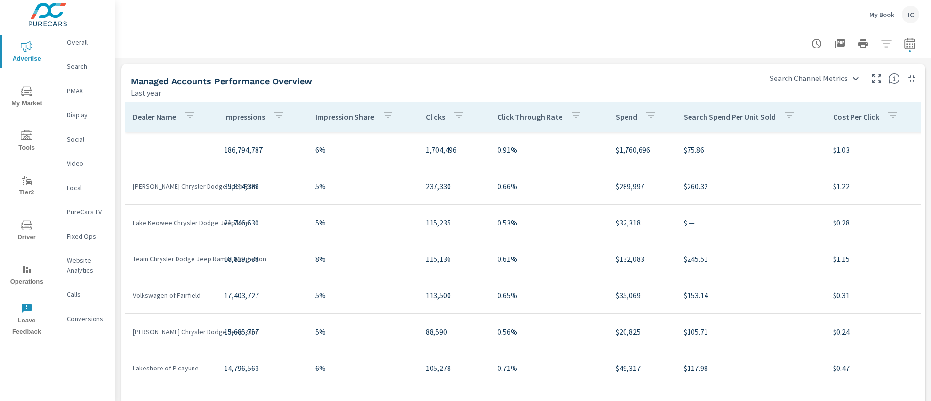
click at [877, 47] on div at bounding box center [863, 43] width 112 height 19
click at [804, 78] on body "Advertise My Market Tools Tier2 Driver Operations Leave Feedback Overall Search…" at bounding box center [465, 200] width 931 height 401
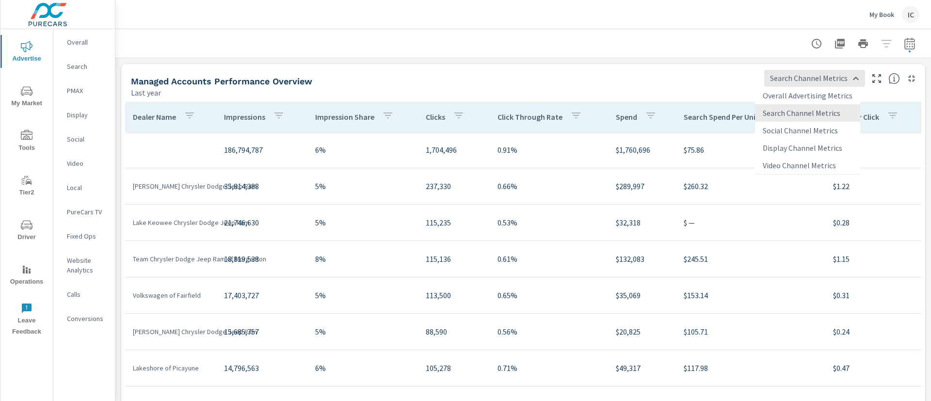
click at [814, 26] on div at bounding box center [465, 200] width 931 height 401
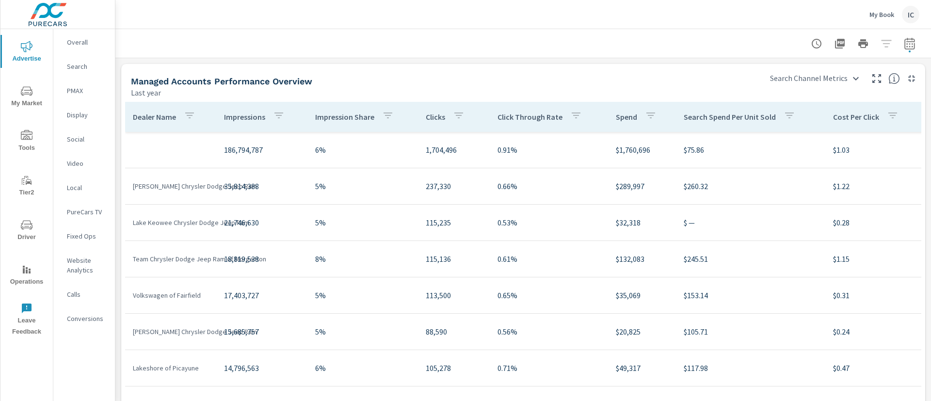
click at [881, 44] on div at bounding box center [863, 43] width 112 height 19
click at [878, 47] on div at bounding box center [863, 43] width 112 height 19
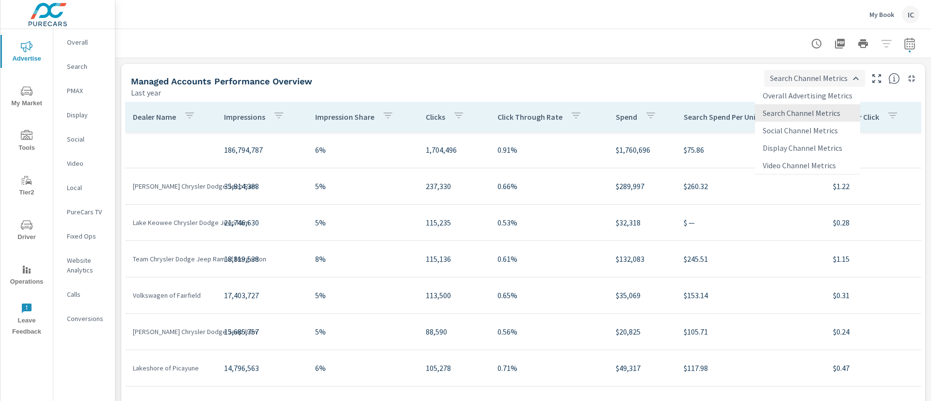
click at [842, 71] on body "Advertise My Market Tools Tier2 Driver Operations Leave Feedback Overall Search…" at bounding box center [465, 200] width 931 height 401
click at [797, 124] on li "Social Channel Metrics" at bounding box center [807, 130] width 105 height 17
type input "Social Channel Metrics"
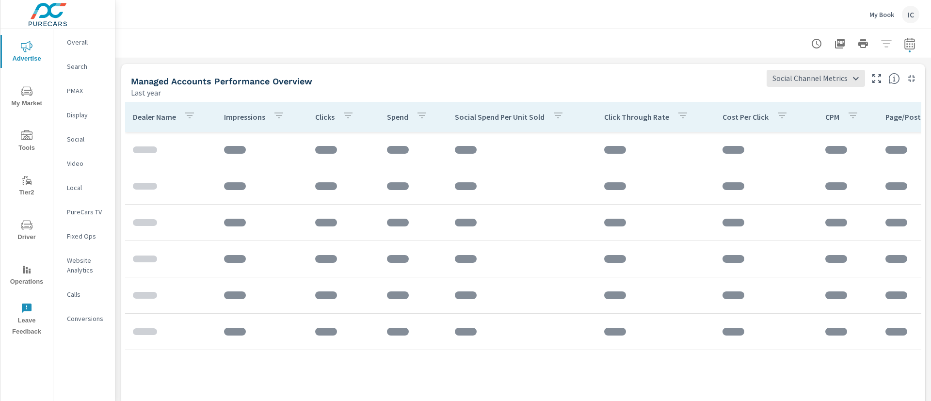
click at [900, 12] on div "My Book IC" at bounding box center [894, 14] width 50 height 17
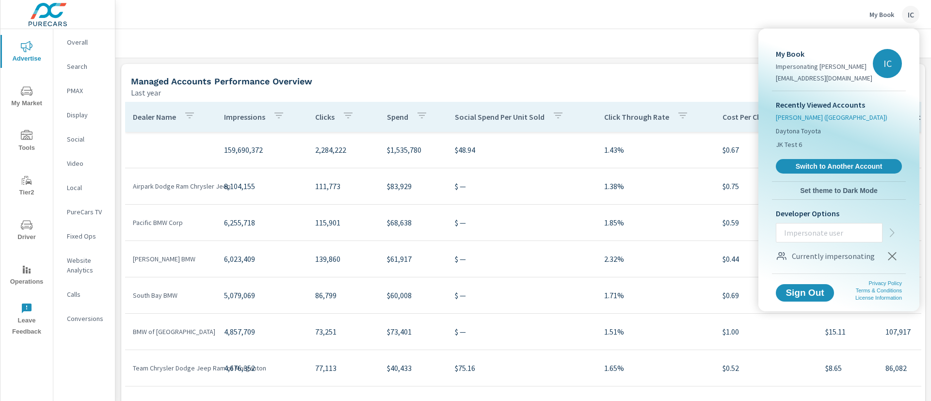
click at [796, 112] on span "[PERSON_NAME] ([GEOGRAPHIC_DATA])" at bounding box center [832, 117] width 112 height 10
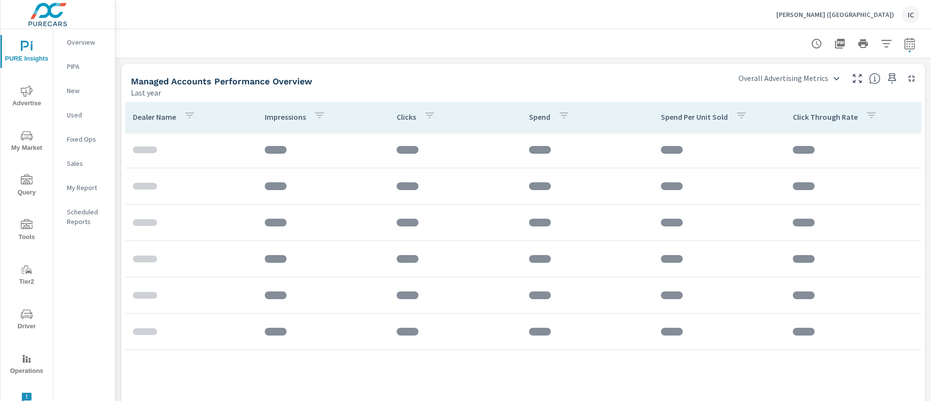
click at [911, 9] on div "IC" at bounding box center [910, 14] width 17 height 17
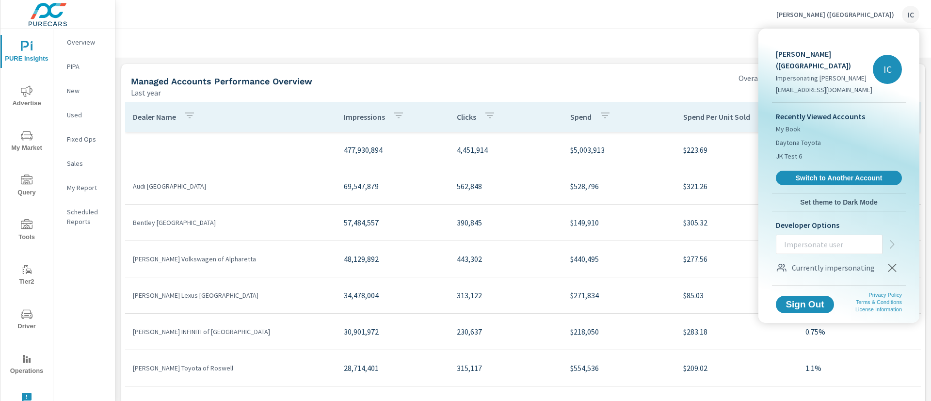
click at [891, 264] on icon "button" at bounding box center [892, 268] width 8 height 8
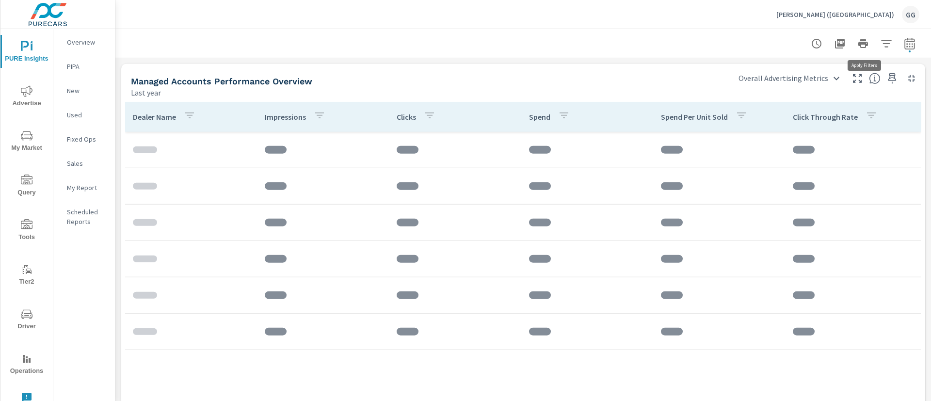
click at [881, 44] on icon "button" at bounding box center [886, 43] width 10 height 7
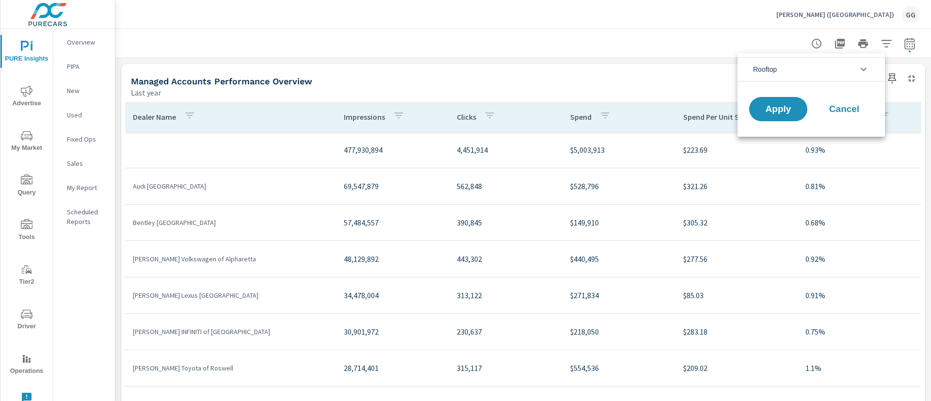
click at [772, 74] on span "Rooftop" at bounding box center [765, 69] width 24 height 23
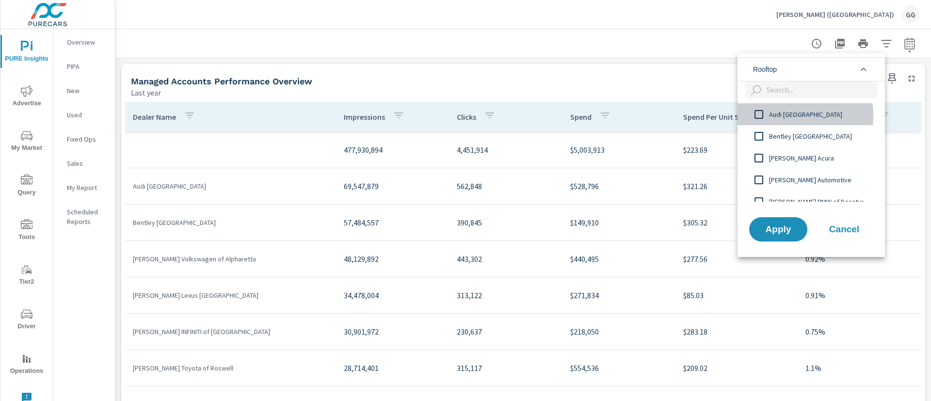
click at [770, 116] on span "Audi [GEOGRAPHIC_DATA]" at bounding box center [822, 115] width 106 height 12
click at [783, 227] on span "Apply" at bounding box center [778, 228] width 40 height 9
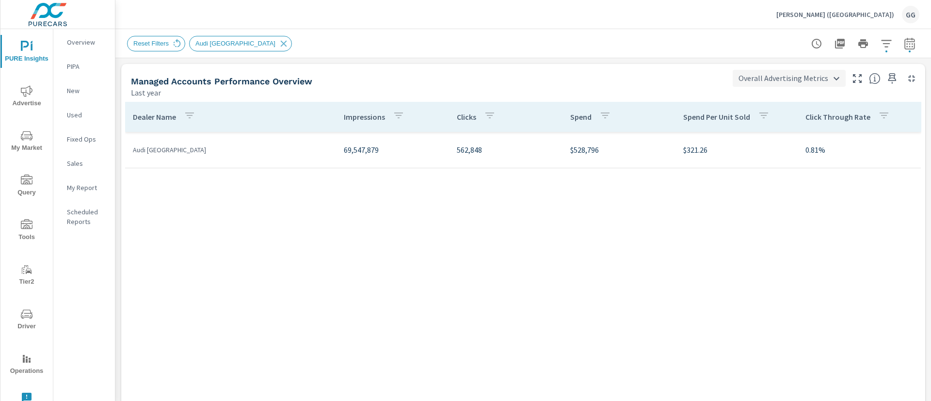
click at [793, 79] on body "PURE Insights Advertise My Market Query Tools Tier2 Driver Operations Leave Fee…" at bounding box center [465, 200] width 931 height 401
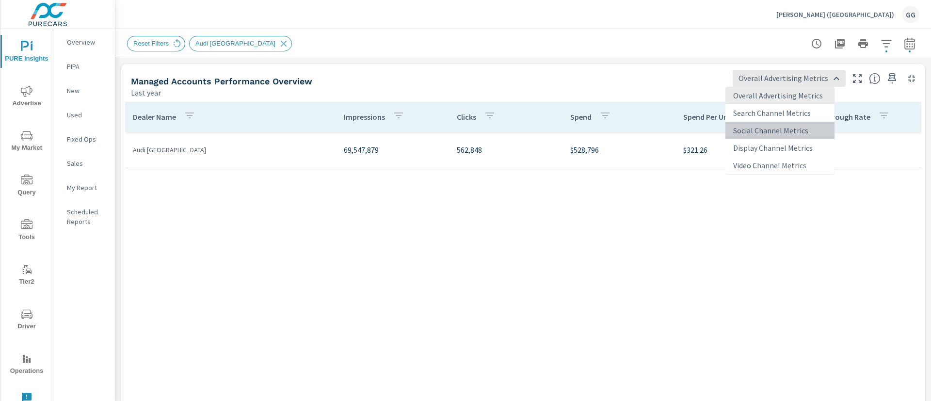
click at [774, 122] on li "Social Channel Metrics" at bounding box center [779, 130] width 109 height 17
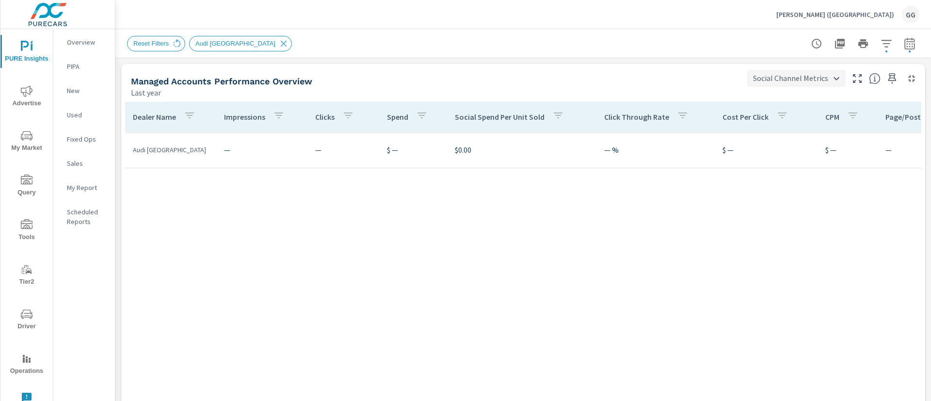
click at [781, 77] on body "PURE Insights Advertise My Market Query Tools Tier2 Driver Operations Leave Fee…" at bounding box center [465, 200] width 931 height 401
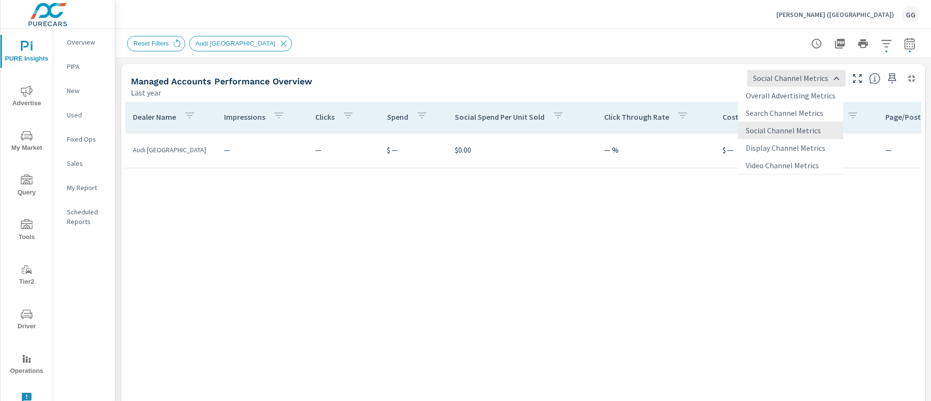
click at [780, 95] on li "Overall Advertising Metrics" at bounding box center [790, 95] width 105 height 17
type input "Overall Advertising Metrics"
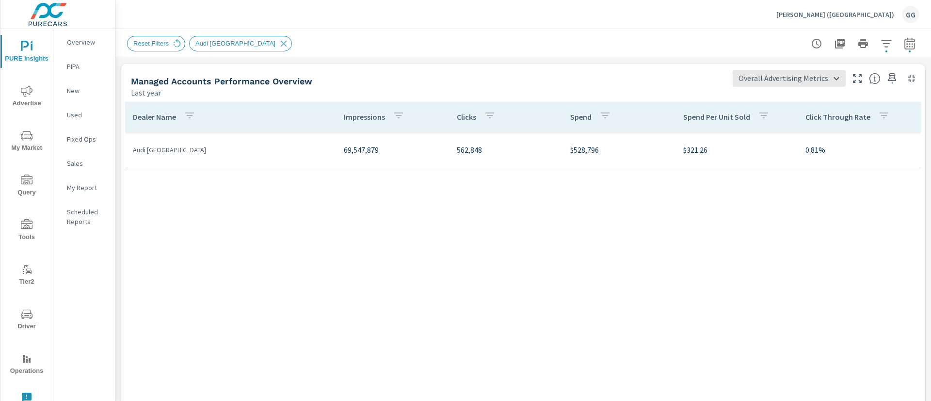
click at [881, 43] on icon "button" at bounding box center [887, 44] width 12 height 12
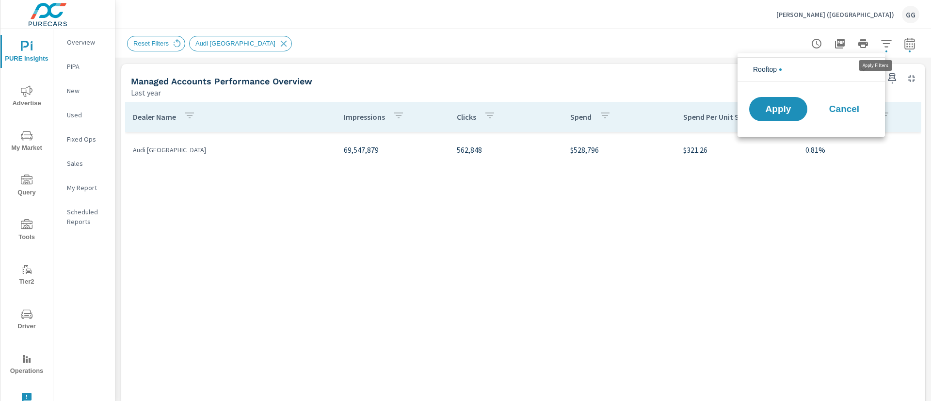
scroll to position [22, 0]
click at [802, 74] on li "Rooftop" at bounding box center [811, 69] width 147 height 24
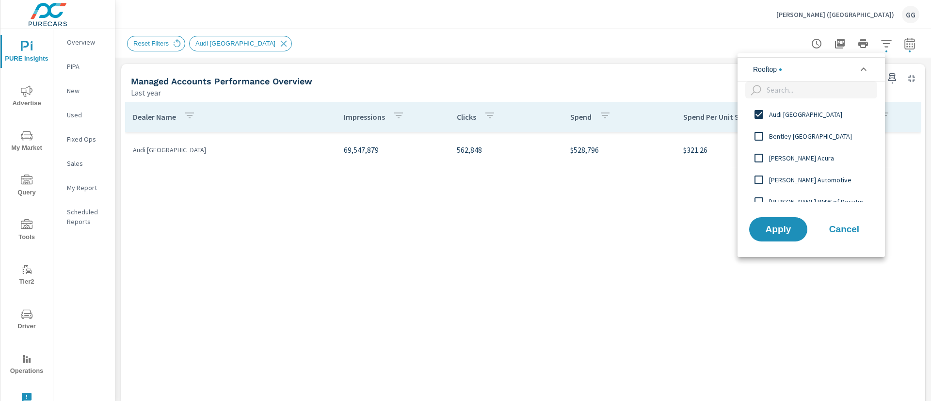
scroll to position [0, 0]
click at [793, 116] on span "Audi [GEOGRAPHIC_DATA]" at bounding box center [822, 115] width 106 height 12
click at [779, 224] on span "Apply" at bounding box center [778, 228] width 40 height 9
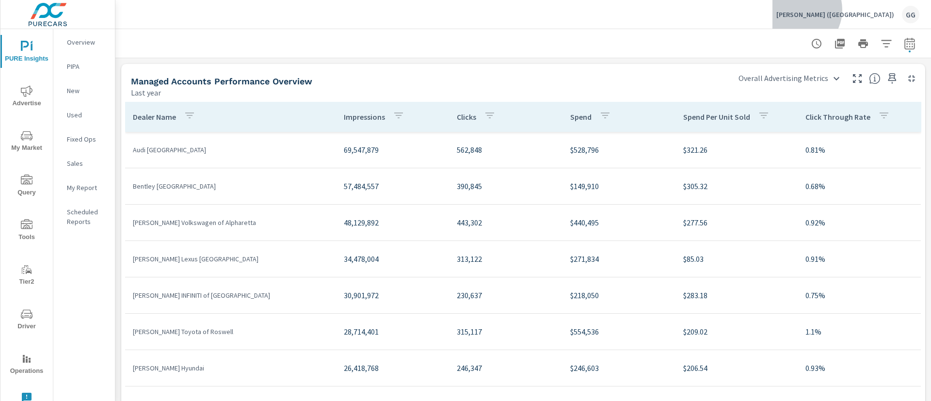
click at [882, 10] on p "[PERSON_NAME] ([GEOGRAPHIC_DATA])" at bounding box center [835, 14] width 118 height 9
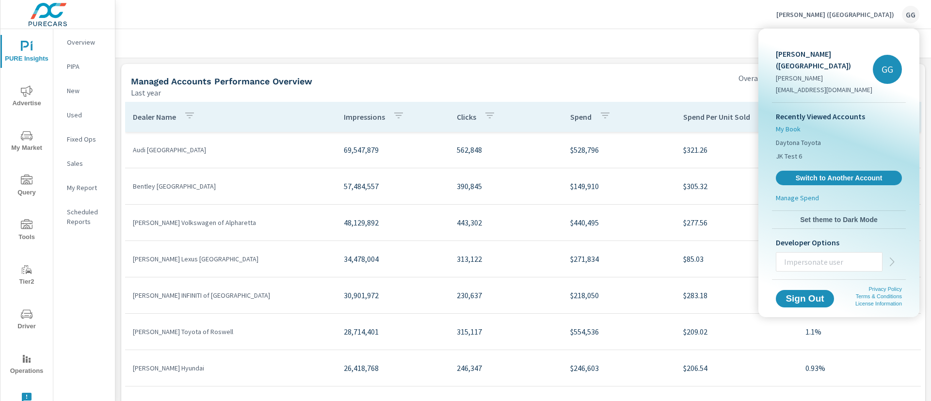
click at [786, 124] on span "My Book" at bounding box center [788, 129] width 25 height 10
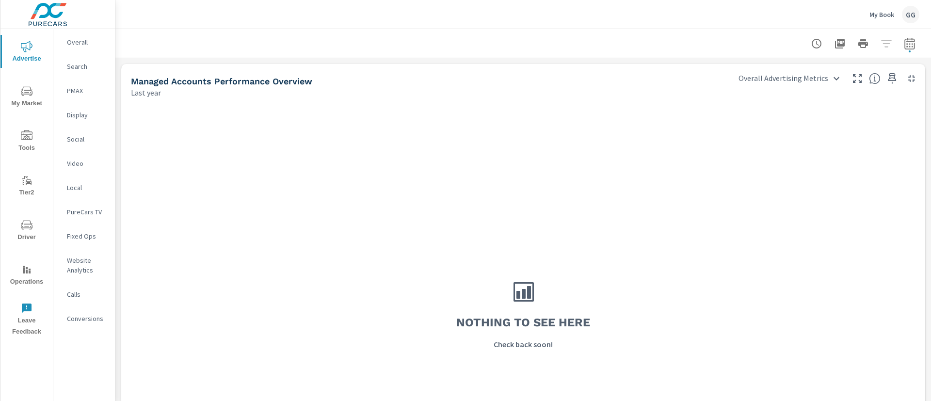
click at [910, 19] on div "GG" at bounding box center [910, 14] width 17 height 17
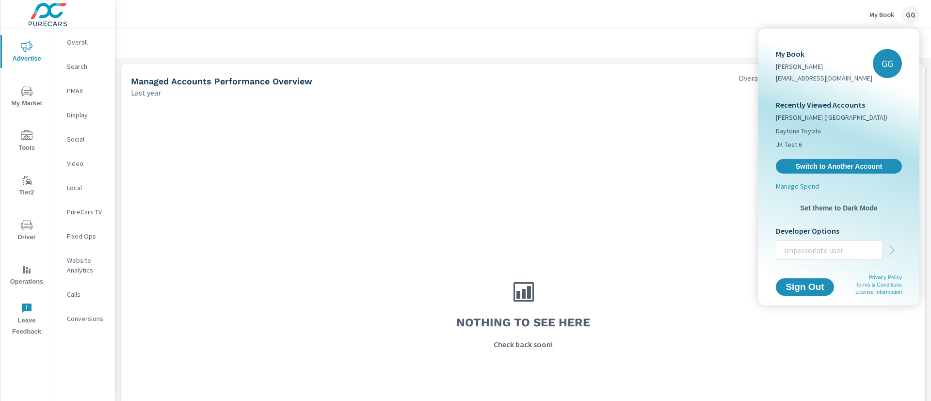
click at [823, 246] on input "text" at bounding box center [829, 250] width 106 height 25
type input "carleyp@purecars.com"
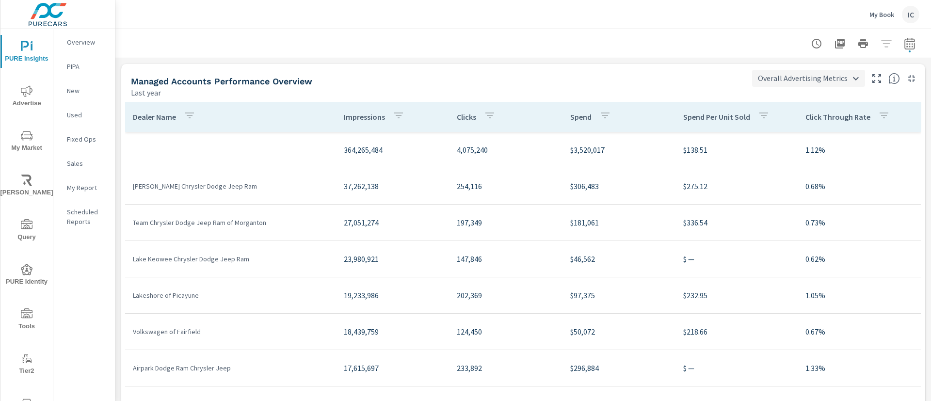
click at [800, 82] on body "PURE Insights Advertise My Market Riley AI Query PURE Identity Tools Tier2 Driv…" at bounding box center [465, 200] width 931 height 401
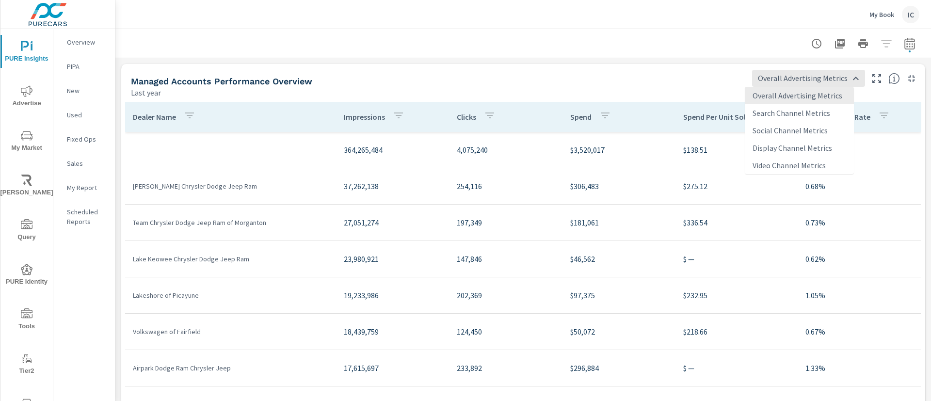
click at [682, 82] on div at bounding box center [465, 200] width 931 height 401
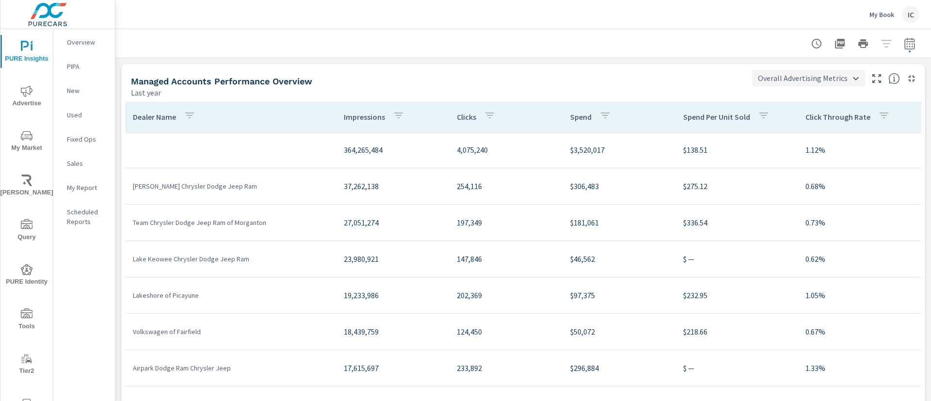
click at [763, 78] on body "PURE Insights Advertise My Market Riley AI Query PURE Identity Tools Tier2 Driv…" at bounding box center [465, 200] width 931 height 401
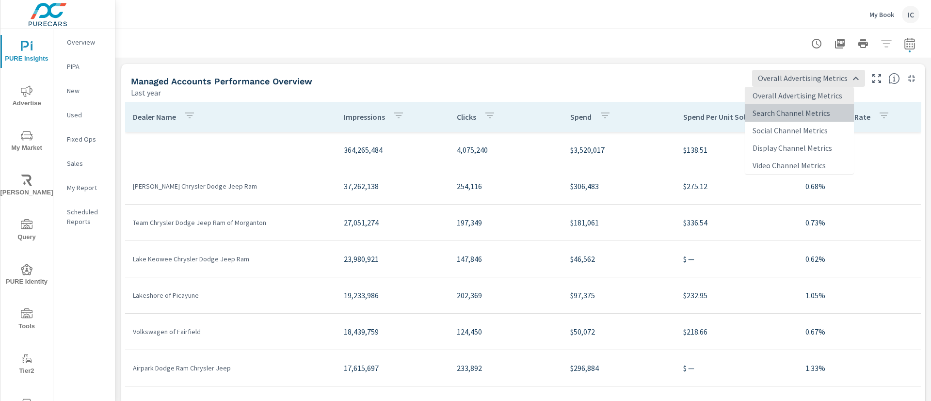
click at [782, 115] on li "Search Channel Metrics" at bounding box center [799, 112] width 109 height 17
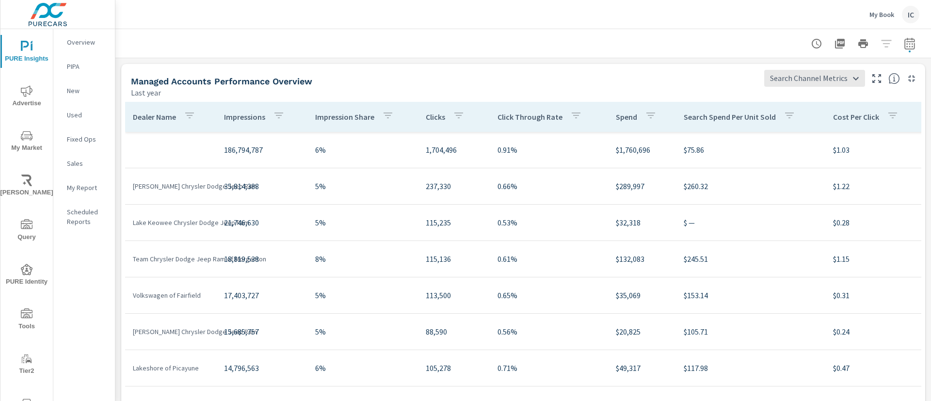
click at [913, 24] on button "My Book IC" at bounding box center [895, 14] width 58 height 29
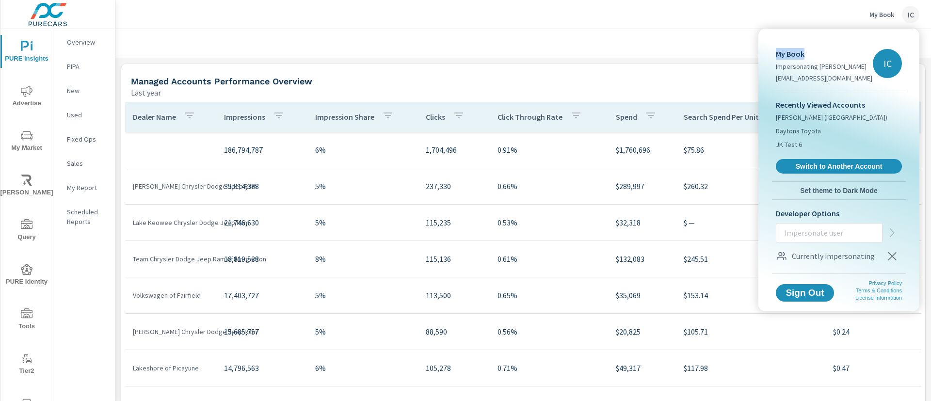
drag, startPoint x: 813, startPoint y: 54, endPoint x: 763, endPoint y: 53, distance: 50.4
click at [763, 53] on div "My Book Impersonating Carley Painter carleyp@purecars.com IC Recently Viewed Ac…" at bounding box center [838, 170] width 161 height 283
drag, startPoint x: 771, startPoint y: 79, endPoint x: 829, endPoint y: 77, distance: 57.7
click at [852, 76] on div "My Book Impersonating Carley Painter carleyp@purecars.com IC Recently Viewed Ac…" at bounding box center [838, 152] width 145 height 241
click at [610, 56] on div at bounding box center [465, 200] width 931 height 401
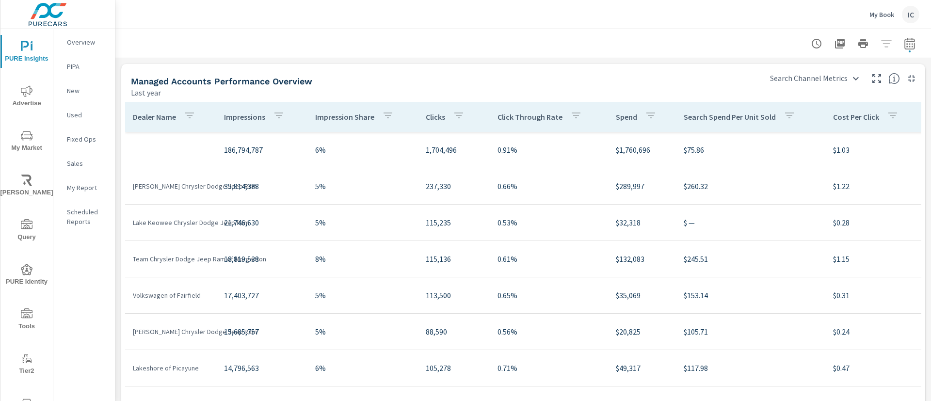
click at [901, 13] on div "My Book IC" at bounding box center [894, 14] width 50 height 17
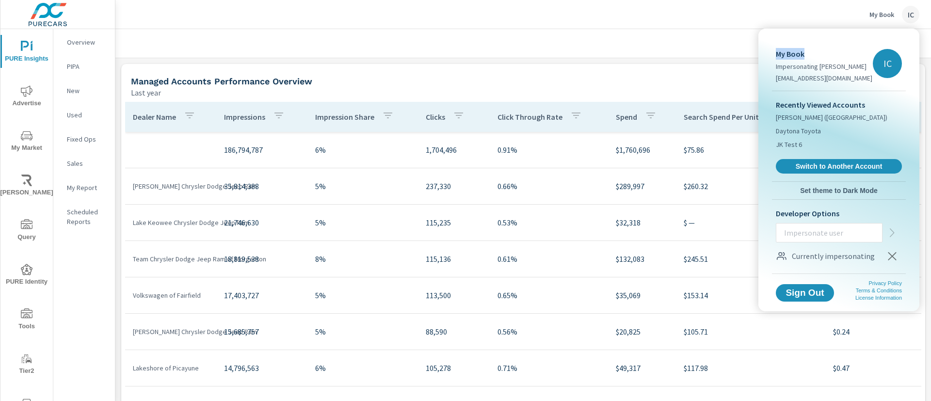
drag, startPoint x: 820, startPoint y: 55, endPoint x: 771, endPoint y: 52, distance: 49.5
click at [771, 52] on div "My Book Impersonating Carley Painter carleyp@purecars.com IC Recently Viewed Ac…" at bounding box center [838, 152] width 145 height 241
click at [649, 45] on div at bounding box center [465, 200] width 931 height 401
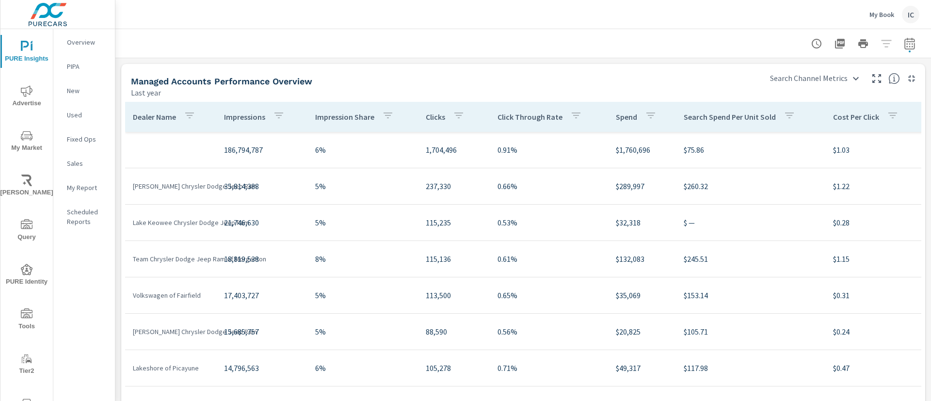
click at [909, 6] on div "IC" at bounding box center [910, 14] width 17 height 17
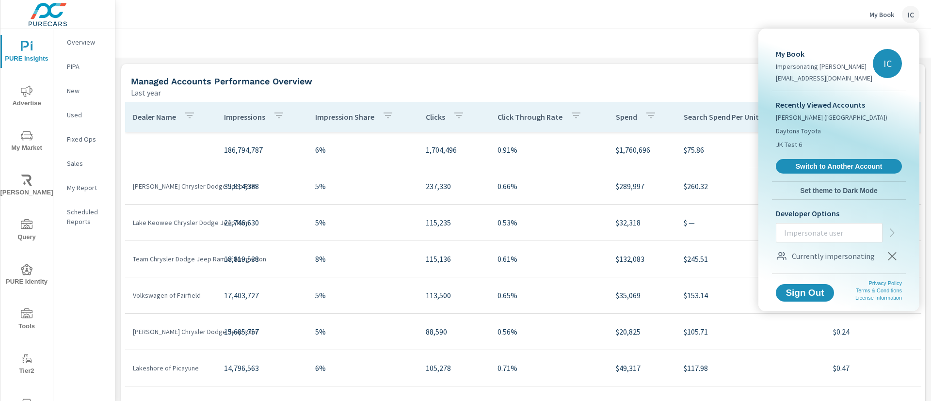
click at [392, 21] on div at bounding box center [465, 200] width 931 height 401
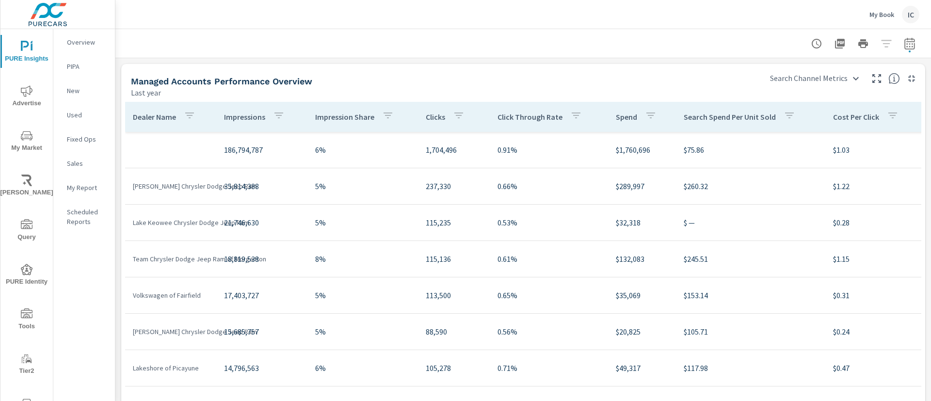
scroll to position [145, 0]
click at [808, 74] on body "PURE Insights Advertise My Market Riley AI Query PURE Identity Tools Tier2 Driv…" at bounding box center [465, 200] width 931 height 401
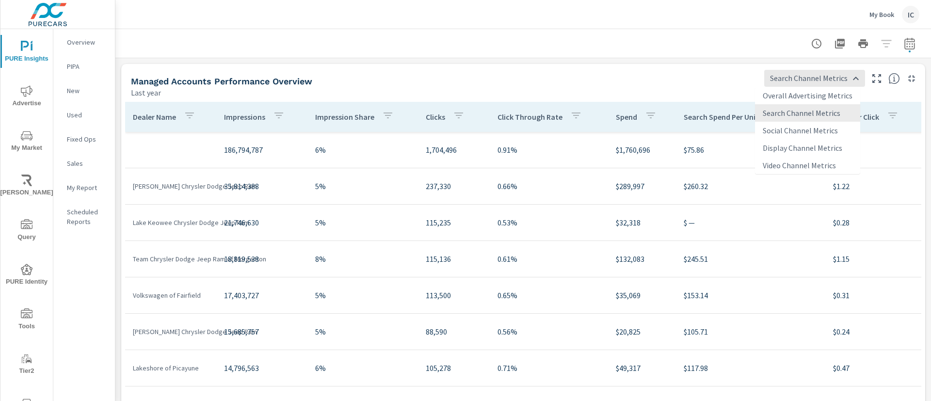
click at [798, 93] on li "Overall Advertising Metrics" at bounding box center [807, 95] width 105 height 17
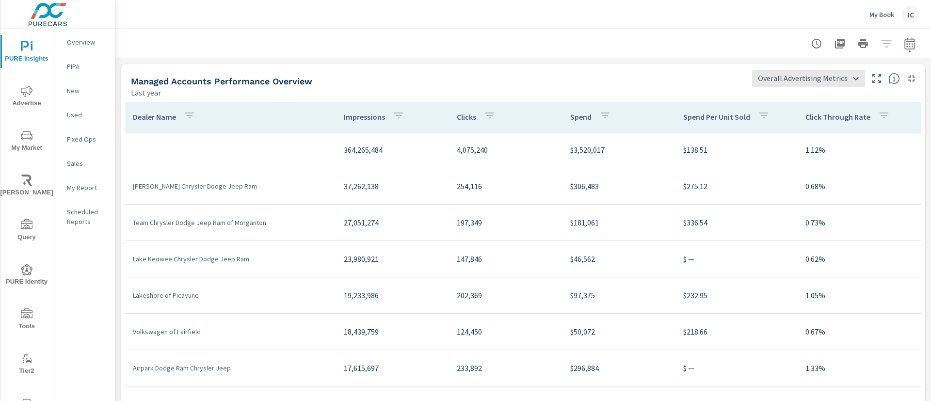
click at [621, 69] on div "Managed Accounts Performance Overview Last year" at bounding box center [434, 81] width 627 height 34
click at [777, 75] on body "PURE Insights Advertise My Market Riley AI Query PURE Identity Tools Tier2 Driv…" at bounding box center [465, 200] width 931 height 401
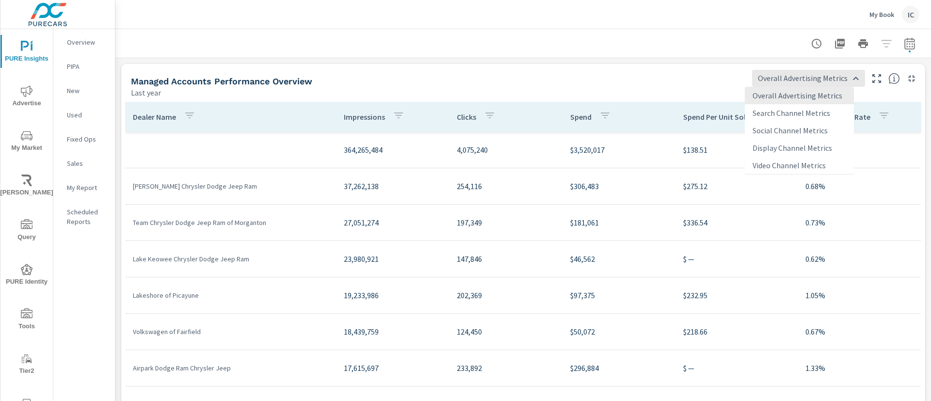
click at [546, 81] on div at bounding box center [465, 200] width 931 height 401
click at [778, 76] on body "PURE Insights Advertise My Market Riley AI Query PURE Identity Tools Tier2 Driv…" at bounding box center [465, 200] width 931 height 401
click at [791, 118] on li "Search Channel Metrics" at bounding box center [799, 112] width 109 height 17
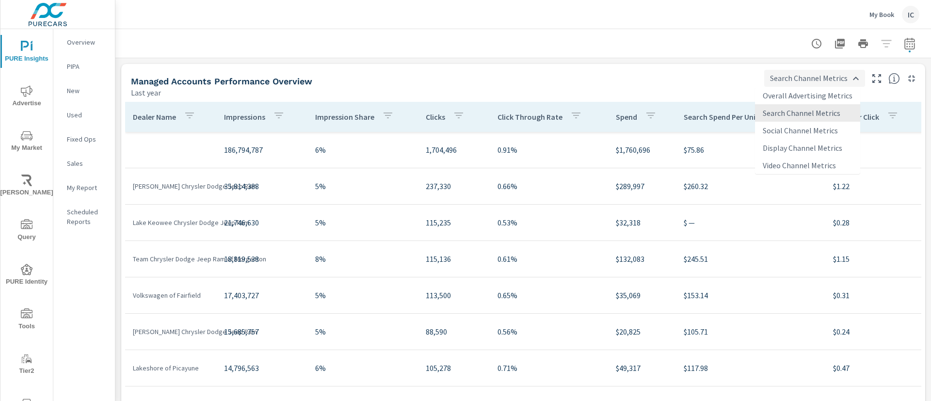
click at [787, 77] on body "PURE Insights Advertise My Market Riley AI Query PURE Identity Tools Tier2 Driv…" at bounding box center [465, 200] width 931 height 401
click at [808, 89] on li "Overall Advertising Metrics" at bounding box center [807, 95] width 105 height 17
type input "Overall Advertising Metrics"
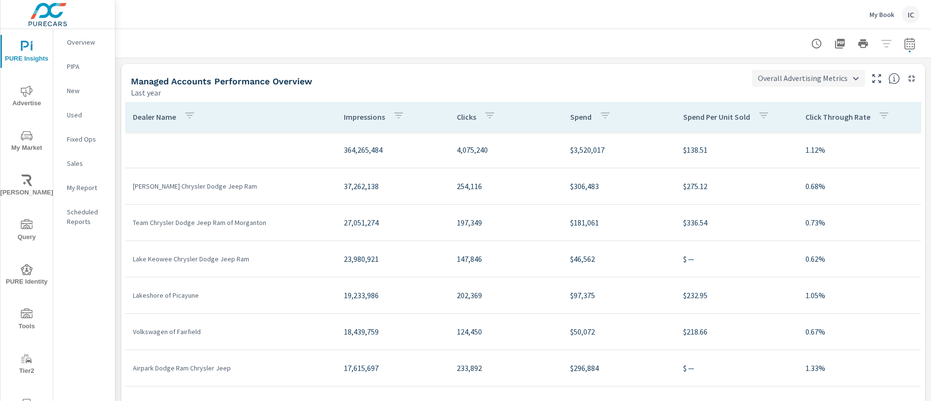
click at [786, 76] on body "PURE Insights Advertise My Market Riley AI Query PURE Identity Tools Tier2 Driv…" at bounding box center [465, 200] width 931 height 401
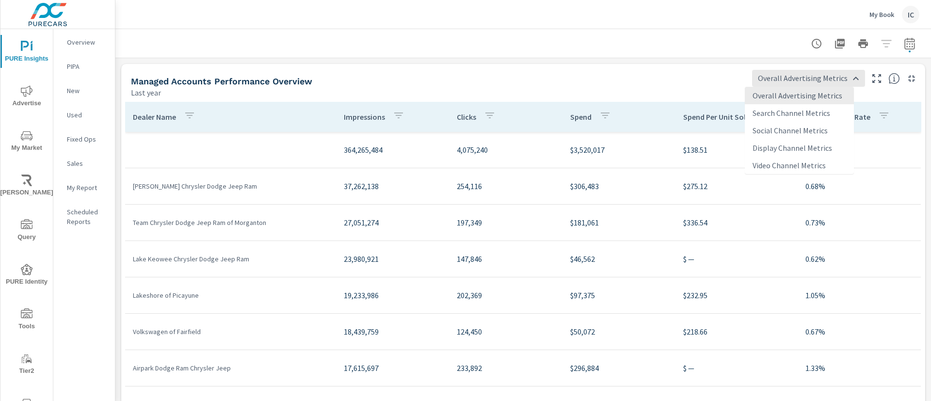
click at [706, 77] on div at bounding box center [465, 200] width 931 height 401
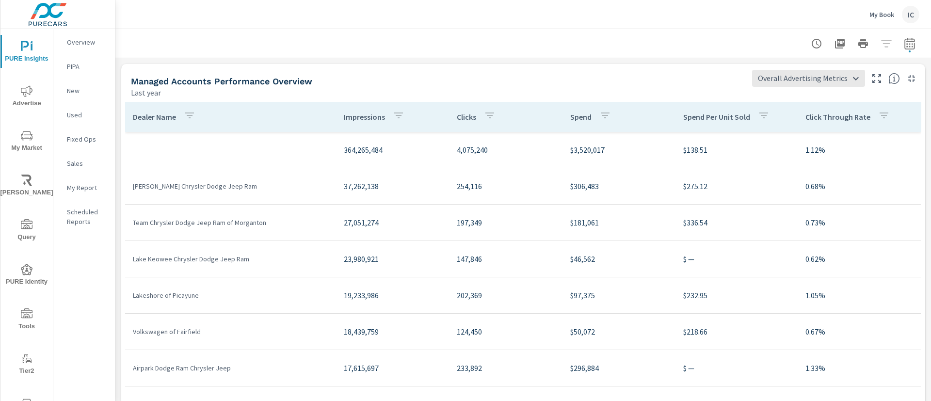
click at [32, 273] on span "PURE Identity" at bounding box center [26, 276] width 47 height 24
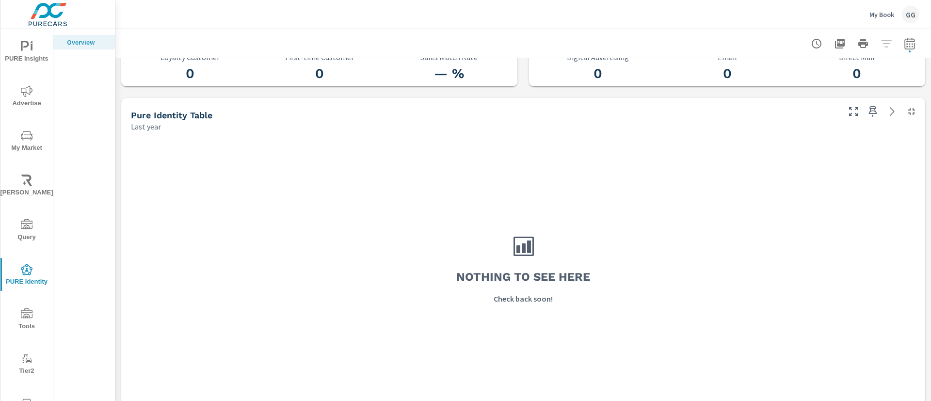
scroll to position [436, 0]
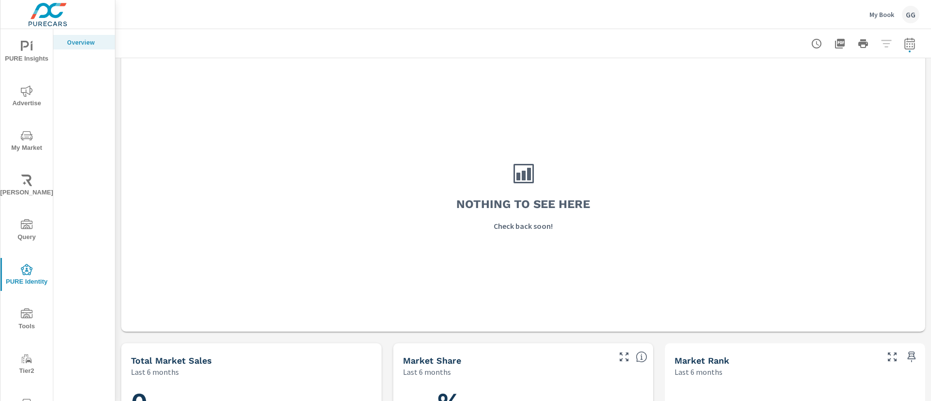
click at [879, 12] on p "My Book" at bounding box center [881, 14] width 25 height 9
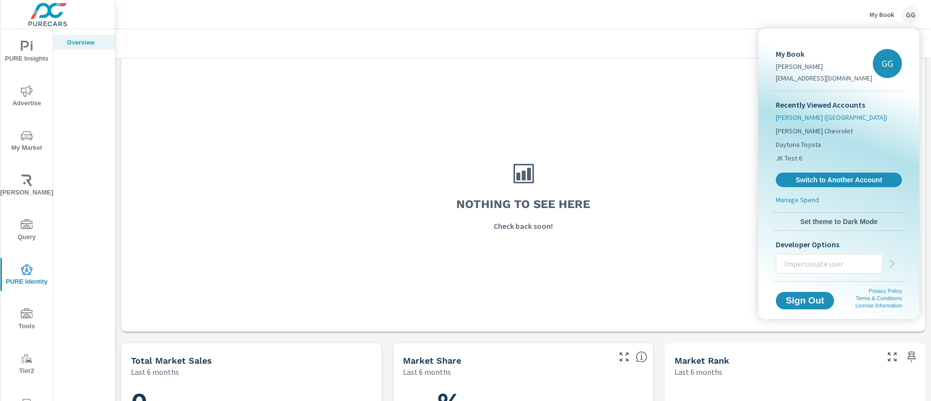
click at [782, 118] on span "Nalley (GA)" at bounding box center [832, 117] width 112 height 10
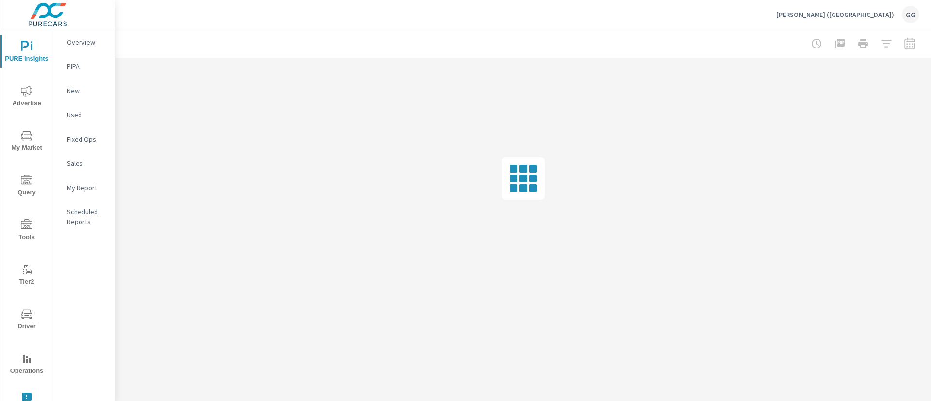
scroll to position [0, 0]
click at [913, 16] on div "GG" at bounding box center [910, 14] width 17 height 17
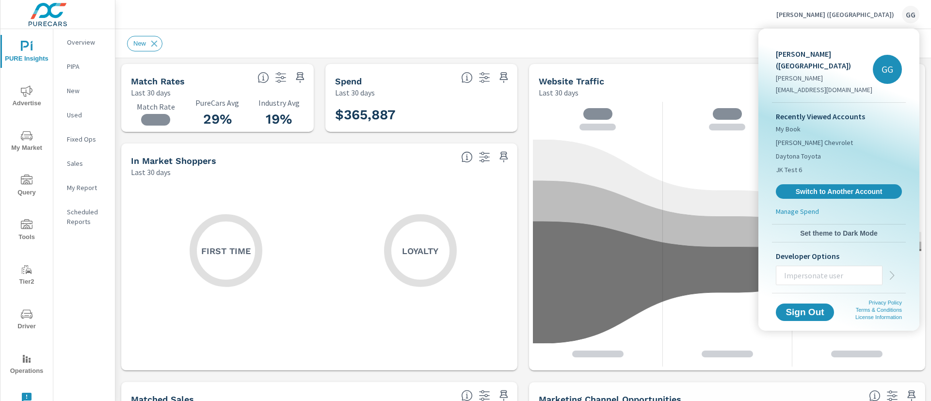
click at [435, 40] on div at bounding box center [465, 200] width 931 height 401
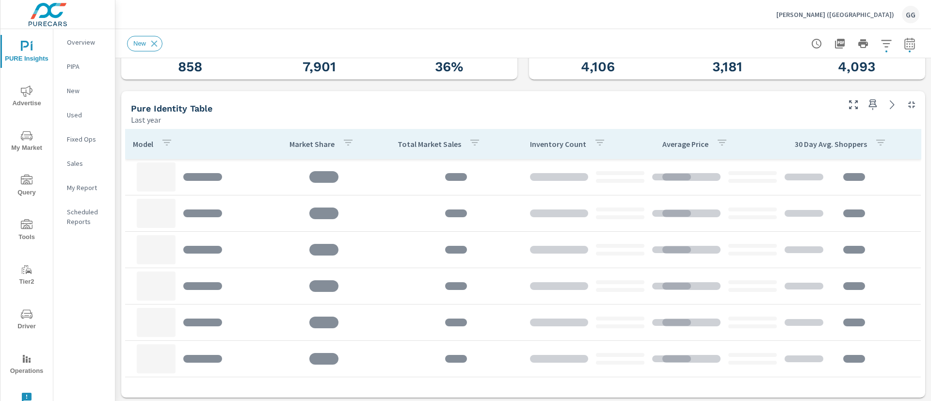
scroll to position [401, 0]
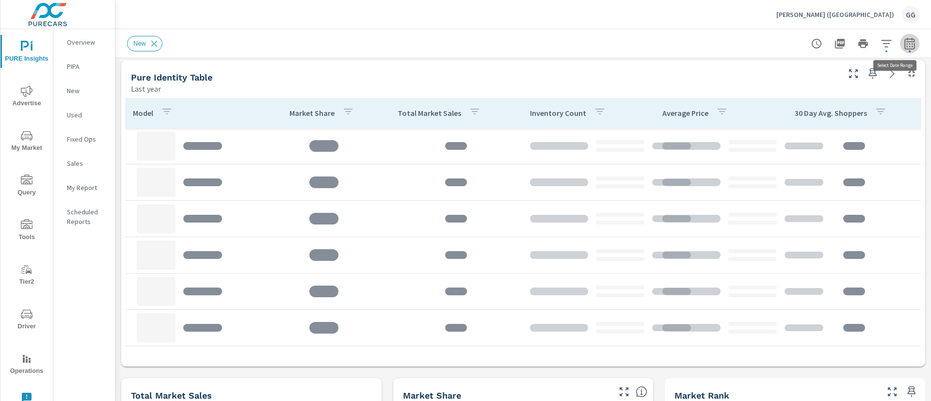
click at [900, 49] on button "button" at bounding box center [909, 43] width 19 height 19
select select "Last year"
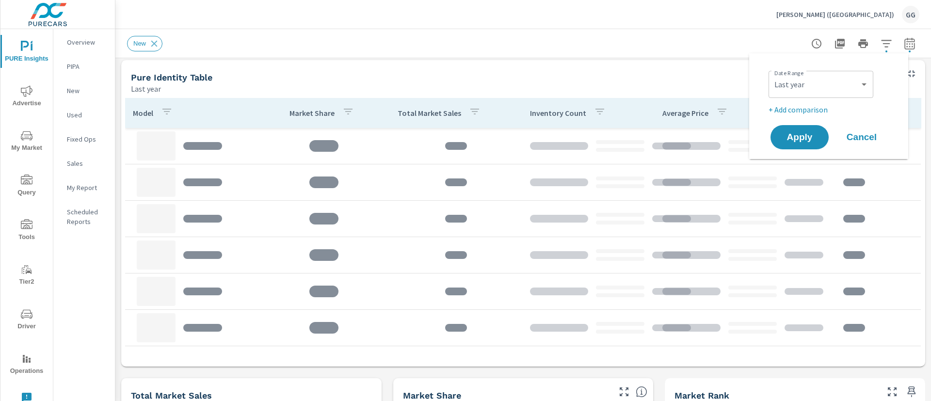
click at [869, 53] on div "Date Range Custom Yesterday Last week Last 7 days Last 14 days Last 30 days Las…" at bounding box center [828, 106] width 159 height 106
click at [881, 43] on icon "button" at bounding box center [886, 43] width 10 height 7
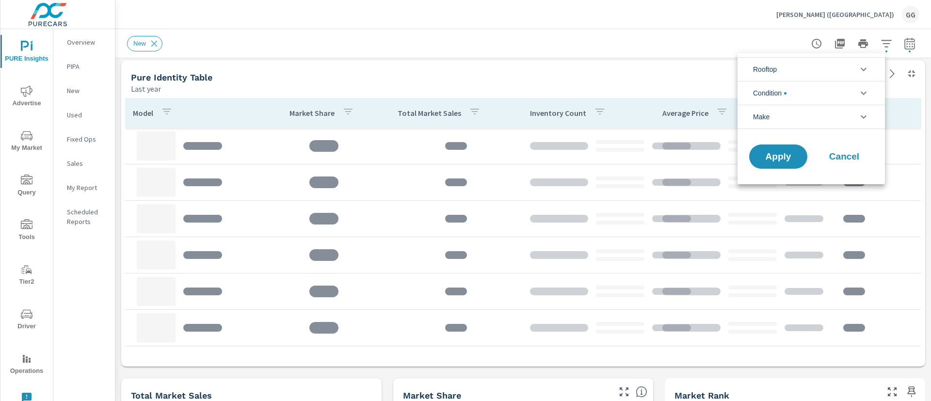
click at [814, 93] on li "Condition" at bounding box center [811, 93] width 147 height 24
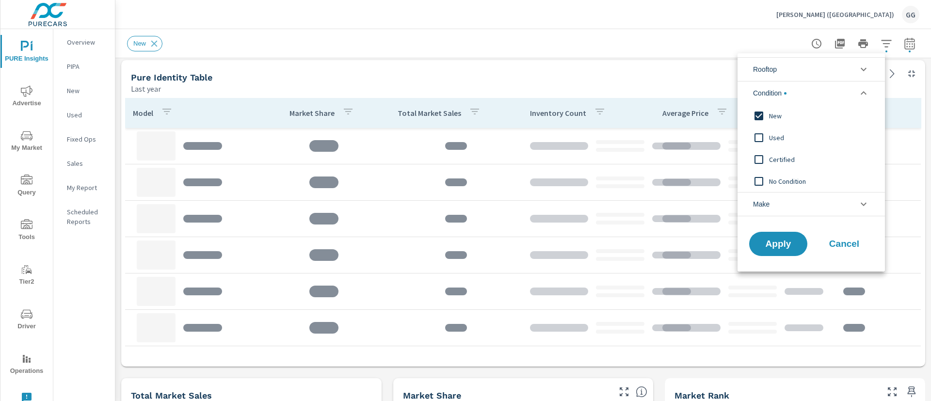
click at [814, 93] on li "Condition" at bounding box center [811, 93] width 147 height 24
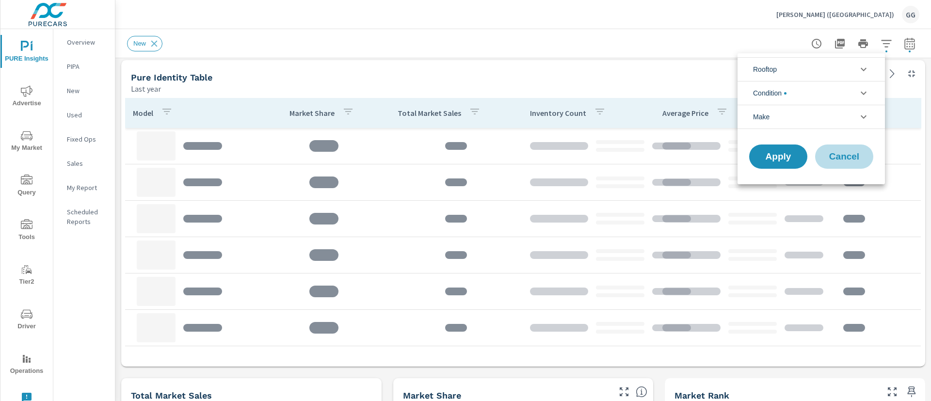
click at [848, 155] on span "Cancel" at bounding box center [844, 156] width 39 height 9
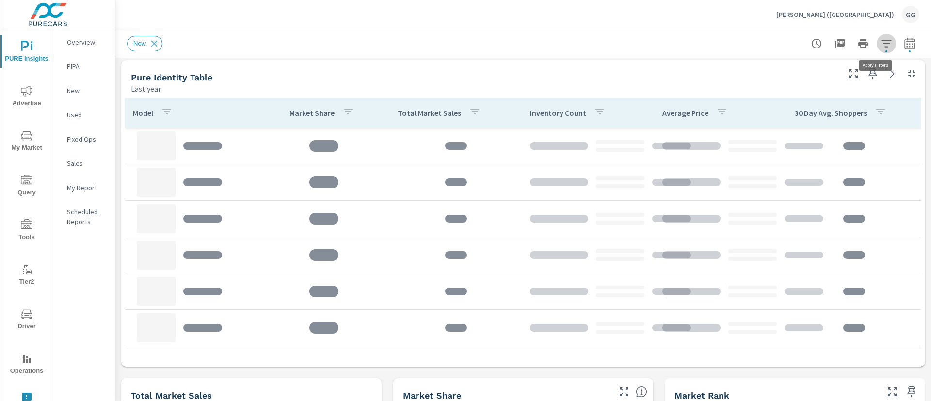
click at [877, 34] on button "button" at bounding box center [886, 43] width 19 height 19
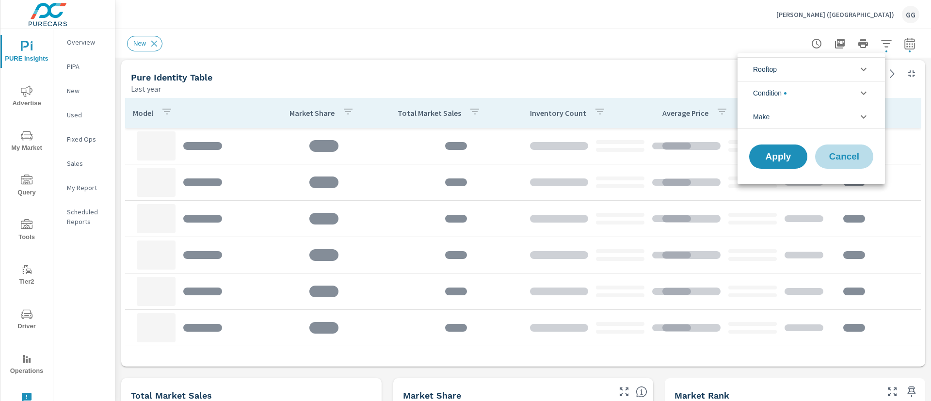
click at [850, 157] on span "Cancel" at bounding box center [844, 156] width 39 height 9
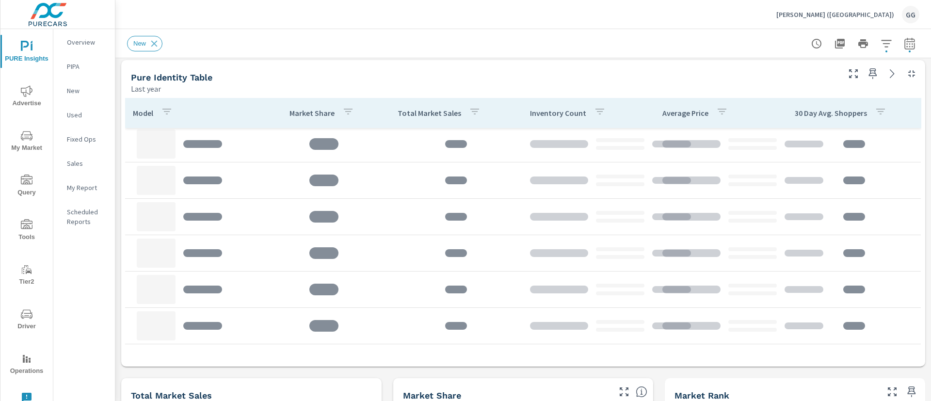
scroll to position [3, 0]
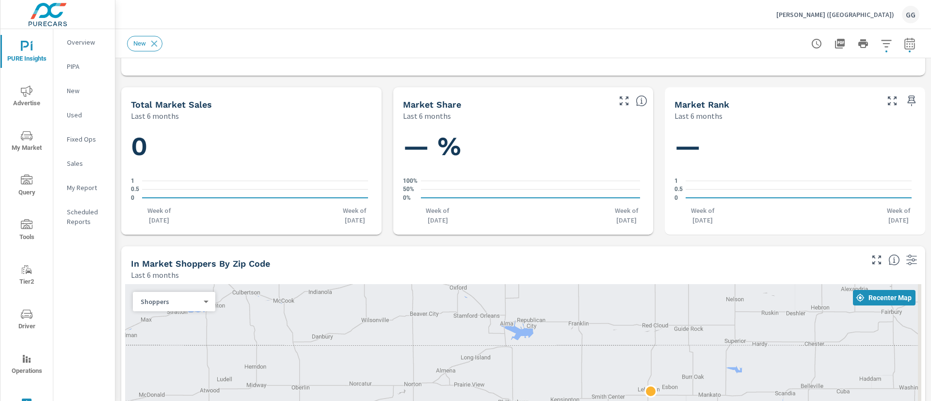
scroll to position [620, 0]
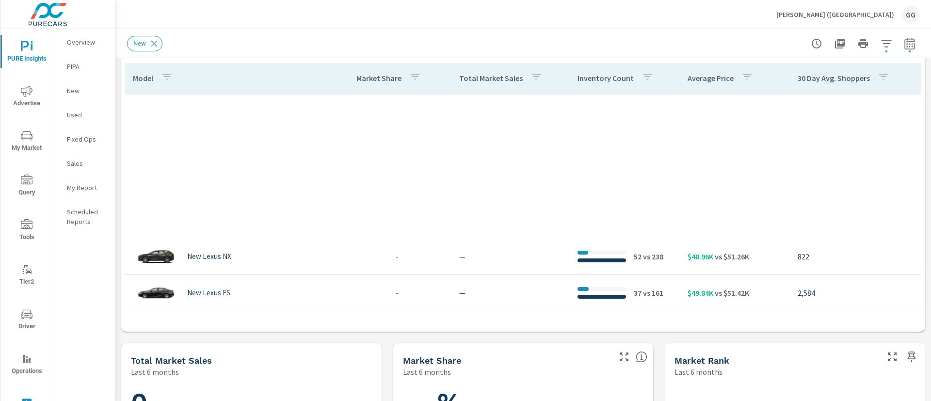
scroll to position [364, 0]
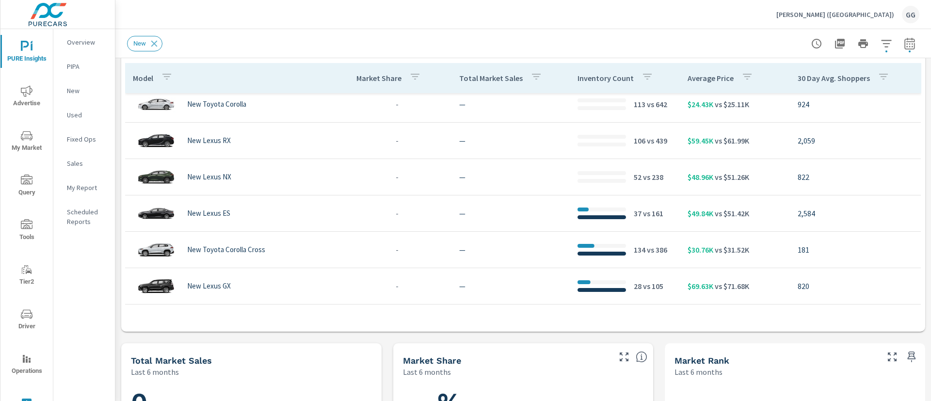
scroll to position [73, 0]
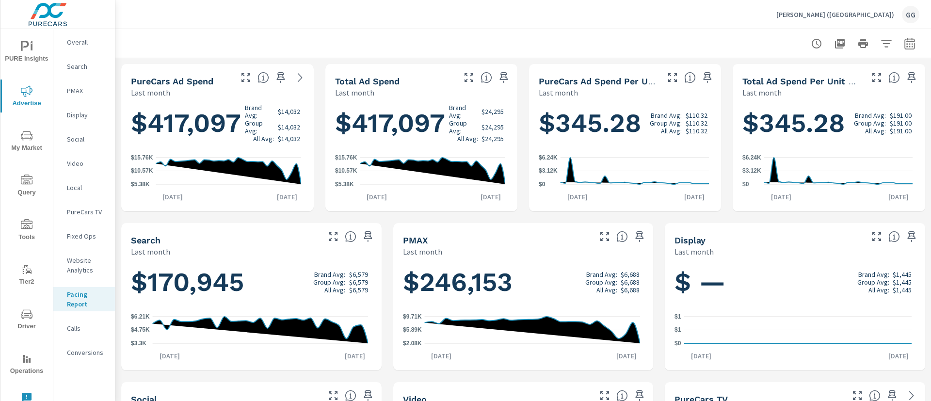
click at [533, 39] on div at bounding box center [523, 43] width 792 height 29
click at [24, 47] on icon "nav menu" at bounding box center [25, 46] width 8 height 10
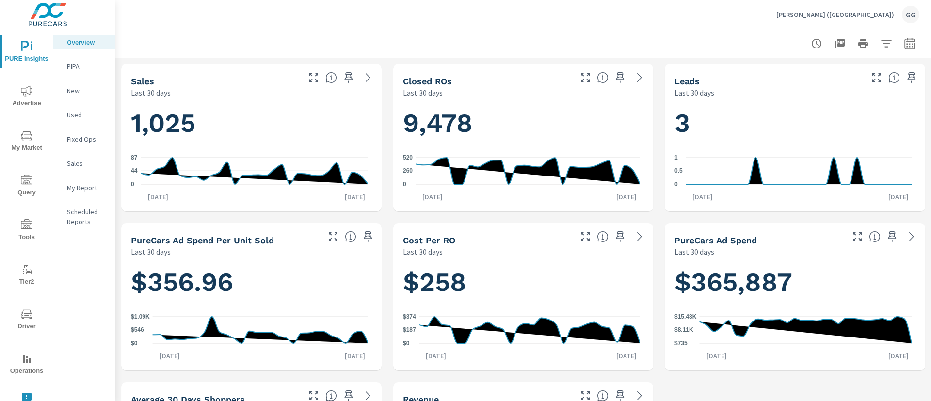
click at [900, 50] on button "button" at bounding box center [909, 43] width 19 height 19
select select "Last 30 days"
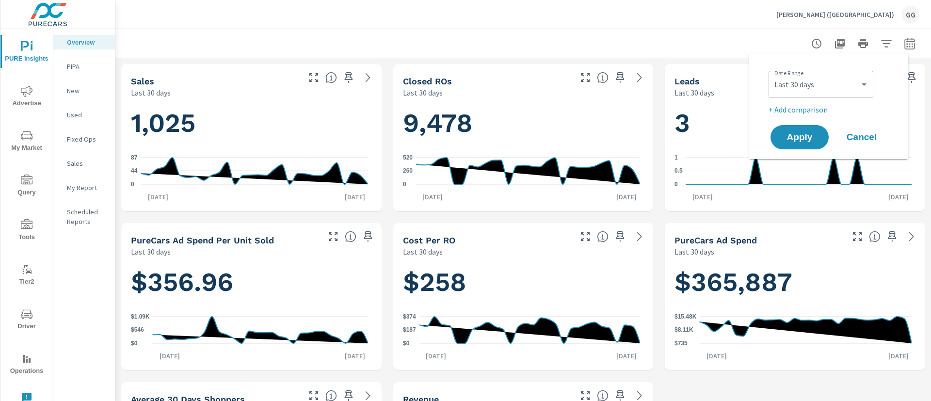
click at [806, 111] on p "+ Add comparison" at bounding box center [831, 110] width 124 height 12
select select "Previous period"
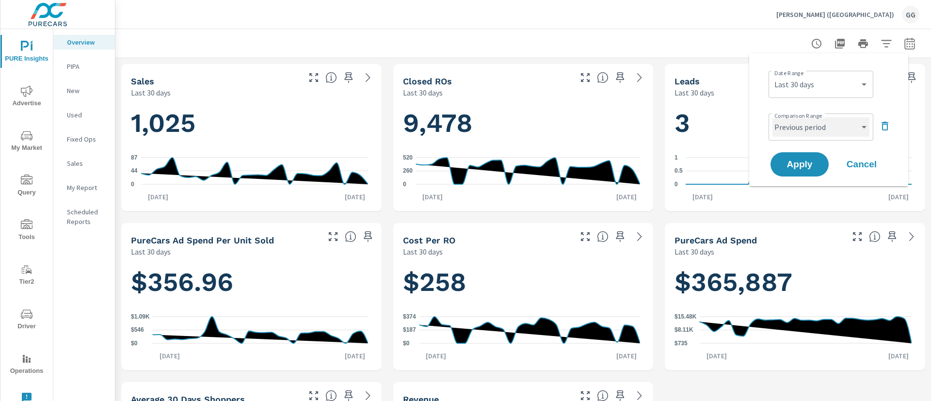
click at [820, 128] on select "Custom Previous period Previous month Previous year" at bounding box center [820, 126] width 97 height 19
click at [807, 71] on div "Custom [DATE] Last week Last 7 days Last 14 days Last 30 days Last 45 days Last…" at bounding box center [821, 84] width 105 height 27
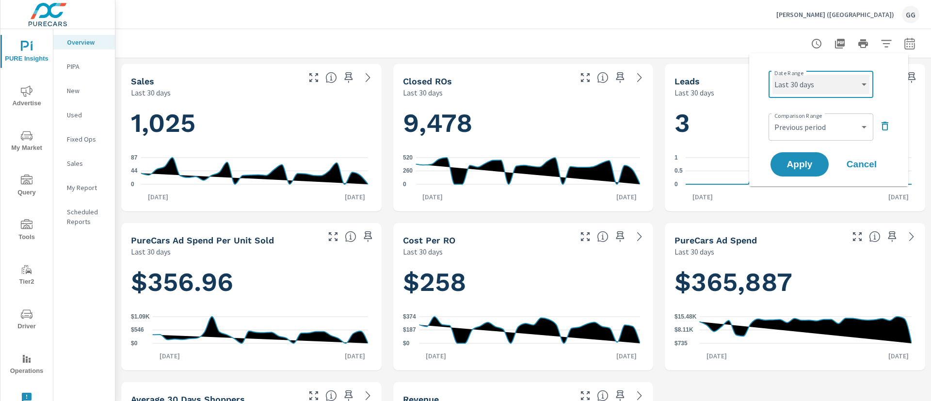
click at [810, 77] on select "Custom [DATE] Last week Last 7 days Last 14 days Last 30 days Last 45 days Last…" at bounding box center [820, 84] width 97 height 19
click at [772, 75] on select "Custom [DATE] Last week Last 7 days Last 14 days Last 30 days Last 45 days Last…" at bounding box center [820, 84] width 97 height 19
select select "Last 7 days"
click at [815, 125] on select "Custom Previous period Previous month Previous year" at bounding box center [820, 126] width 97 height 19
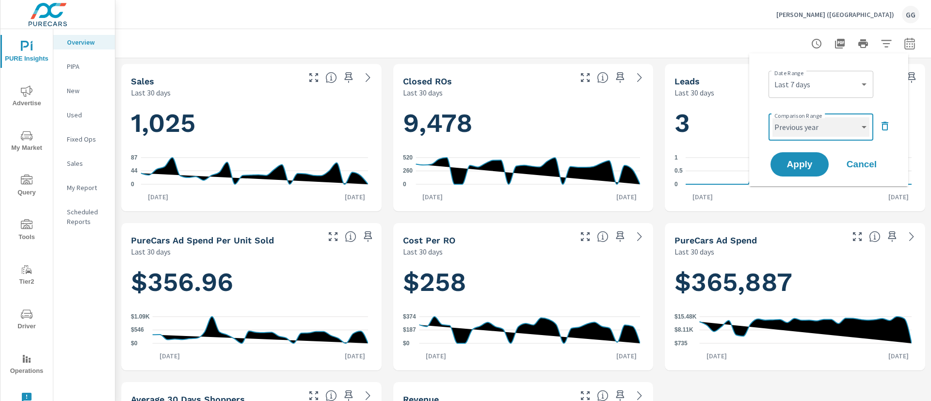
click at [772, 117] on select "Custom Previous period Previous month Previous year" at bounding box center [820, 126] width 97 height 19
select select "Previous year"
click at [799, 167] on span "Apply" at bounding box center [800, 164] width 40 height 9
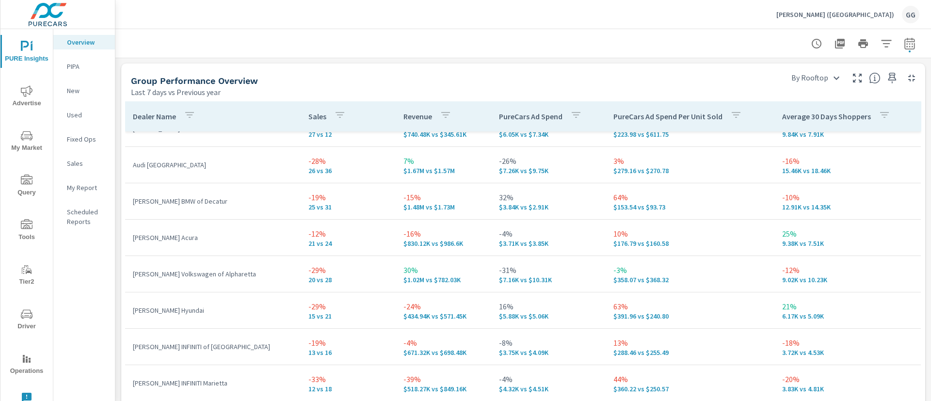
scroll to position [655, 0]
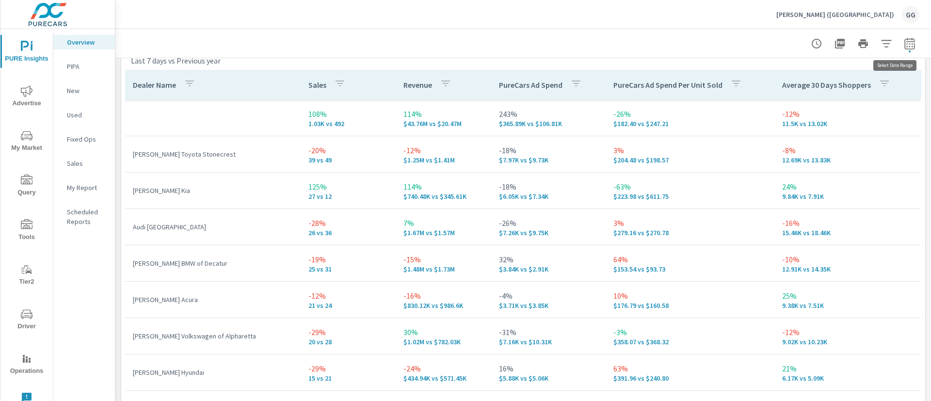
click at [906, 46] on icon "button" at bounding box center [909, 45] width 6 height 4
select select "Last 7 days"
select select "Previous year"
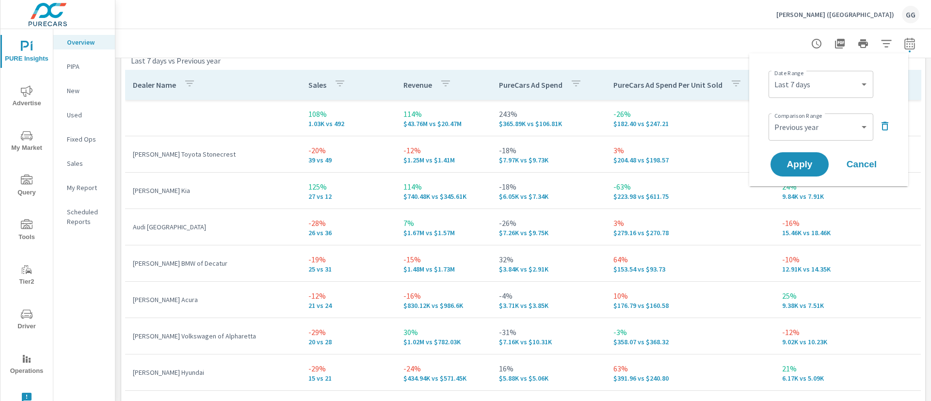
click at [263, 26] on div "[PERSON_NAME] ([GEOGRAPHIC_DATA]) GG" at bounding box center [523, 14] width 792 height 29
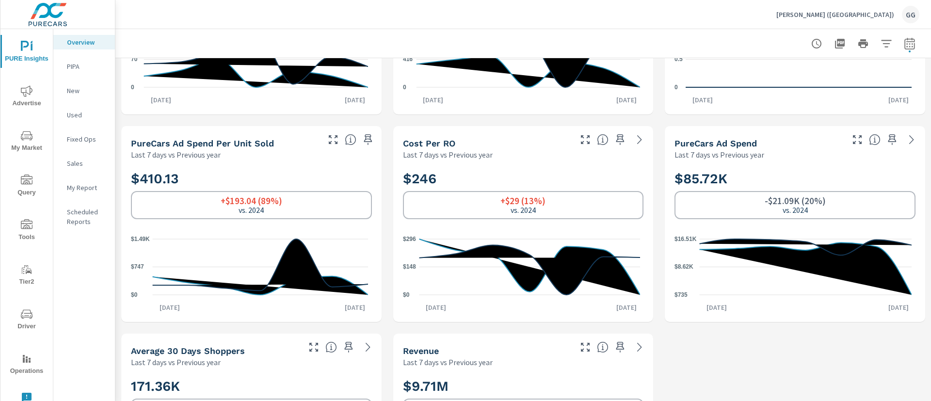
scroll to position [0, 0]
click at [894, 6] on div "[PERSON_NAME] ([GEOGRAPHIC_DATA]) GG" at bounding box center [847, 14] width 143 height 17
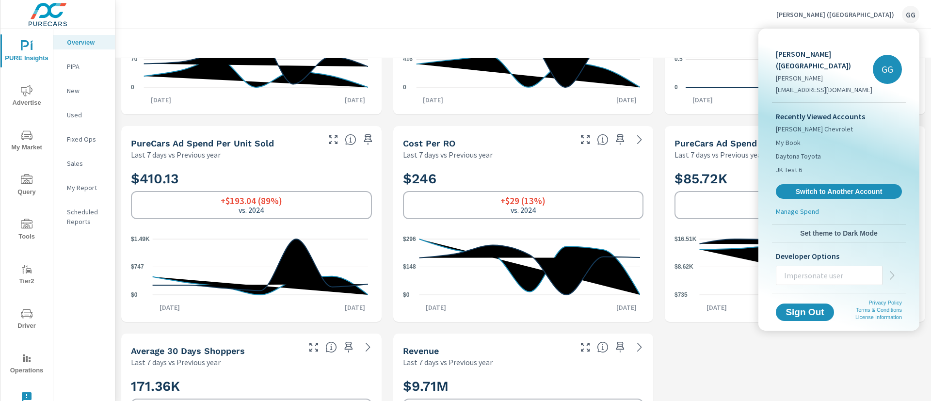
click at [547, 25] on div at bounding box center [465, 200] width 931 height 401
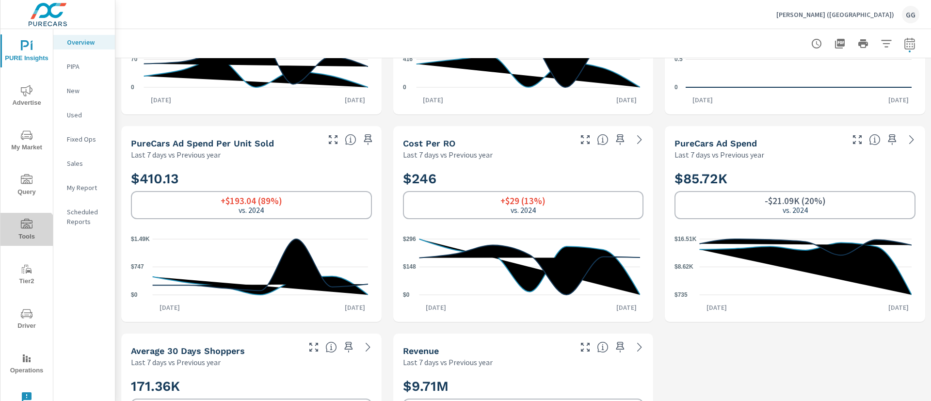
click at [25, 236] on span "Tools" at bounding box center [26, 231] width 47 height 24
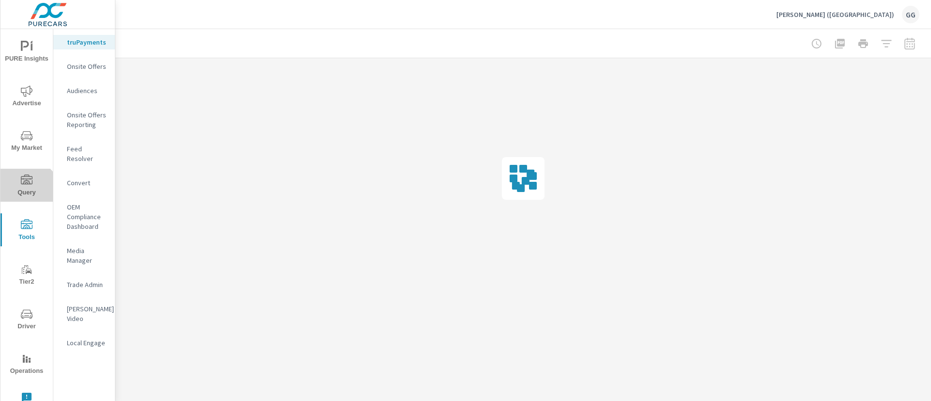
click at [25, 195] on span "Query" at bounding box center [26, 187] width 47 height 24
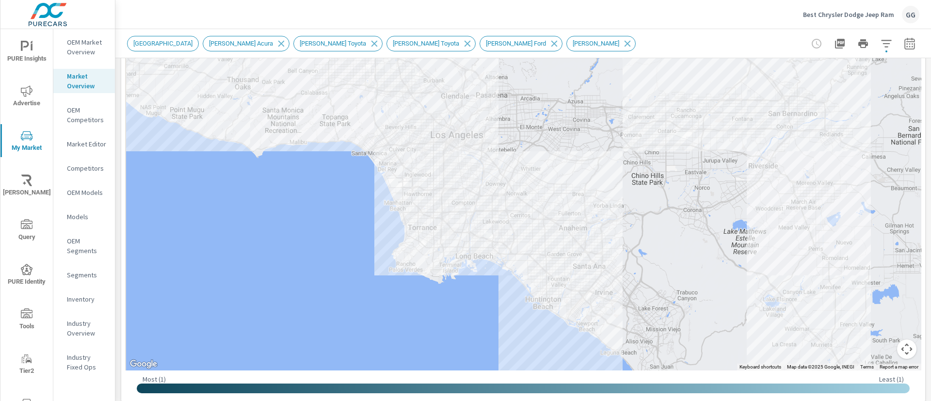
scroll to position [123, 0]
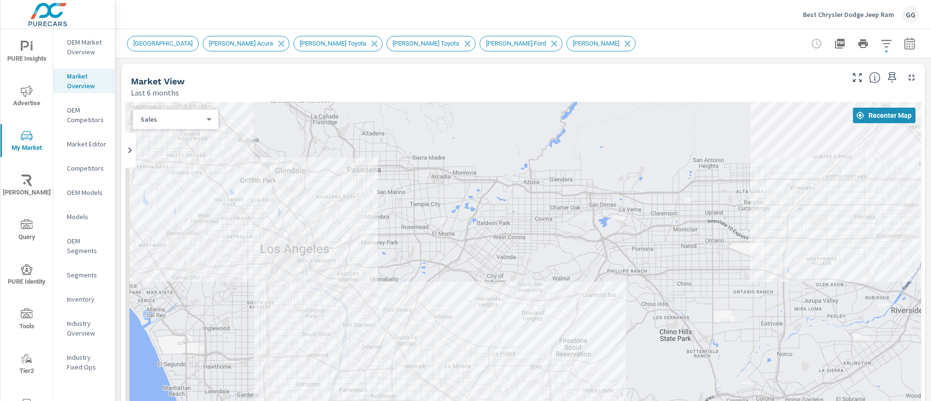
click at [21, 316] on icon "nav menu" at bounding box center [27, 314] width 12 height 12
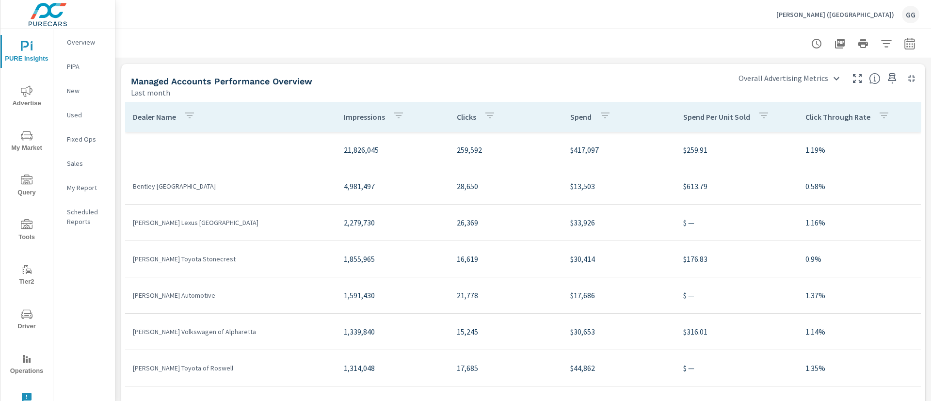
click at [550, 48] on div at bounding box center [523, 43] width 792 height 29
click at [904, 39] on icon "button" at bounding box center [910, 44] width 12 height 12
select select "Last month"
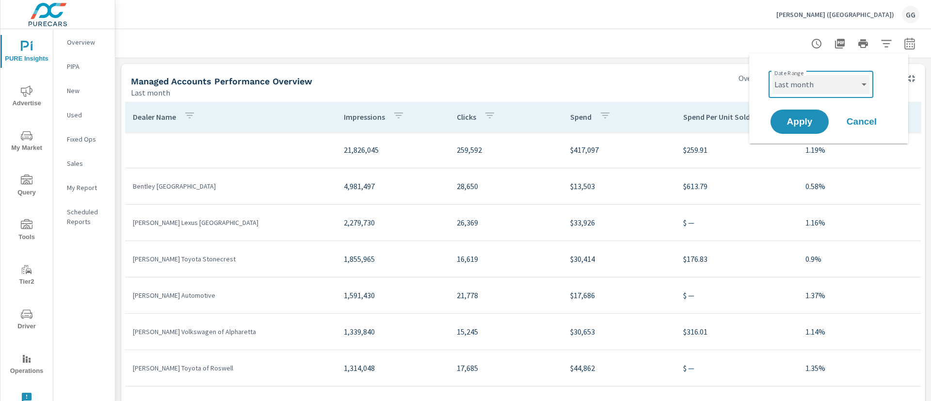
click at [841, 84] on select "Month to date Last month" at bounding box center [820, 84] width 97 height 19
drag, startPoint x: 661, startPoint y: 67, endPoint x: 666, endPoint y: 62, distance: 7.2
click at [661, 67] on div "Managed Accounts Performance Overview Last month" at bounding box center [425, 81] width 608 height 34
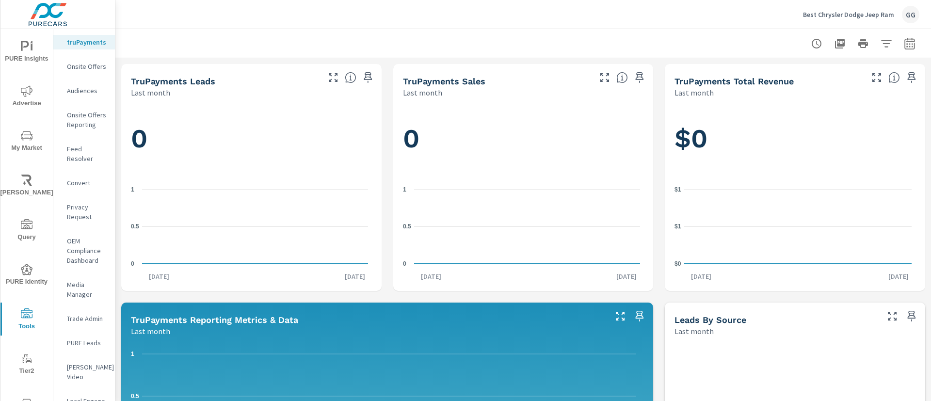
click at [853, 19] on div "Best Chrysler Dodge Jeep Ram GG" at bounding box center [861, 14] width 116 height 17
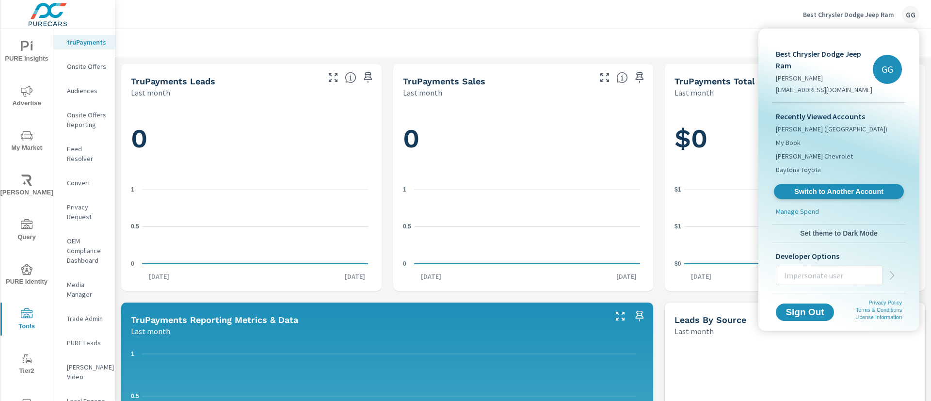
click at [845, 190] on span "Switch to Another Account" at bounding box center [838, 191] width 119 height 9
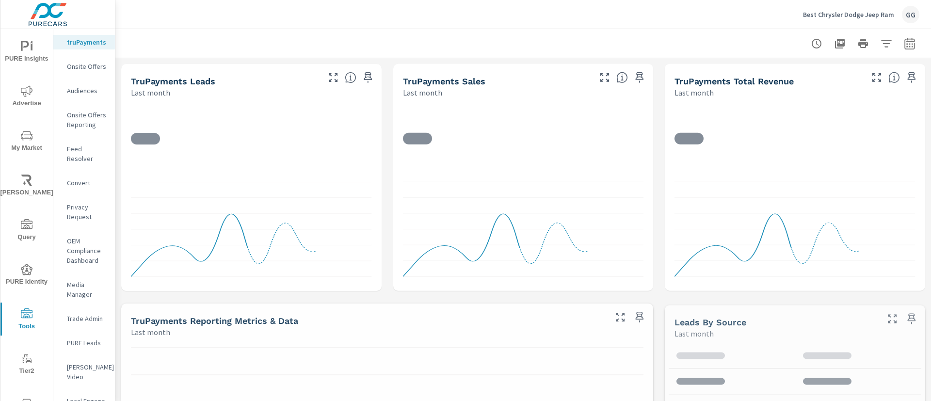
click at [905, 16] on div "GG" at bounding box center [910, 14] width 17 height 17
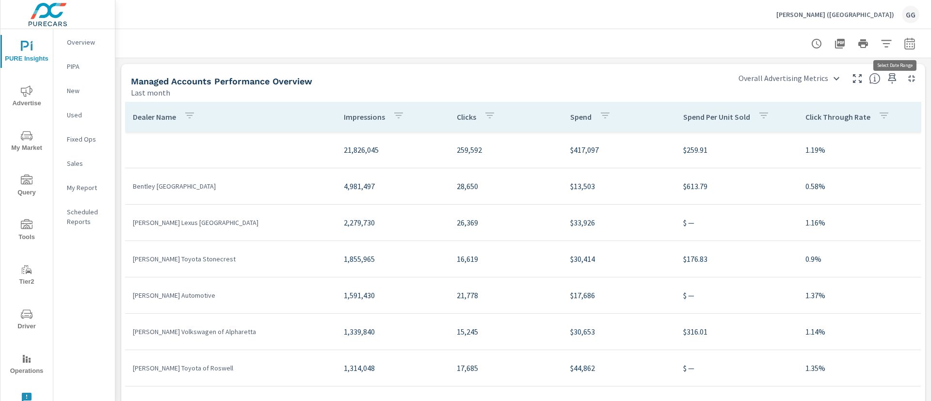
click at [904, 48] on icon "button" at bounding box center [910, 44] width 12 height 12
select select "Last month"
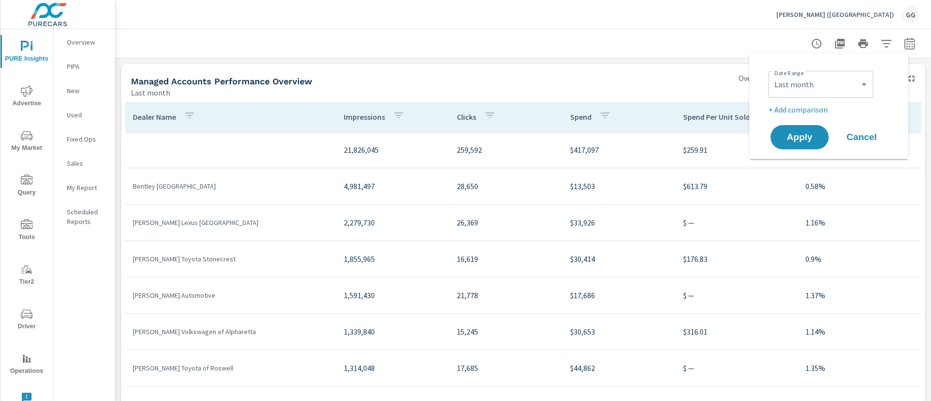
click at [792, 110] on p "+ Add comparison" at bounding box center [831, 110] width 124 height 12
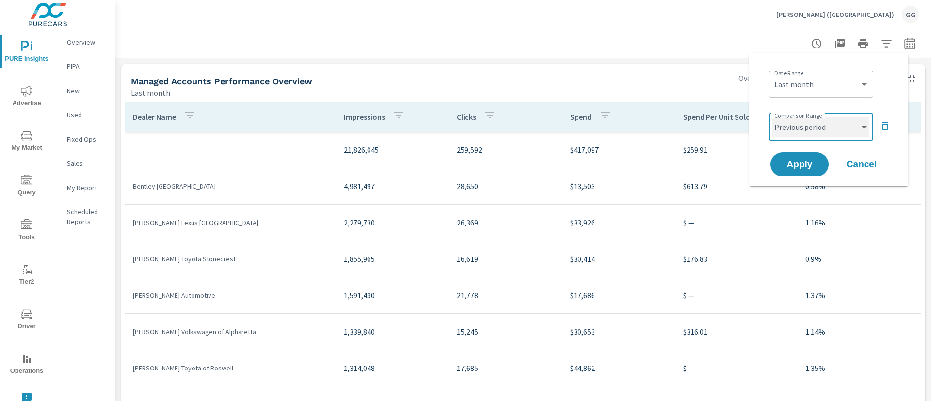
click at [808, 136] on select "Custom Previous period Previous month Previous year" at bounding box center [820, 126] width 97 height 19
click at [772, 117] on select "Custom Previous period Previous month Previous year" at bounding box center [820, 126] width 97 height 19
select select "Previous month"
click at [797, 169] on span "Apply" at bounding box center [800, 164] width 40 height 9
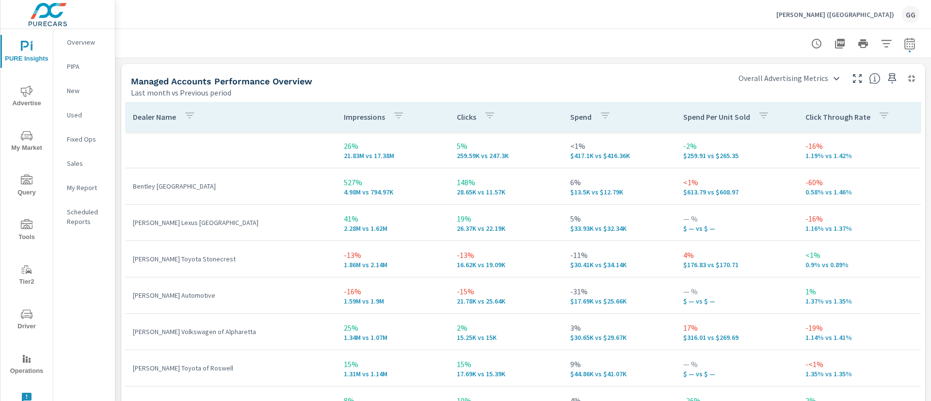
click at [821, 86] on body "PURE Insights Advertise My Market Query Tools Tier2 Driver Operations Leave Fee…" at bounding box center [465, 200] width 931 height 401
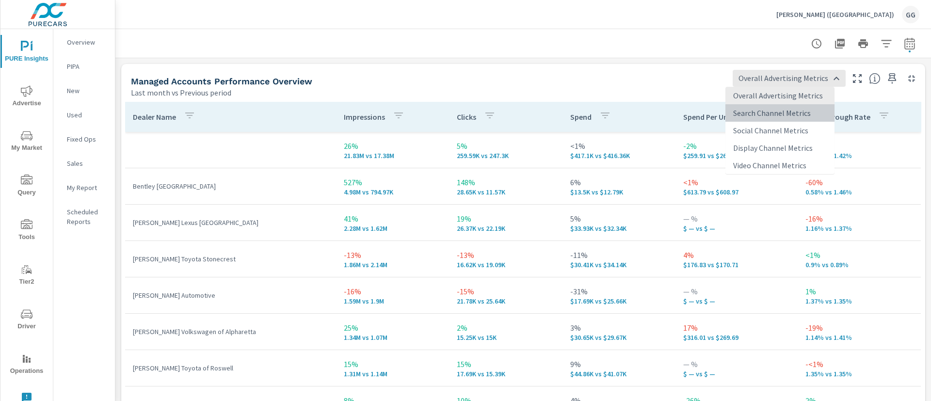
click at [789, 114] on li "Search Channel Metrics" at bounding box center [779, 112] width 109 height 17
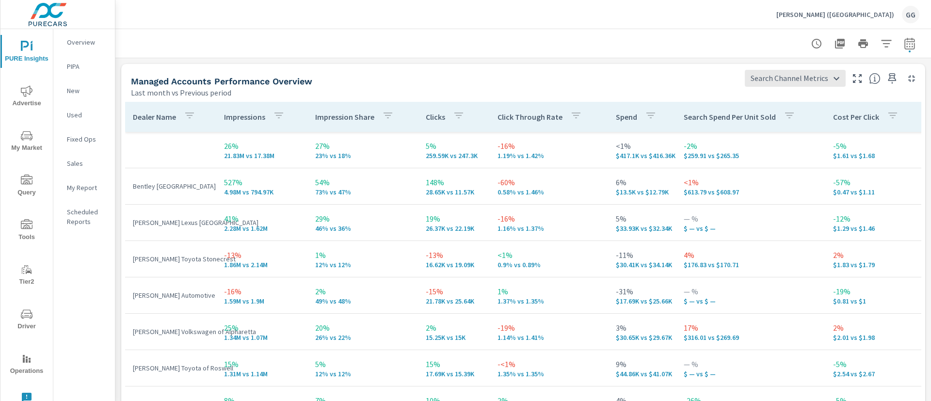
click at [781, 92] on div "Managed Accounts Performance Overview Last month vs Previous period Search Chan…" at bounding box center [523, 81] width 804 height 34
click at [779, 80] on body "PURE Insights Advertise My Market Query Tools Tier2 Driver Operations Leave Fee…" at bounding box center [465, 200] width 931 height 401
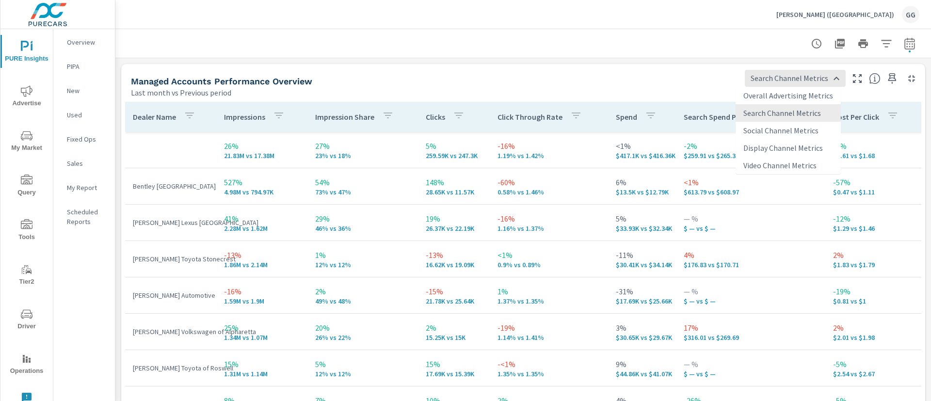
click at [773, 127] on li "Social Channel Metrics" at bounding box center [788, 130] width 105 height 17
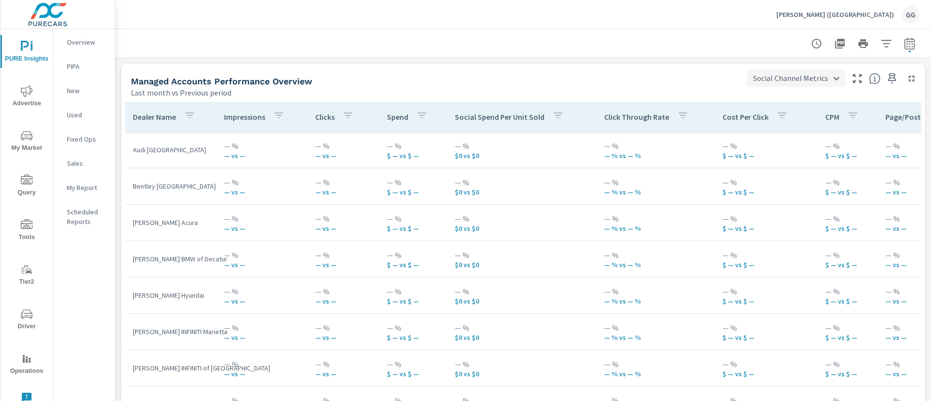
click at [826, 75] on body "PURE Insights Advertise My Market Query Tools Tier2 Driver Operations Leave Fee…" at bounding box center [465, 200] width 931 height 401
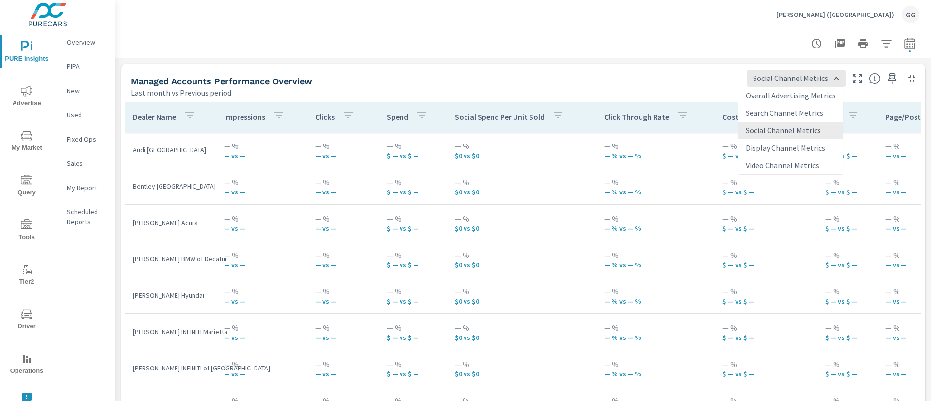
click at [776, 147] on li "Display Channel Metrics" at bounding box center [790, 147] width 105 height 17
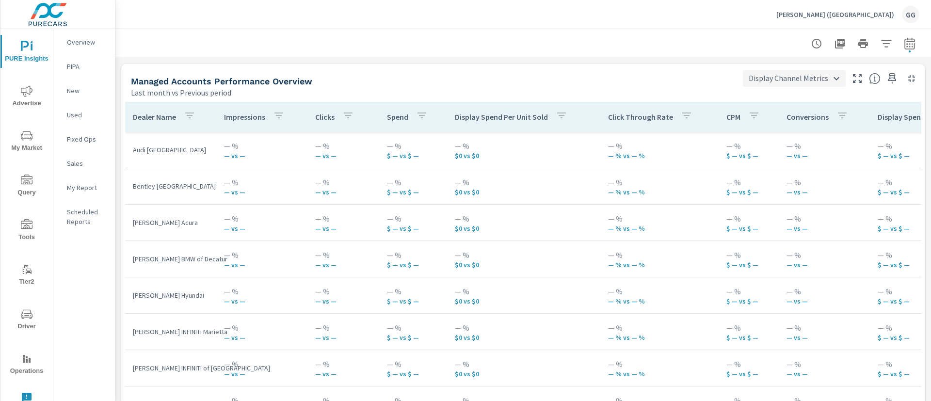
click at [773, 71] on body "PURE Insights Advertise My Market Query Tools Tier2 Driver Operations Leave Fee…" at bounding box center [465, 200] width 931 height 401
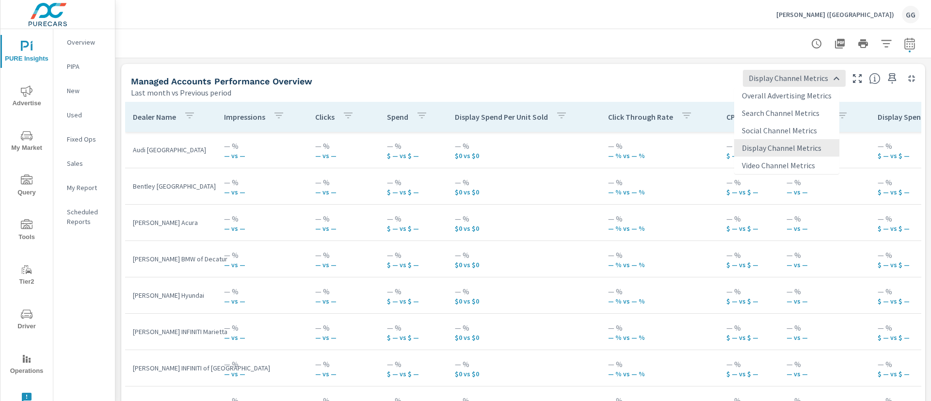
click at [769, 166] on li "Video Channel Metrics" at bounding box center [786, 165] width 105 height 17
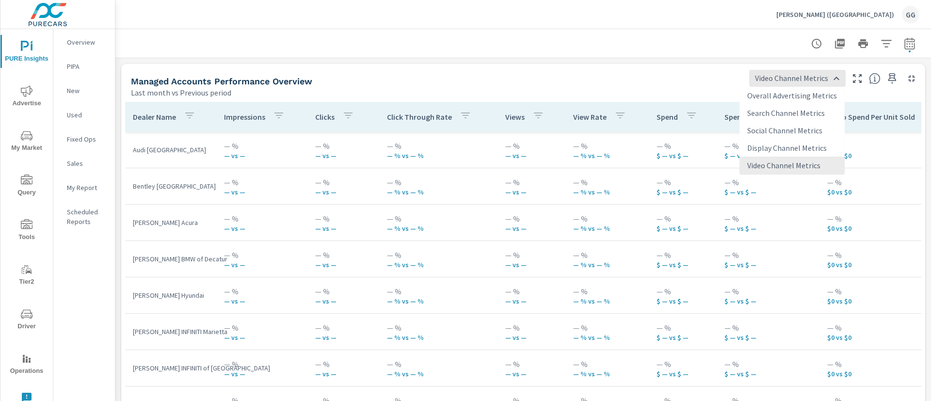
click at [796, 75] on body "PURE Insights Advertise My Market Query Tools Tier2 Driver Operations Leave Fee…" at bounding box center [465, 200] width 931 height 401
click at [778, 104] on li "Search Channel Metrics" at bounding box center [791, 112] width 105 height 17
type input "Search Channel Metrics"
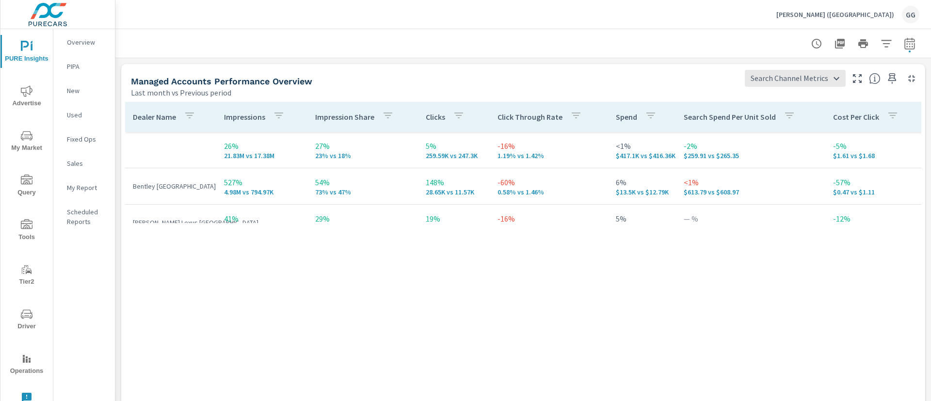
click at [890, 16] on p "[PERSON_NAME] ([GEOGRAPHIC_DATA])" at bounding box center [835, 14] width 118 height 9
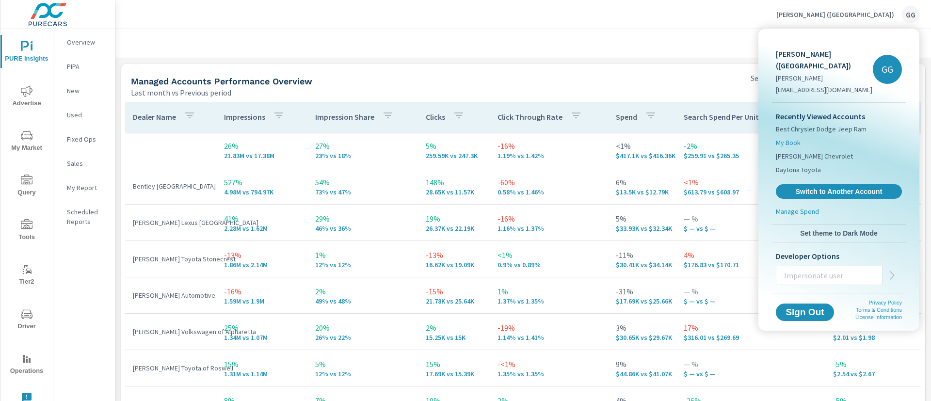
click at [798, 138] on span "My Book" at bounding box center [788, 143] width 25 height 10
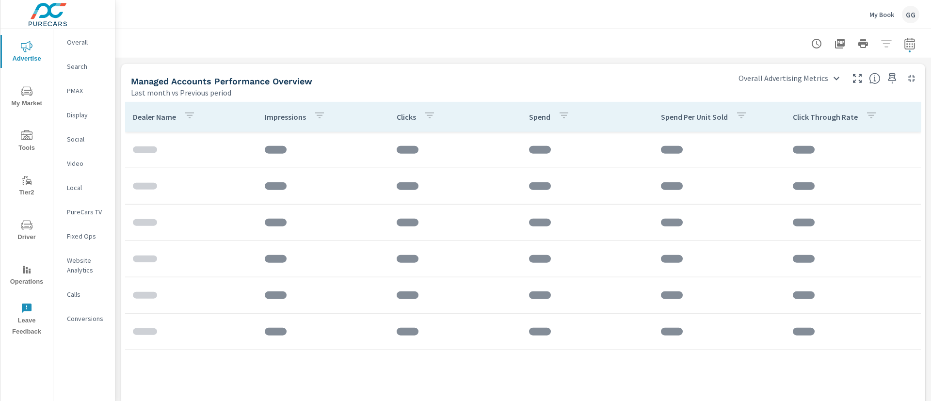
click at [901, 16] on div "My Book GG" at bounding box center [894, 14] width 50 height 17
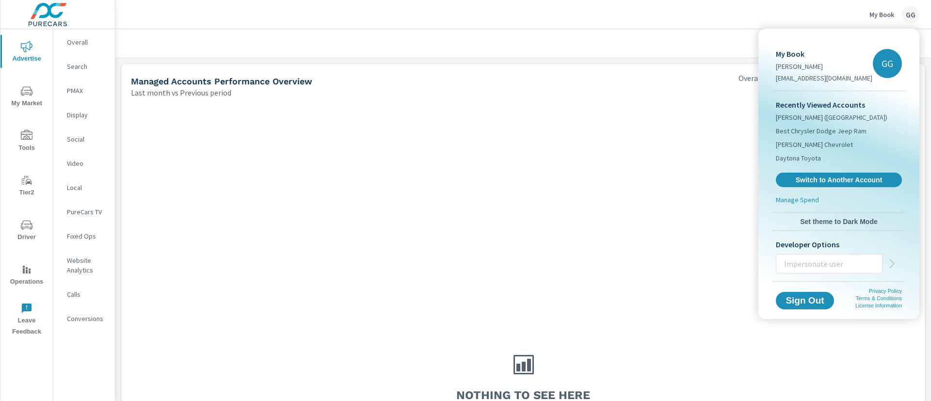
click at [842, 260] on input "text" at bounding box center [829, 263] width 106 height 25
type input "[EMAIL_ADDRESS][DOMAIN_NAME]"
click at [893, 258] on icon "button" at bounding box center [892, 264] width 12 height 12
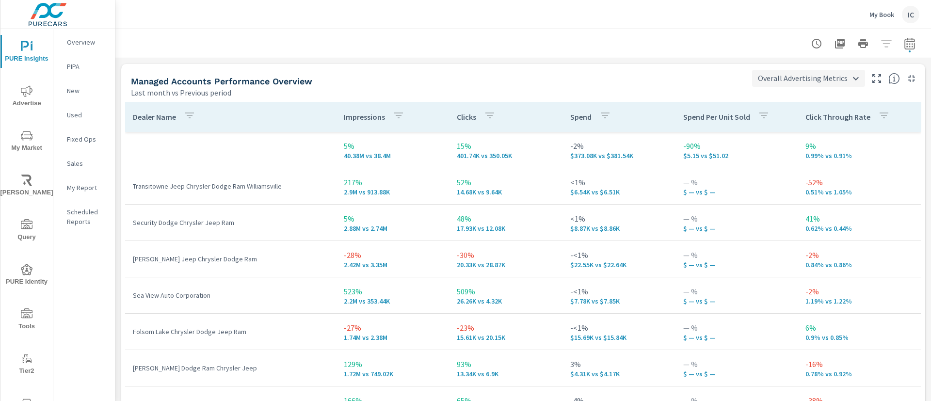
click at [785, 76] on body "PURE Insights Advertise My Market [PERSON_NAME] Query PURE Identity Tools Tier2…" at bounding box center [465, 200] width 931 height 401
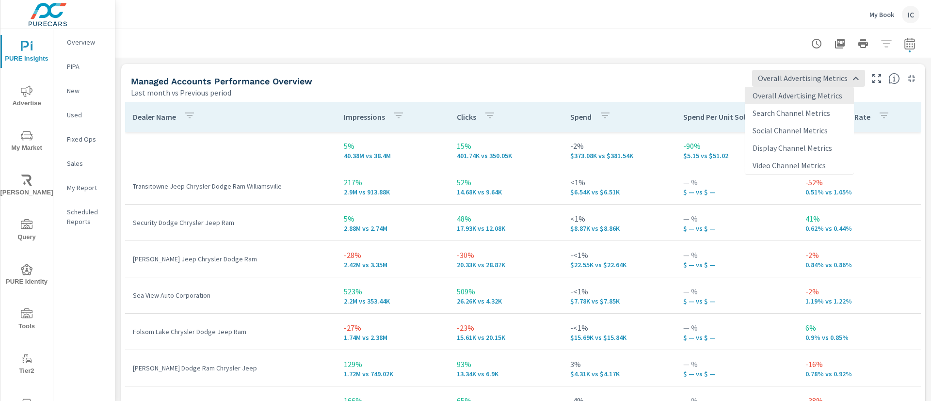
click at [783, 108] on li "Search Channel Metrics" at bounding box center [799, 112] width 109 height 17
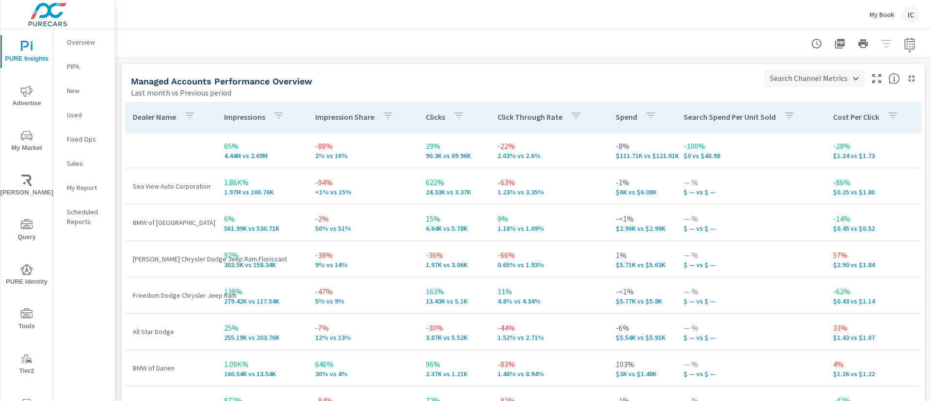
click at [790, 70] on body "PURE Insights Advertise My Market [PERSON_NAME] Query PURE Identity Tools Tier2…" at bounding box center [465, 200] width 931 height 401
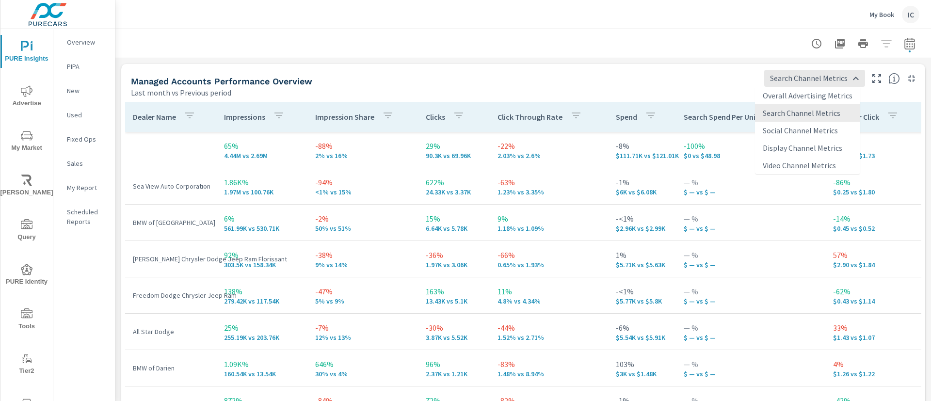
click at [790, 134] on li "Social Channel Metrics" at bounding box center [807, 130] width 105 height 17
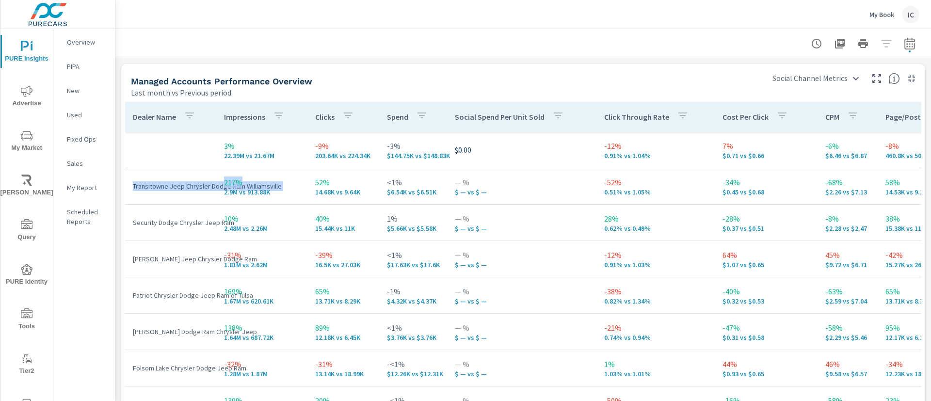
drag, startPoint x: 134, startPoint y: 186, endPoint x: 300, endPoint y: 181, distance: 165.4
click at [300, 181] on tr "Transitowne Jeep Chrysler Dodge Ram Williamsville 217% 2.9M vs 913.88K 52% 14.6…" at bounding box center [558, 186] width 867 height 36
click at [295, 185] on p "217%" at bounding box center [262, 182] width 76 height 12
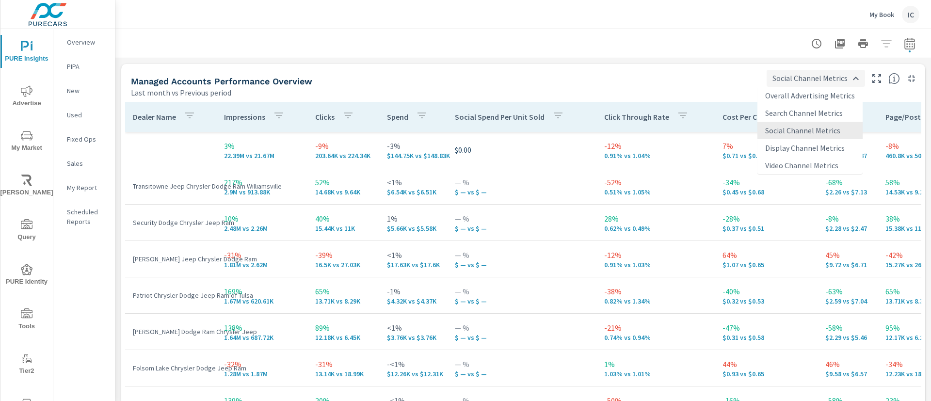
click at [808, 70] on body "PURE Insights Advertise My Market [PERSON_NAME] Query PURE Identity Tools Tier2…" at bounding box center [465, 200] width 931 height 401
click at [800, 91] on li "Overall Advertising Metrics" at bounding box center [809, 95] width 105 height 17
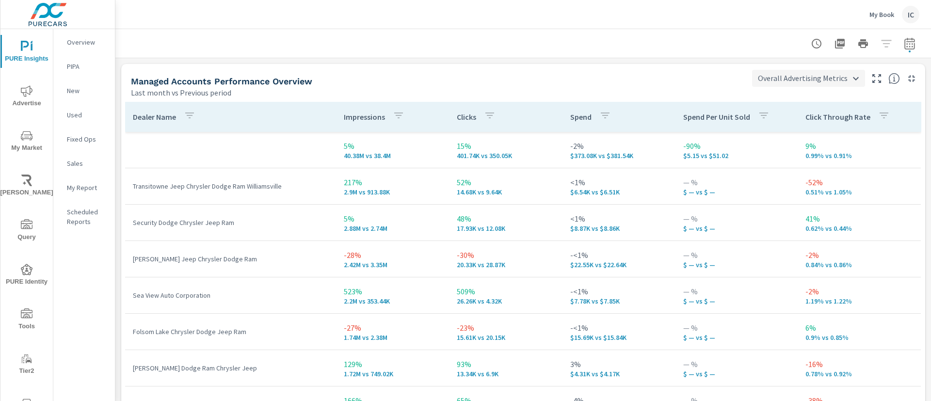
click at [766, 78] on body "PURE Insights Advertise My Market [PERSON_NAME] Query PURE Identity Tools Tier2…" at bounding box center [465, 200] width 931 height 401
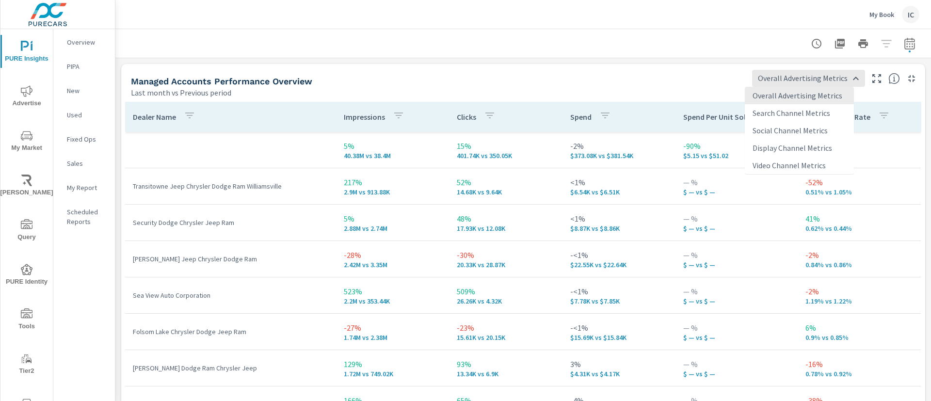
click at [769, 109] on li "Search Channel Metrics" at bounding box center [799, 112] width 109 height 17
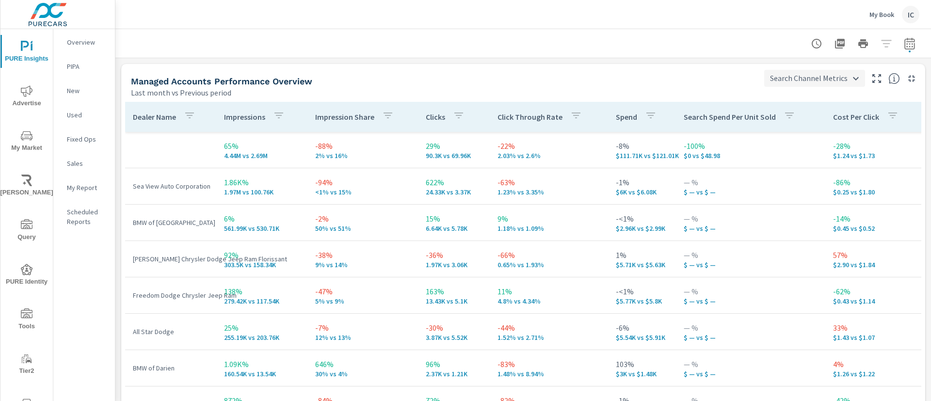
click at [774, 70] on body "PURE Insights Advertise My Market [PERSON_NAME] Query PURE Identity Tools Tier2…" at bounding box center [465, 200] width 931 height 401
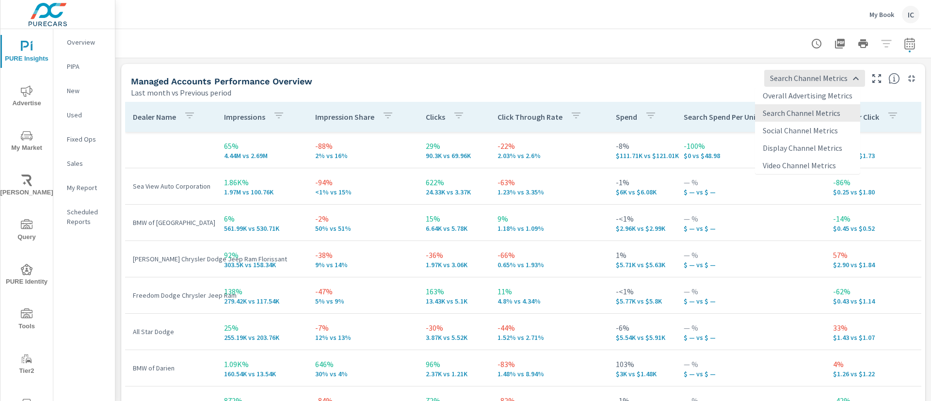
click at [783, 92] on li "Overall Advertising Metrics" at bounding box center [807, 95] width 105 height 17
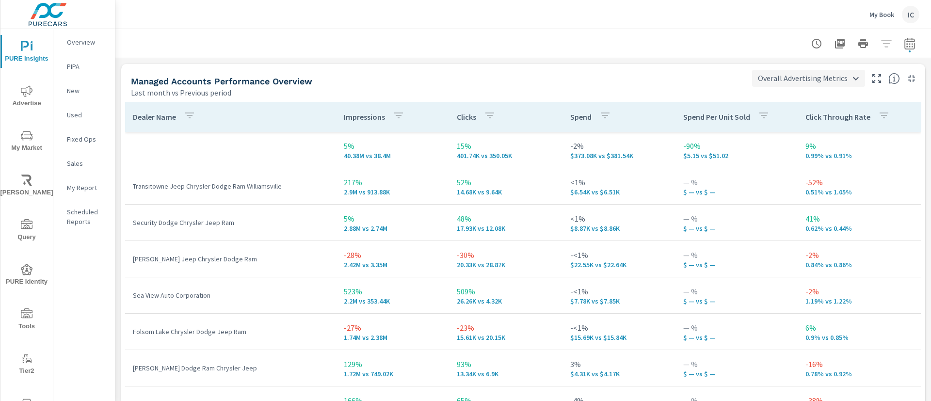
click at [786, 77] on body "PURE Insights Advertise My Market [PERSON_NAME] Query PURE Identity Tools Tier2…" at bounding box center [465, 200] width 931 height 401
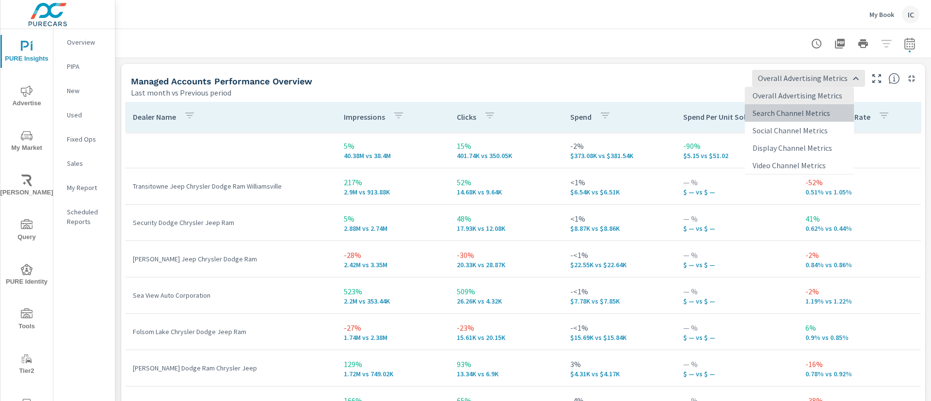
click at [787, 114] on li "Search Channel Metrics" at bounding box center [799, 112] width 109 height 17
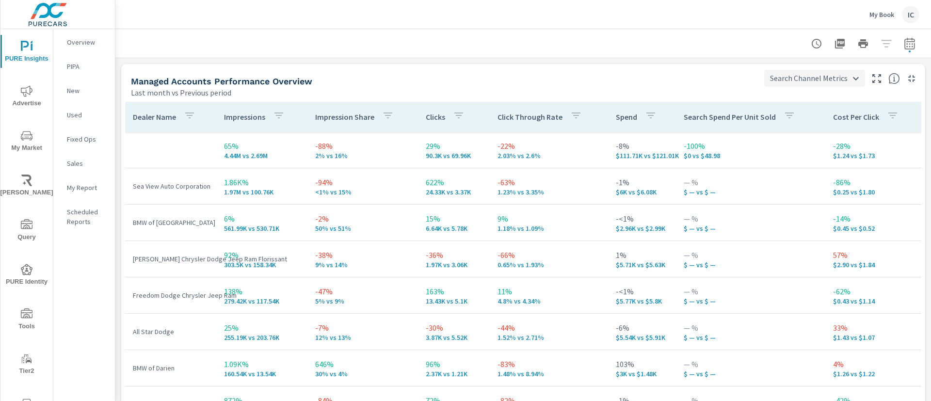
click at [782, 75] on body "PURE Insights Advertise My Market [PERSON_NAME] Query PURE Identity Tools Tier2…" at bounding box center [465, 200] width 931 height 401
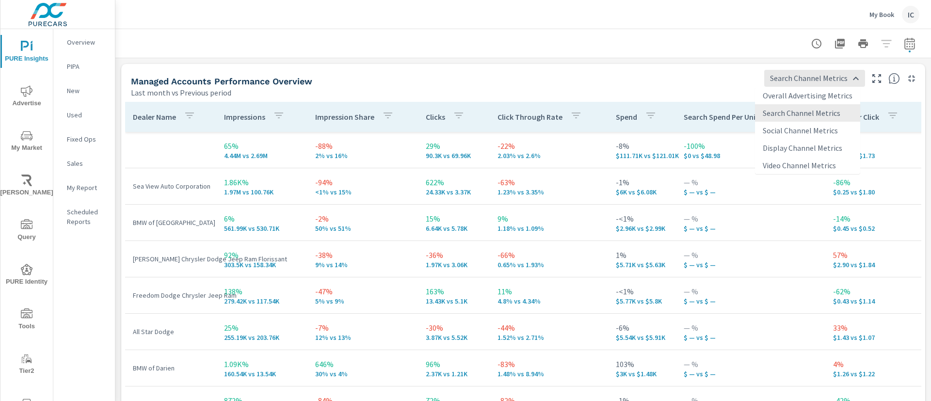
click at [791, 127] on li "Social Channel Metrics" at bounding box center [807, 130] width 105 height 17
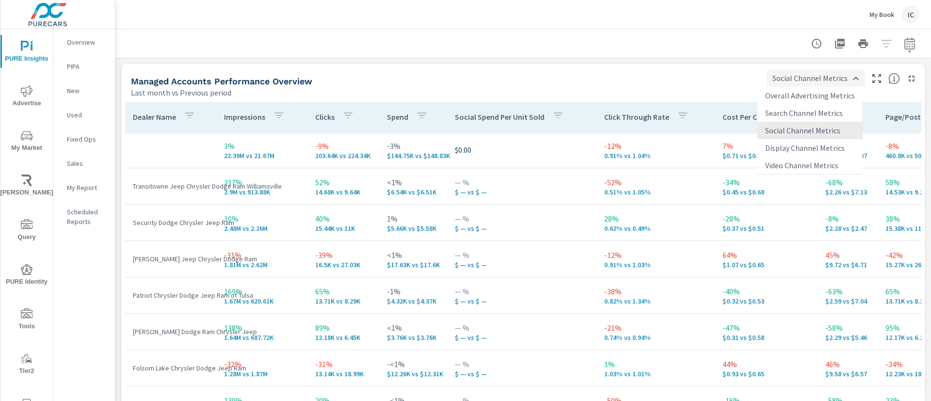
click at [819, 82] on body "PURE Insights Advertise My Market [PERSON_NAME] Query PURE Identity Tools Tier2…" at bounding box center [465, 200] width 931 height 401
click at [805, 144] on li "Display Channel Metrics" at bounding box center [809, 147] width 105 height 17
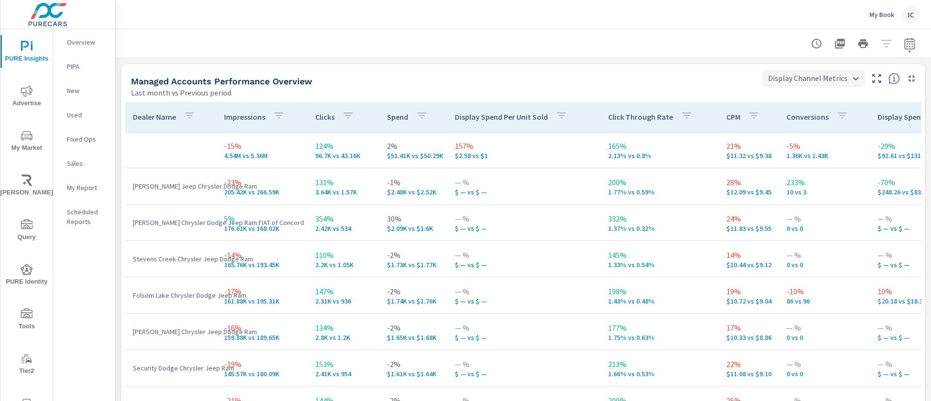
click at [814, 79] on body "PURE Insights Advertise My Market [PERSON_NAME] Query PURE Identity Tools Tier2…" at bounding box center [465, 200] width 931 height 401
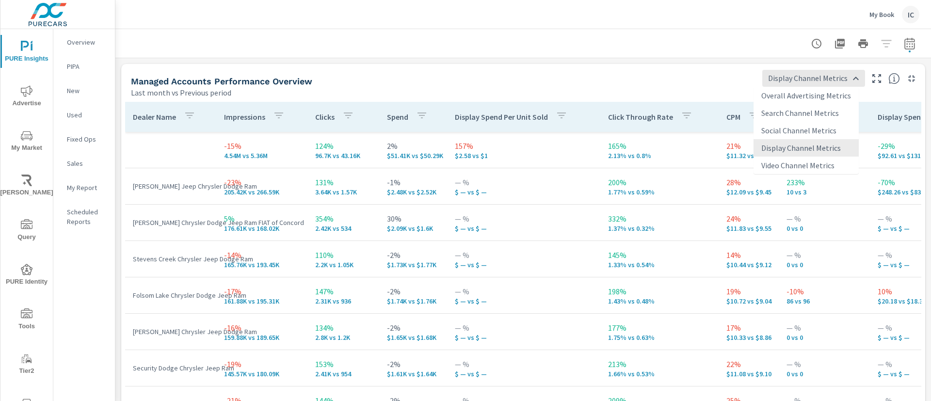
click at [787, 157] on li "Video Channel Metrics" at bounding box center [806, 165] width 105 height 17
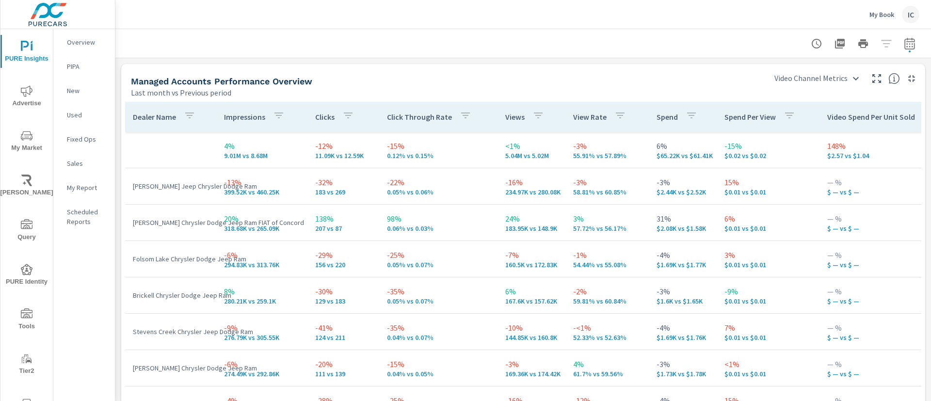
click at [823, 67] on div "Video Channel Metrics Video Channel Metrics" at bounding box center [845, 75] width 160 height 23
click at [818, 75] on body "PURE Insights Advertise My Market [PERSON_NAME] Query PURE Identity Tools Tier2…" at bounding box center [465, 200] width 931 height 401
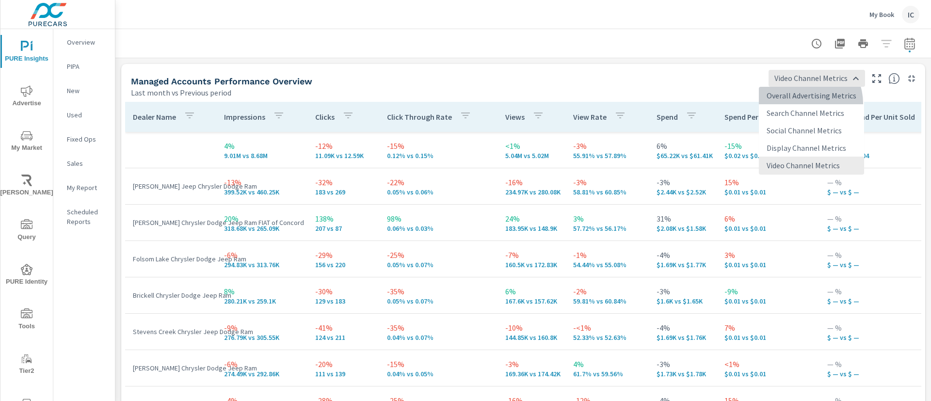
click at [803, 103] on li "Overall Advertising Metrics" at bounding box center [811, 95] width 105 height 17
type input "Overall Advertising Metrics"
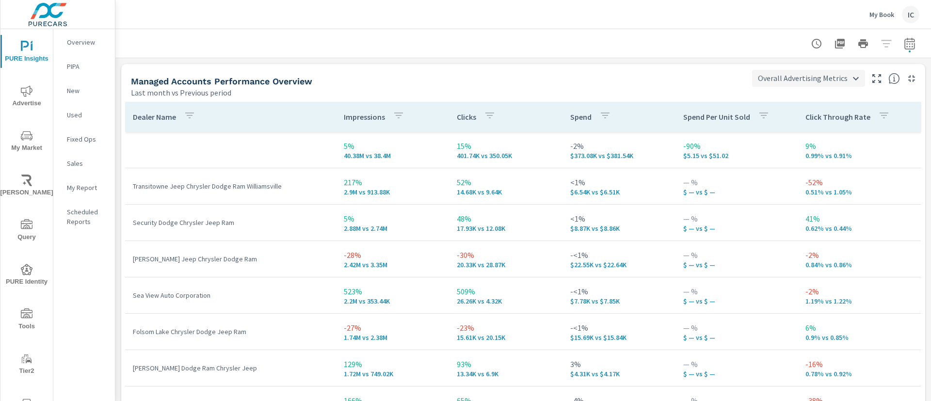
click at [826, 72] on body "PURE Insights Advertise My Market [PERSON_NAME] Query PURE Identity Tools Tier2…" at bounding box center [465, 200] width 931 height 401
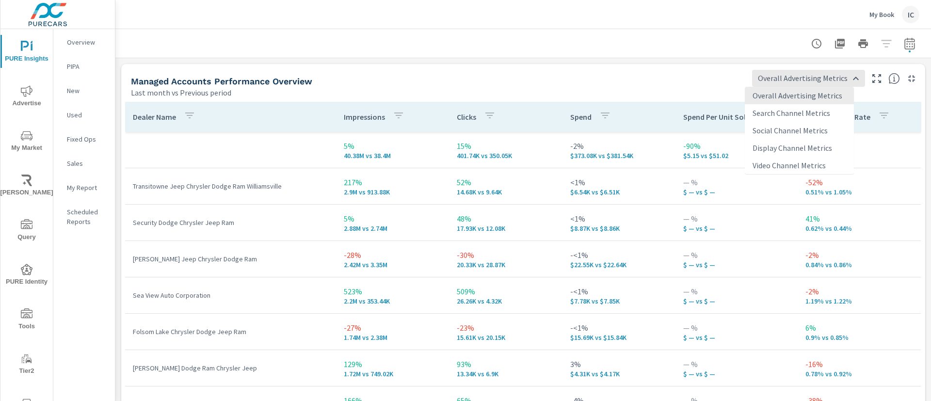
click at [575, 74] on div at bounding box center [465, 200] width 931 height 401
